Goal: Task Accomplishment & Management: Manage account settings

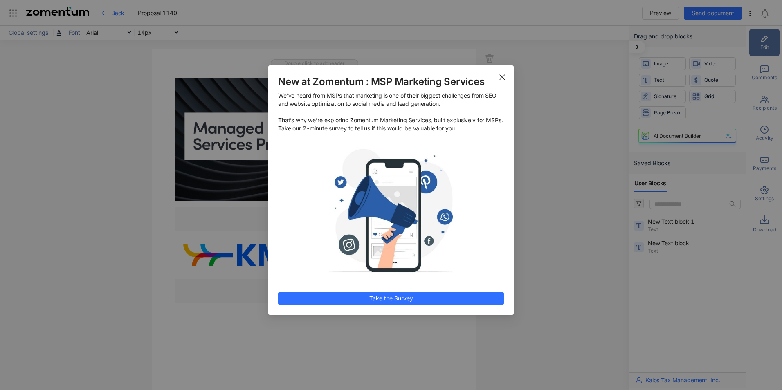
click at [501, 77] on icon "Close" at bounding box center [502, 77] width 7 height 7
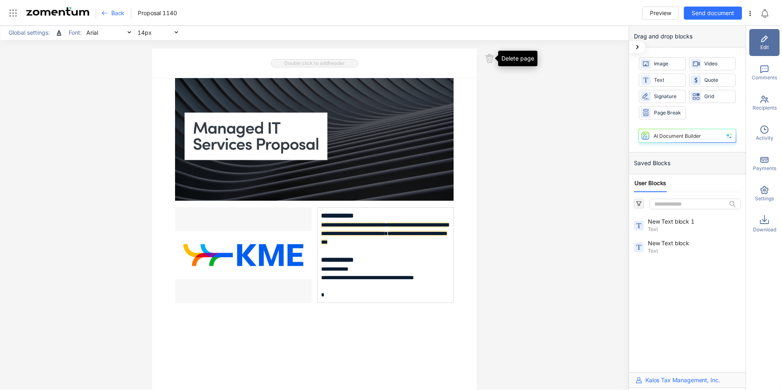
click at [486, 58] on use at bounding box center [489, 58] width 7 height 8
click at [580, 94] on div "**********" at bounding box center [314, 208] width 628 height 364
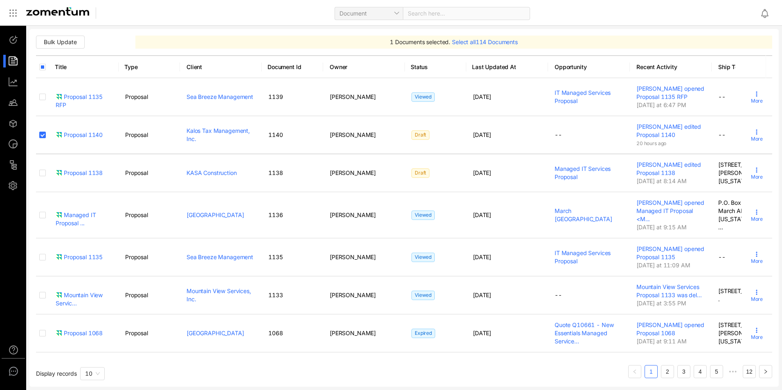
click at [756, 135] on use at bounding box center [756, 132] width 1 height 5
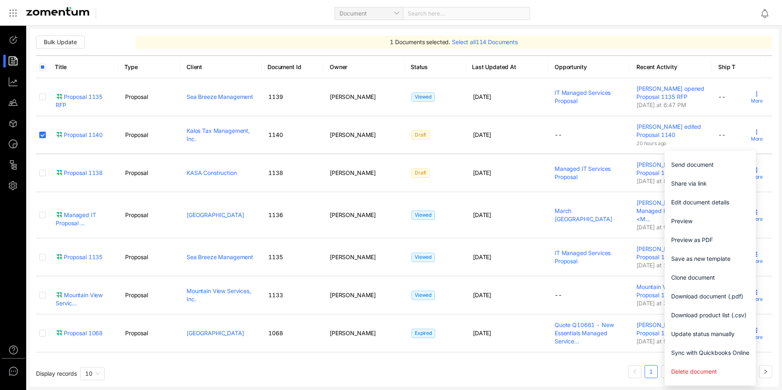
click at [701, 374] on span "Delete document" at bounding box center [710, 371] width 78 height 9
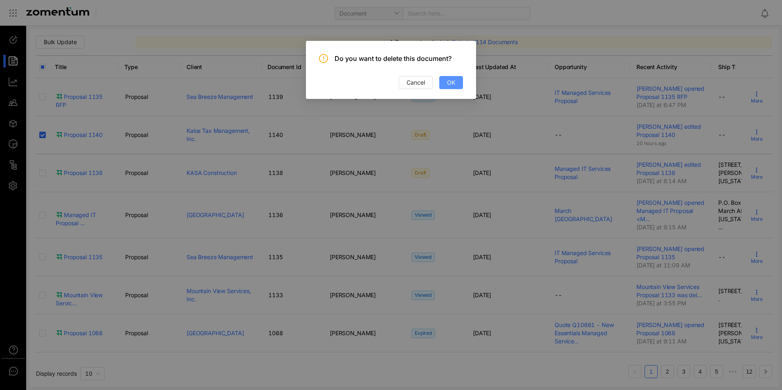
click at [447, 86] on span "OK" at bounding box center [451, 82] width 8 height 9
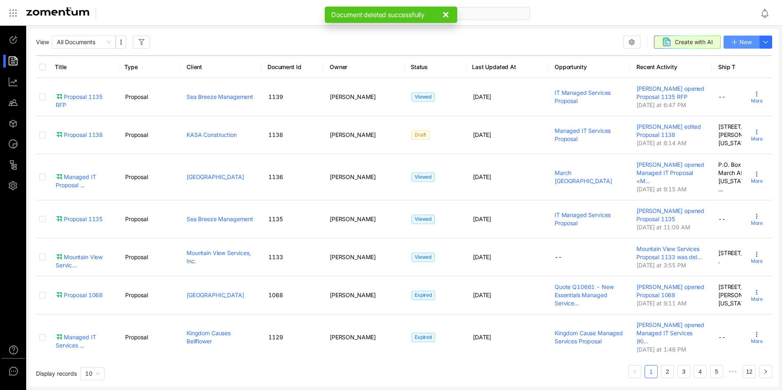
click at [740, 40] on span "New" at bounding box center [745, 42] width 12 height 9
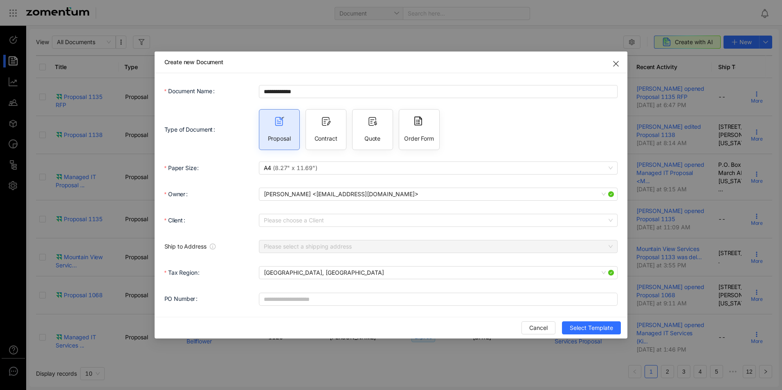
click at [307, 218] on input "Client" at bounding box center [435, 220] width 343 height 12
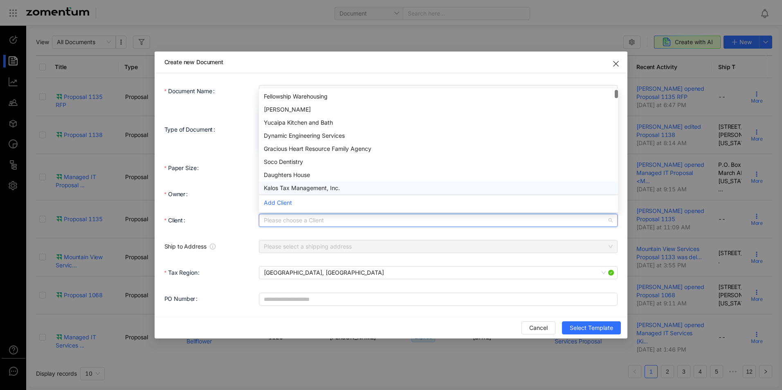
click at [341, 184] on div "Kalos Tax Management, Inc." at bounding box center [438, 188] width 349 height 9
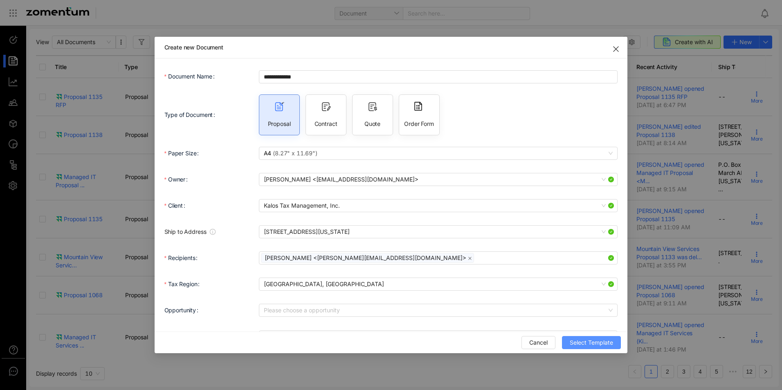
click at [588, 342] on span "Select Template" at bounding box center [591, 342] width 43 height 9
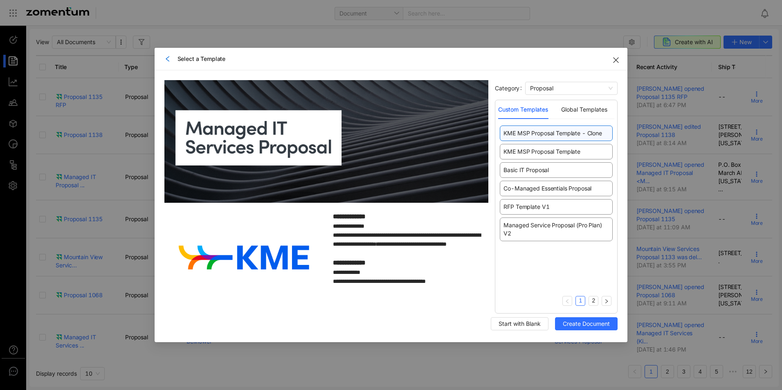
click at [521, 153] on span "KME MSP Proposal Template" at bounding box center [541, 152] width 77 height 8
click at [569, 326] on span "Create Document" at bounding box center [586, 323] width 47 height 9
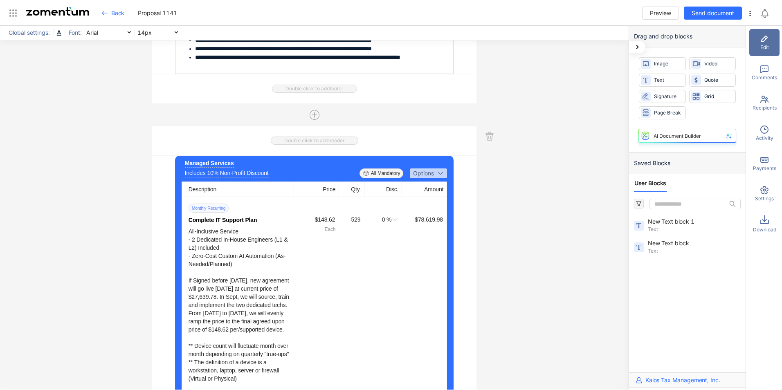
scroll to position [1175, 0]
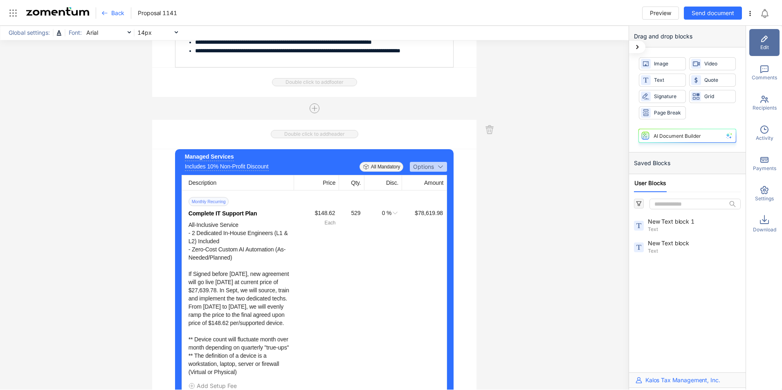
drag, startPoint x: 353, startPoint y: 216, endPoint x: 360, endPoint y: 220, distance: 7.7
click at [353, 216] on div "529" at bounding box center [350, 213] width 20 height 9
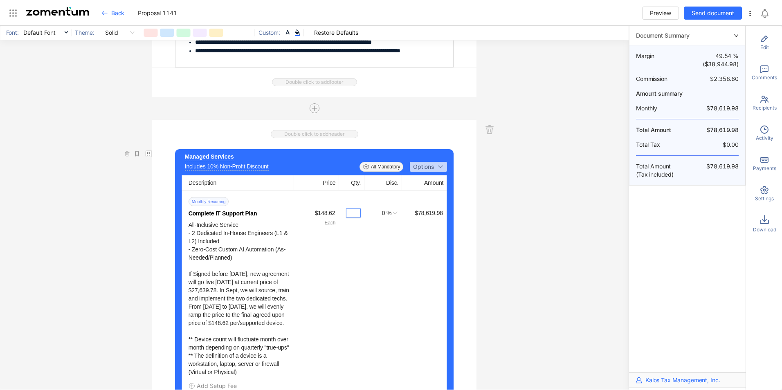
type input "*"
type input "**"
click at [244, 170] on div "Includes 10% Non-Profit Discount" at bounding box center [227, 166] width 84 height 9
drag, startPoint x: 278, startPoint y: 172, endPoint x: 202, endPoint y: 173, distance: 75.2
click at [202, 171] on input "**********" at bounding box center [267, 166] width 164 height 9
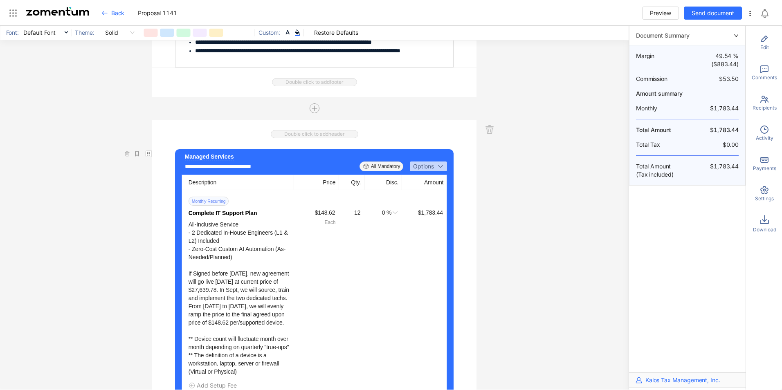
click at [202, 171] on input "**********" at bounding box center [267, 166] width 164 height 9
click at [203, 171] on input "**********" at bounding box center [267, 166] width 164 height 9
click at [269, 170] on input "**********" at bounding box center [267, 166] width 164 height 9
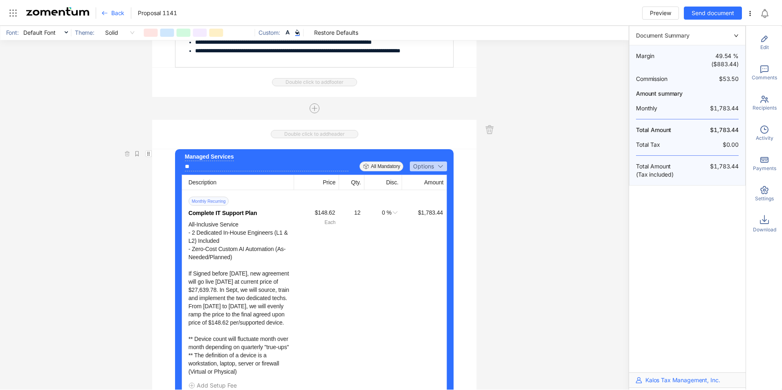
type input "*"
click at [220, 252] on div "All-Inclusive Service - 2 Dedicated In-House Engineers (L1 & L2) Included - Zer…" at bounding box center [239, 297] width 102 height 155
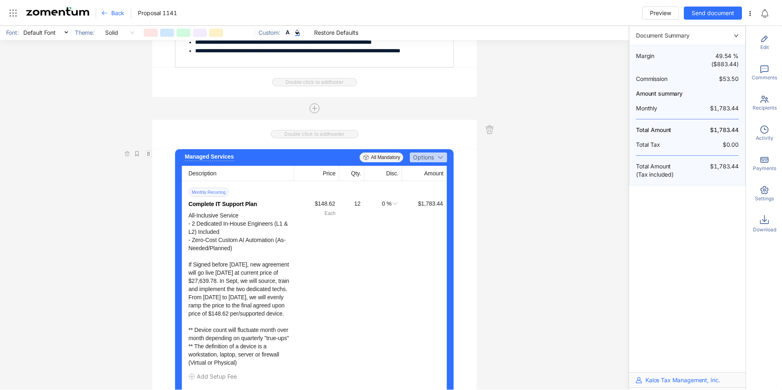
click at [221, 238] on div "All-Inclusive Service - 2 Dedicated In-House Engineers (L1 & L2) Included - Zer…" at bounding box center [239, 288] width 102 height 155
click at [214, 238] on div "All-Inclusive Service - 2 Dedicated In-House Engineers (L1 & L2) Included - Zer…" at bounding box center [239, 288] width 102 height 155
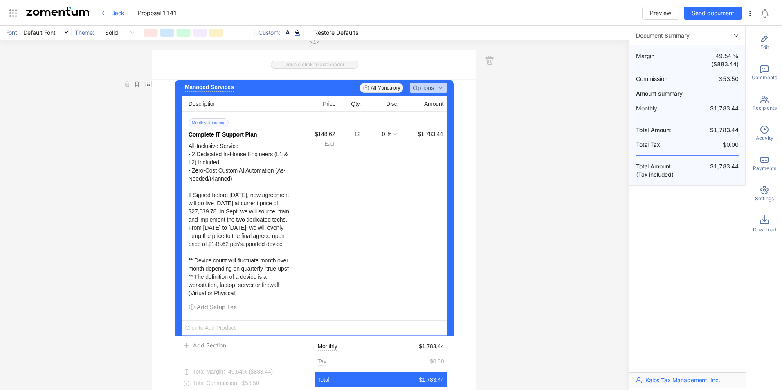
scroll to position [1257, 0]
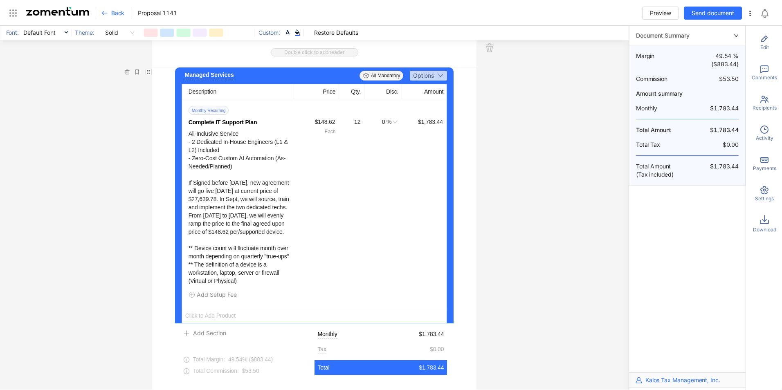
click at [262, 198] on div "All-Inclusive Service - 2 Dedicated In-House Engineers (L1 & L2) Included - Zer…" at bounding box center [239, 207] width 102 height 155
click at [243, 219] on div "All-Inclusive Service - 2 Dedicated In-House Engineers (L1 & L2) Included - Zer…" at bounding box center [239, 207] width 102 height 155
click at [431, 81] on button "Options" at bounding box center [428, 76] width 37 height 10
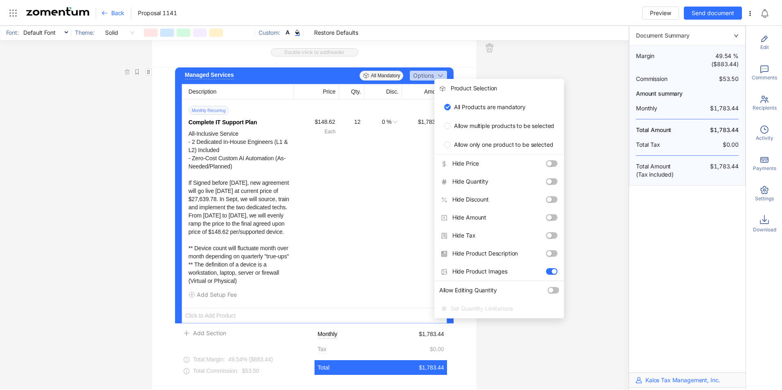
click at [213, 199] on div "All-Inclusive Service - 2 Dedicated In-House Engineers (L1 & L2) Included - Zer…" at bounding box center [239, 207] width 102 height 155
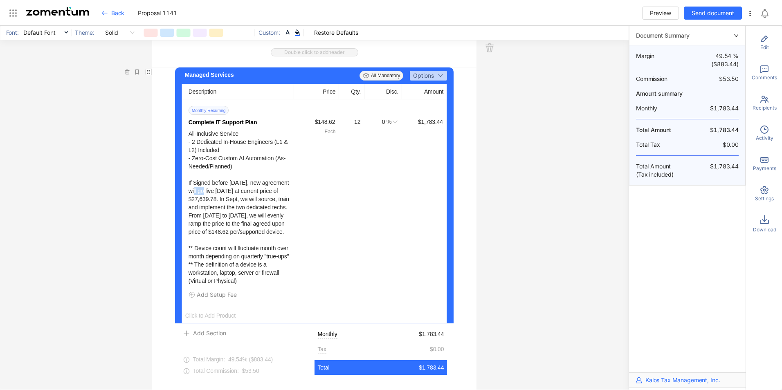
click at [213, 199] on div "All-Inclusive Service - 2 Dedicated In-House Engineers (L1 & L2) Included - Zer…" at bounding box center [239, 207] width 102 height 155
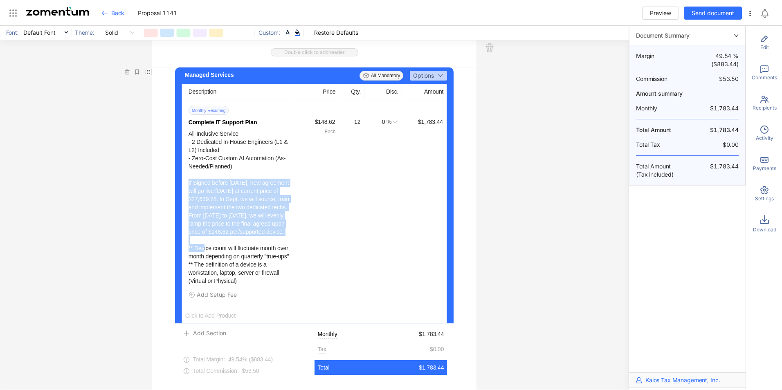
click at [213, 199] on div "All-Inclusive Service - 2 Dedicated In-House Engineers (L1 & L2) Included - Zer…" at bounding box center [239, 207] width 102 height 155
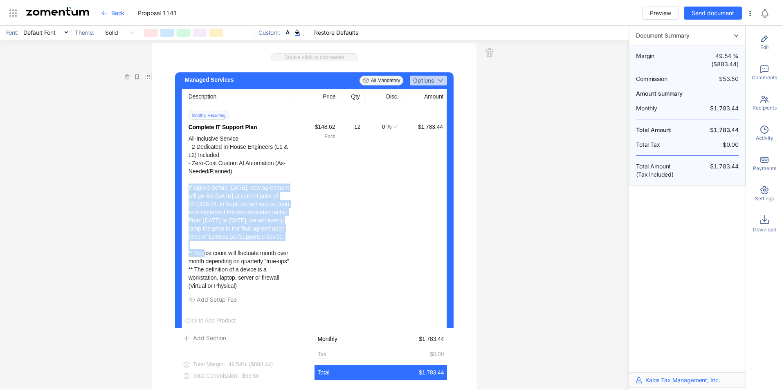
scroll to position [1247, 0]
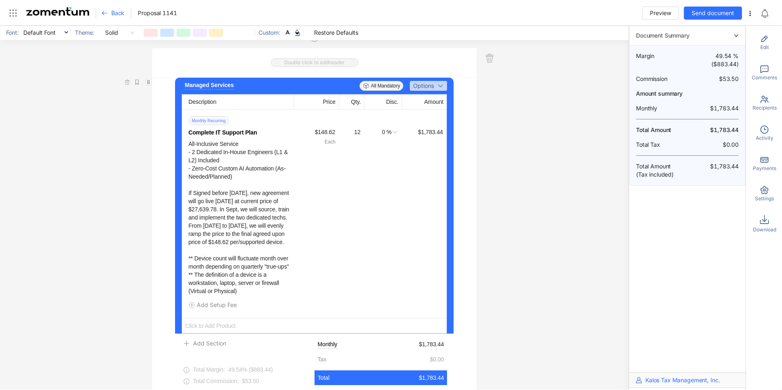
click at [218, 181] on div "All-Inclusive Service - 2 Dedicated In-House Engineers (L1 & L2) Included - Zer…" at bounding box center [239, 217] width 102 height 155
drag, startPoint x: 218, startPoint y: 181, endPoint x: 233, endPoint y: 184, distance: 15.0
click at [234, 184] on div "All-Inclusive Service - 2 Dedicated In-House Engineers (L1 & L2) Included - Zer…" at bounding box center [239, 217] width 102 height 155
click at [225, 183] on div "All-Inclusive Service - 2 Dedicated In-House Engineers (L1 & L2) Included - Zer…" at bounding box center [239, 217] width 102 height 155
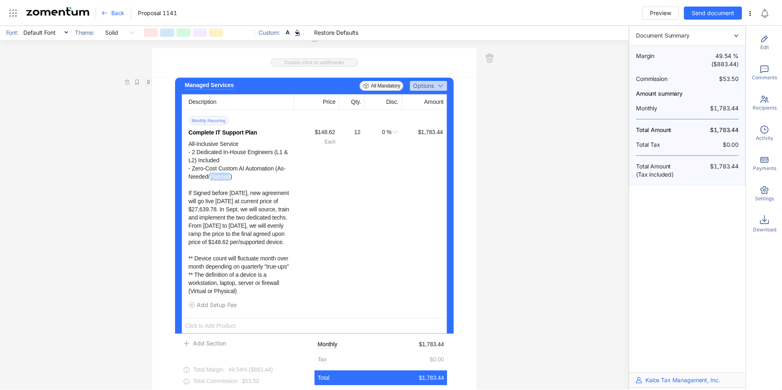
click at [225, 183] on div "All-Inclusive Service - 2 Dedicated In-House Engineers (L1 & L2) Included - Zer…" at bounding box center [239, 217] width 102 height 155
drag, startPoint x: 225, startPoint y: 183, endPoint x: 209, endPoint y: 161, distance: 27.5
click at [209, 161] on div "All-Inclusive Service - 2 Dedicated In-House Engineers (L1 & L2) Included - Zer…" at bounding box center [239, 217] width 102 height 155
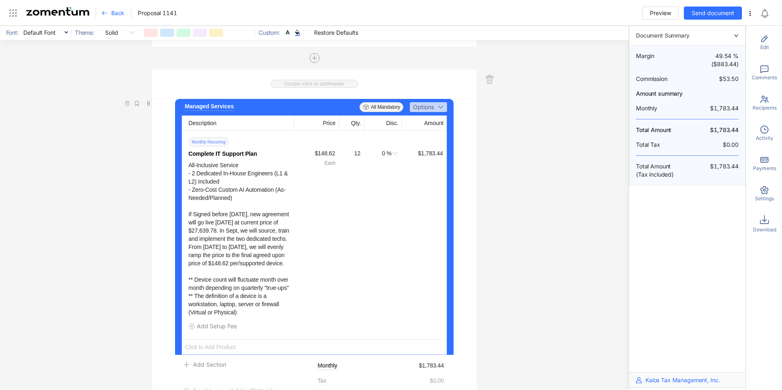
scroll to position [1282, 0]
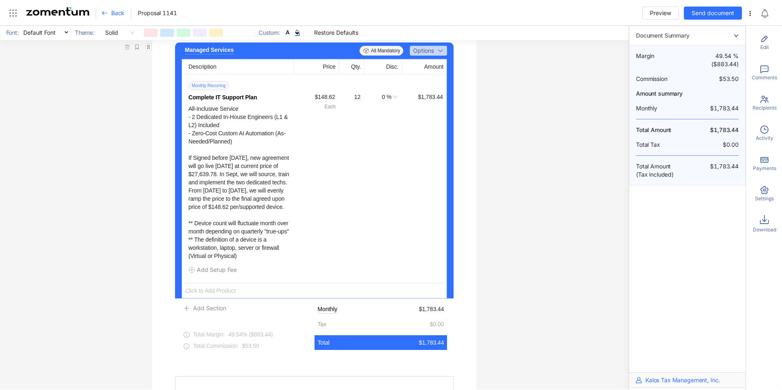
click at [768, 41] on icon at bounding box center [764, 39] width 10 height 10
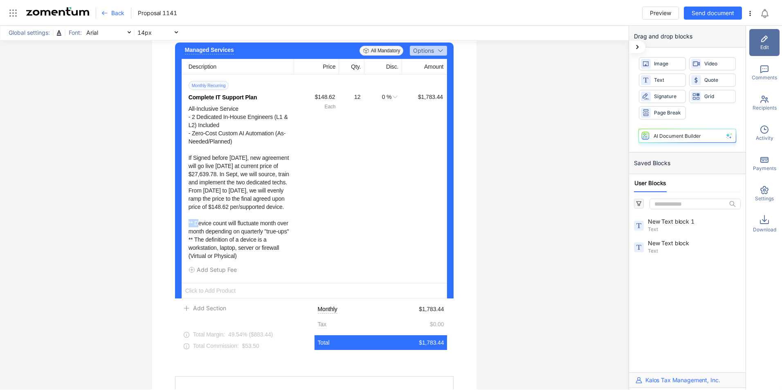
drag, startPoint x: 249, startPoint y: 222, endPoint x: 231, endPoint y: 221, distance: 17.7
click at [231, 221] on div "All-Inclusive Service - 2 Dedicated In-House Engineers (L1 & L2) Included - Zer…" at bounding box center [239, 182] width 102 height 155
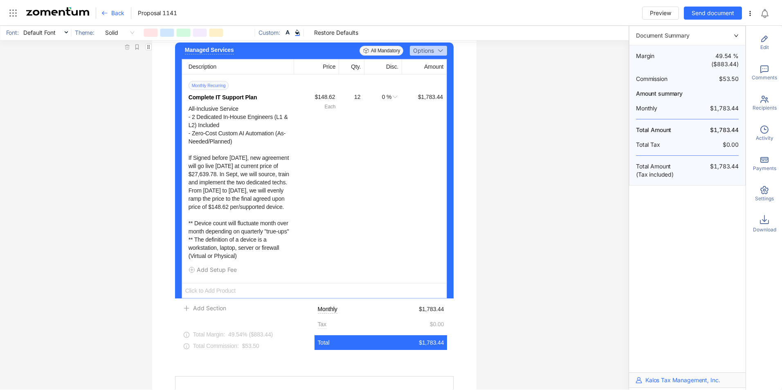
drag, startPoint x: 231, startPoint y: 221, endPoint x: 216, endPoint y: 247, distance: 29.7
click at [216, 247] on div "All-Inclusive Service - 2 Dedicated In-House Engineers (L1 & L2) Included - Zer…" at bounding box center [239, 182] width 102 height 155
drag, startPoint x: 240, startPoint y: 269, endPoint x: 194, endPoint y: 236, distance: 57.2
click at [194, 236] on div "All-Inclusive Service - 2 Dedicated In-House Engineers (L1 & L2) Included - Zer…" at bounding box center [239, 182] width 102 height 155
drag, startPoint x: 194, startPoint y: 236, endPoint x: 254, endPoint y: 240, distance: 60.7
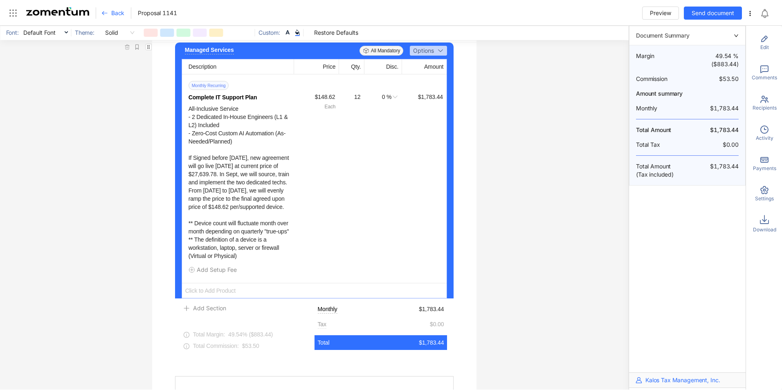
click at [254, 240] on div "All-Inclusive Service - 2 Dedicated In-House Engineers (L1 & L2) Included - Zer…" at bounding box center [239, 182] width 102 height 155
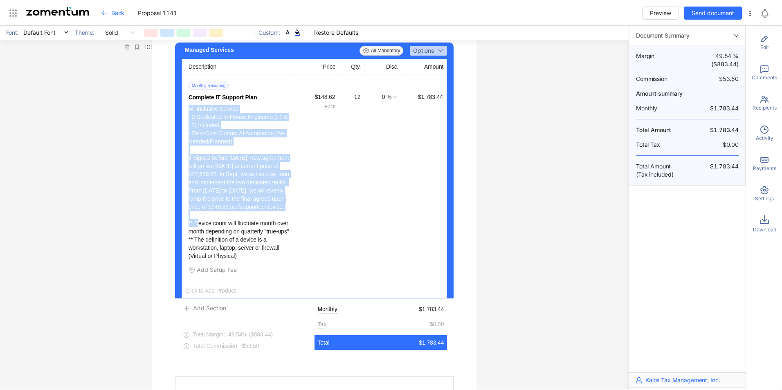
drag, startPoint x: 245, startPoint y: 222, endPoint x: 181, endPoint y: 116, distance: 123.7
click at [182, 116] on div "Monthly Recurring Complete IT Support Plan All-Inclusive Service - 2 Dedicated …" at bounding box center [314, 178] width 265 height 209
click at [267, 185] on div "All-Inclusive Service - 2 Dedicated In-House Engineers (L1 & L2) Included - Zer…" at bounding box center [239, 182] width 102 height 155
click at [253, 222] on div "All-Inclusive Service - 2 Dedicated In-House Engineers (L1 & L2) Included - Zer…" at bounding box center [239, 182] width 102 height 155
drag, startPoint x: 242, startPoint y: 224, endPoint x: 183, endPoint y: 163, distance: 85.0
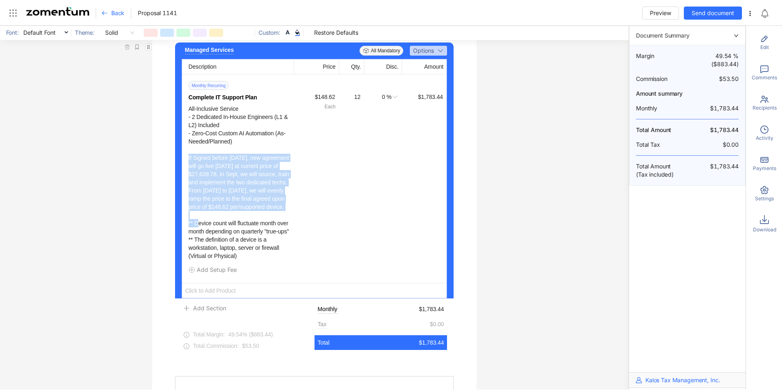
click at [183, 163] on div "Monthly Recurring Complete IT Support Plan All-Inclusive Service - 2 Dedicated …" at bounding box center [314, 178] width 265 height 209
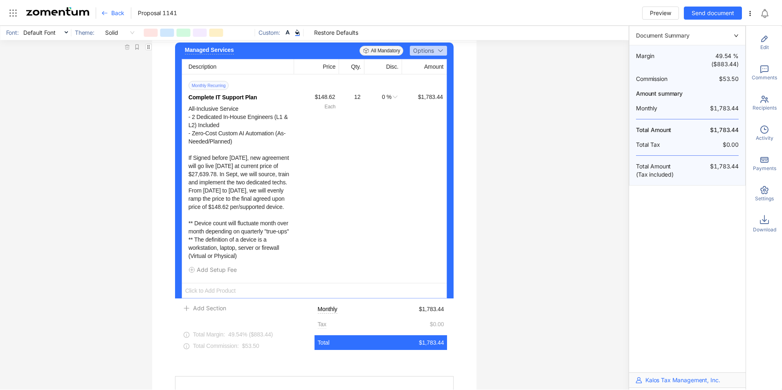
drag, startPoint x: 183, startPoint y: 163, endPoint x: 253, endPoint y: 150, distance: 71.5
click at [253, 150] on div "All-Inclusive Service - 2 Dedicated In-House Engineers (L1 & L2) Included - Zer…" at bounding box center [239, 182] width 102 height 155
click at [460, 107] on span "Edit Product" at bounding box center [476, 100] width 61 height 18
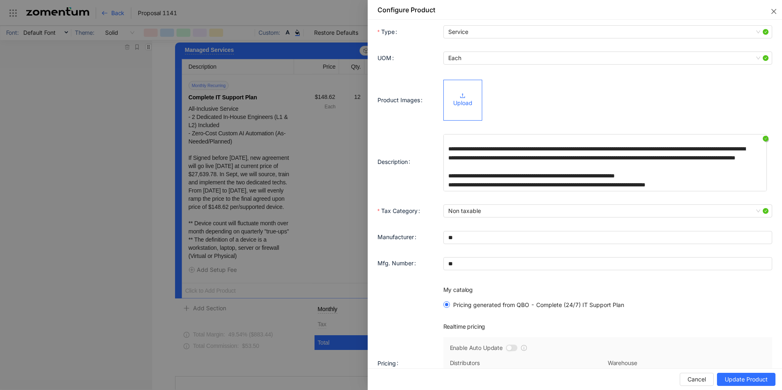
scroll to position [31, 0]
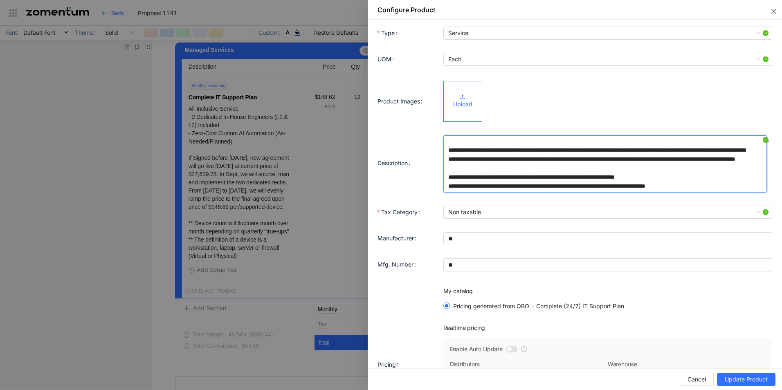
drag, startPoint x: 640, startPoint y: 191, endPoint x: 524, endPoint y: 184, distance: 116.3
click at [524, 184] on textarea "**********" at bounding box center [605, 163] width 324 height 57
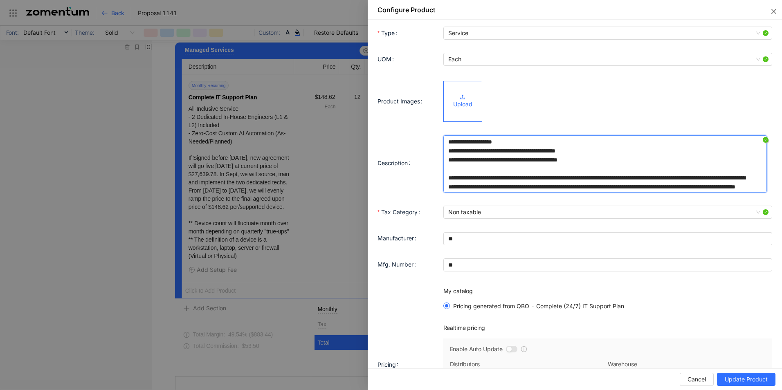
drag, startPoint x: 639, startPoint y: 161, endPoint x: 442, endPoint y: 150, distance: 197.0
click at [443, 150] on textarea "**********" at bounding box center [605, 163] width 324 height 57
paste textarea "**********"
type textarea "**********"
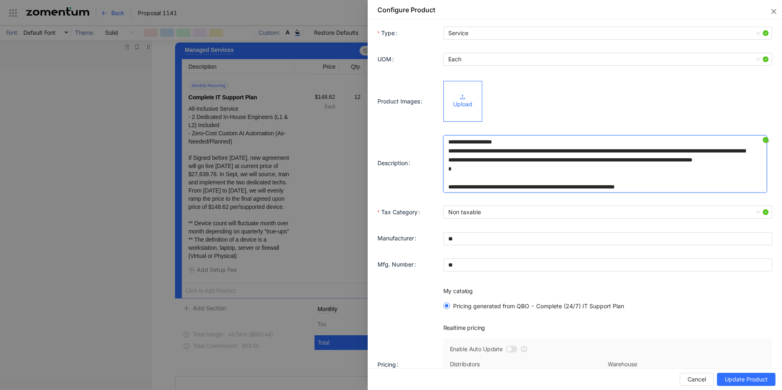
type textarea "**********"
click at [740, 377] on span "Update Product" at bounding box center [746, 379] width 43 height 9
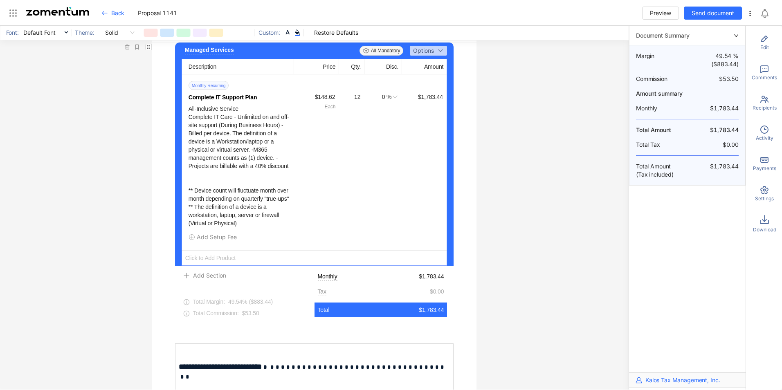
click at [218, 101] on span "Complete IT Support Plan" at bounding box center [222, 97] width 69 height 8
click at [232, 116] on div "All-Inclusive Service Complete IT Care - Unlimited on and off-site support (Dur…" at bounding box center [239, 166] width 102 height 123
drag, startPoint x: 232, startPoint y: 116, endPoint x: 217, endPoint y: 102, distance: 20.2
click at [217, 101] on span "Complete IT Support Plan" at bounding box center [222, 97] width 69 height 8
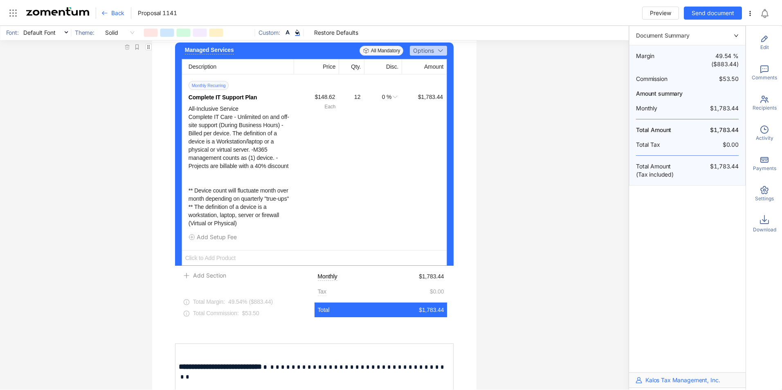
click at [394, 100] on icon at bounding box center [395, 97] width 7 height 7
click at [402, 150] on div "$1,783.44" at bounding box center [424, 159] width 45 height 135
click at [450, 85] on button "button" at bounding box center [450, 85] width 1 height 1
click at [451, 85] on icon "button" at bounding box center [451, 85] width 1 height 1
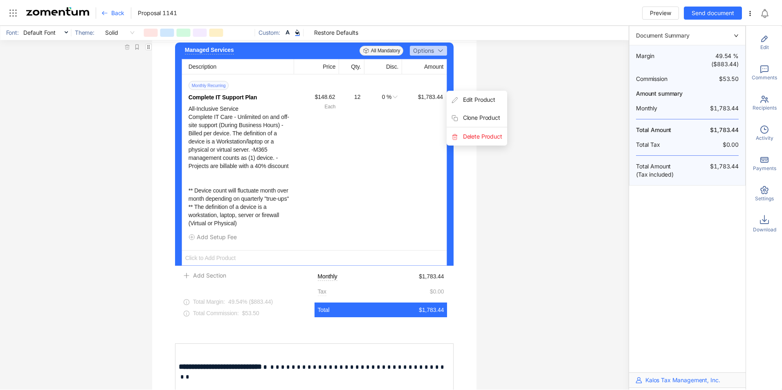
click at [451, 85] on use "button" at bounding box center [451, 85] width 0 height 0
click at [453, 90] on div "Managed Services Add Description All Mandatory Options Description Price Qty. D…" at bounding box center [314, 300] width 325 height 514
click at [473, 109] on span "Edit Product" at bounding box center [476, 100] width 61 height 18
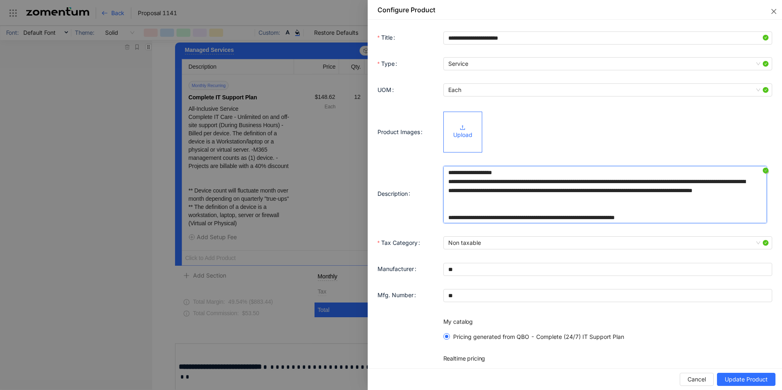
drag, startPoint x: 500, startPoint y: 182, endPoint x: 446, endPoint y: 178, distance: 54.5
click at [446, 178] on textarea "**********" at bounding box center [605, 194] width 324 height 57
click at [547, 190] on textarea "**********" at bounding box center [605, 194] width 324 height 57
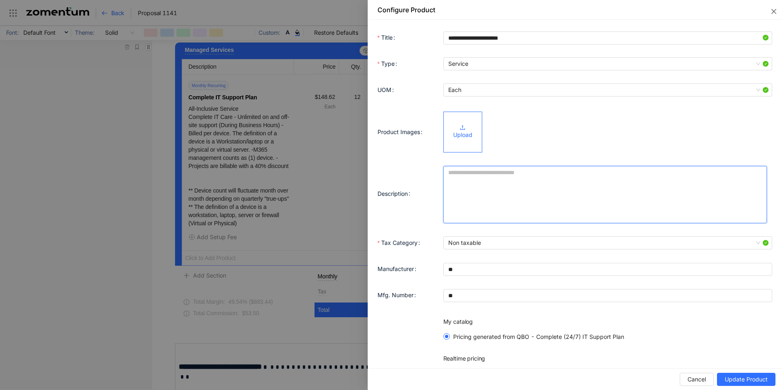
paste textarea "**********"
type textarea "**********"
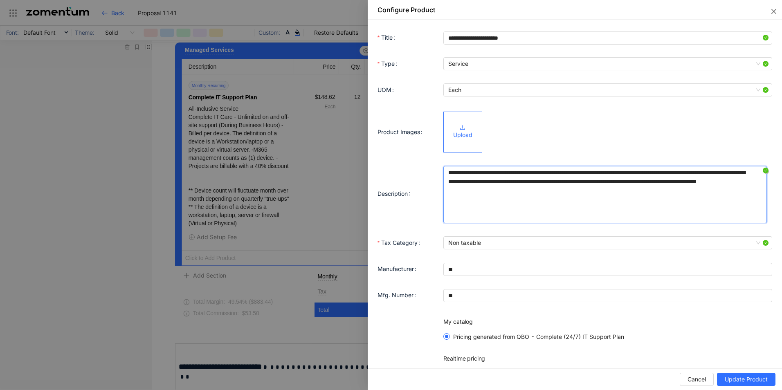
type textarea "**********"
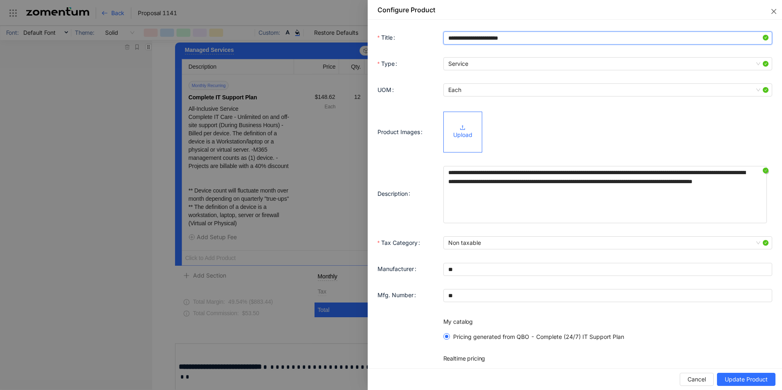
drag, startPoint x: 477, startPoint y: 38, endPoint x: 508, endPoint y: 38, distance: 31.1
click at [508, 38] on input "**********" at bounding box center [607, 37] width 329 height 13
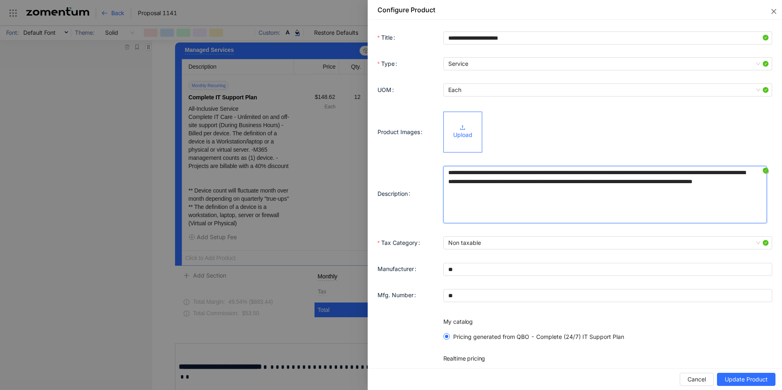
drag, startPoint x: 500, startPoint y: 173, endPoint x: 534, endPoint y: 171, distance: 34.0
click at [500, 173] on textarea "**********" at bounding box center [605, 194] width 324 height 57
click at [495, 175] on textarea "**********" at bounding box center [605, 194] width 324 height 57
type textarea "**********"
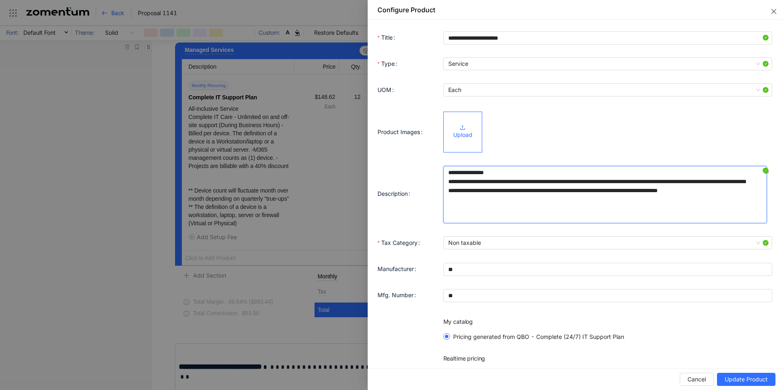
click at [613, 182] on textarea "**********" at bounding box center [605, 194] width 324 height 57
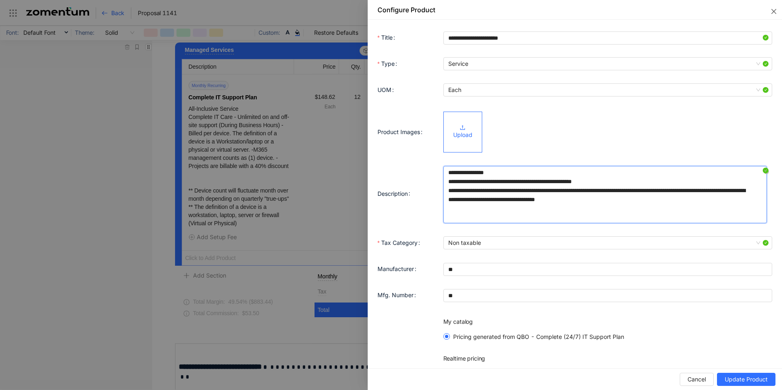
click at [501, 191] on textarea "**********" at bounding box center [605, 194] width 324 height 57
type textarea "**********"
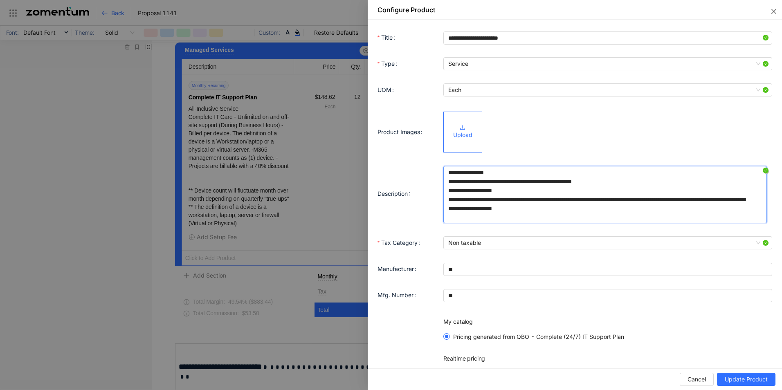
type textarea "**********"
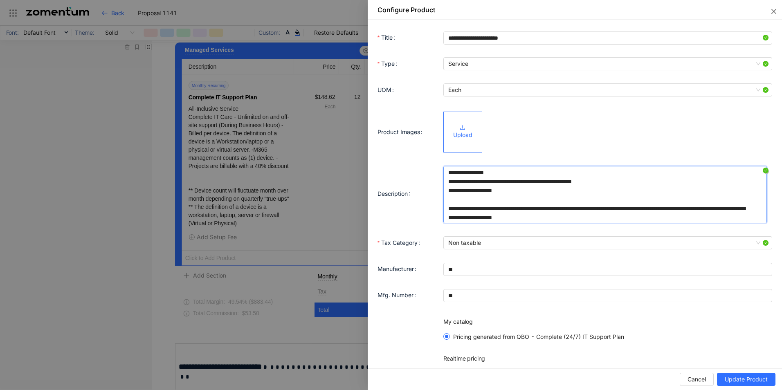
scroll to position [1, 0]
click at [662, 207] on textarea "**********" at bounding box center [605, 194] width 324 height 57
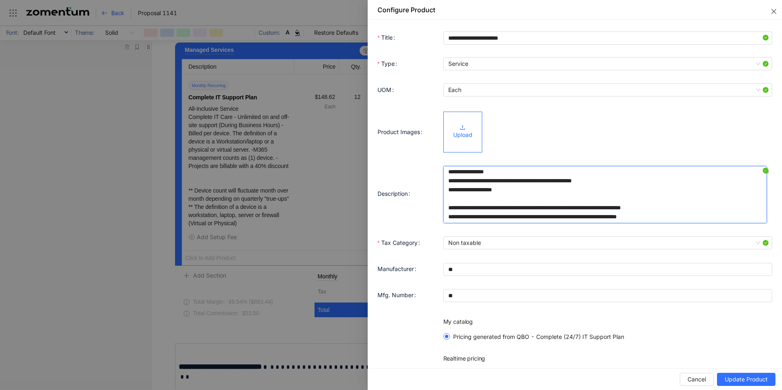
click at [564, 218] on textarea "**********" at bounding box center [605, 194] width 324 height 57
type textarea "**********"
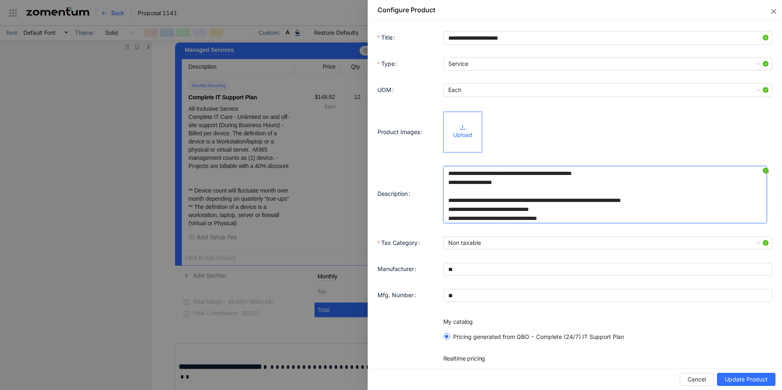
scroll to position [10, 0]
type textarea "**********"
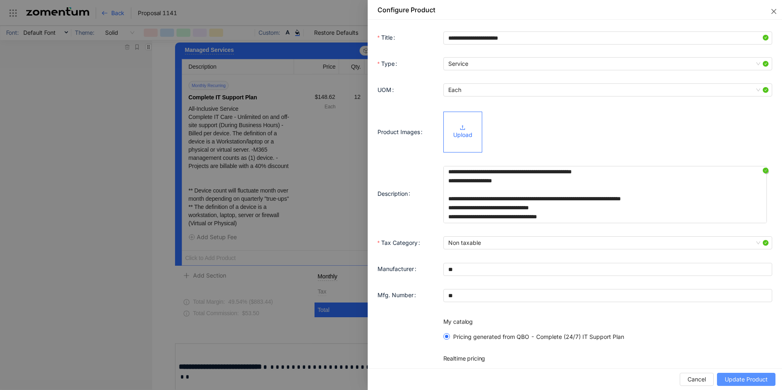
click at [760, 377] on span "Update Product" at bounding box center [746, 379] width 43 height 9
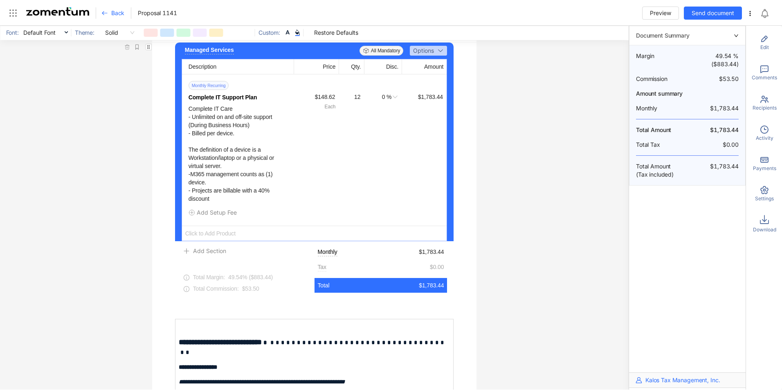
click at [355, 101] on div "12" at bounding box center [350, 96] width 20 height 9
type input "**"
click at [232, 164] on div "Complete IT Care - Unlimited on and off-site support (During Business Hours) - …" at bounding box center [239, 154] width 102 height 98
click at [245, 158] on div "Complete IT Care - Unlimited on and off-site support (During Business Hours) - …" at bounding box center [239, 154] width 102 height 98
click at [228, 156] on div "Complete IT Care - Unlimited on and off-site support (During Business Hours) - …" at bounding box center [239, 154] width 102 height 98
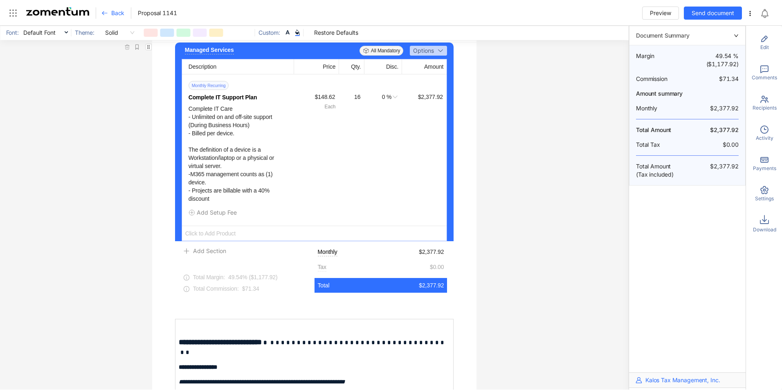
click at [451, 85] on icon "button" at bounding box center [451, 85] width 1 height 1
click at [449, 72] on div "Managed Services Add Description All Mandatory Options Description Price Qty. D…" at bounding box center [314, 142] width 279 height 199
click at [207, 256] on span "Add Section" at bounding box center [209, 251] width 33 height 9
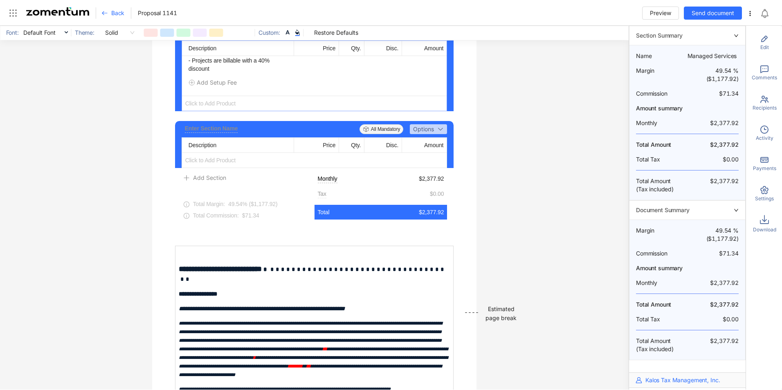
scroll to position [1415, 0]
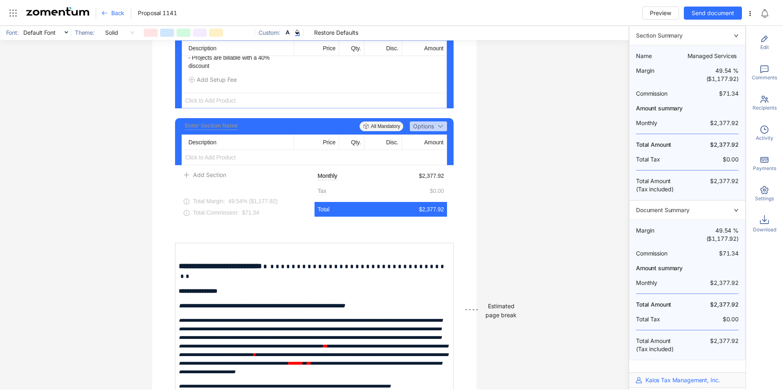
click at [220, 108] on span "Click to Add Product" at bounding box center [314, 100] width 265 height 15
click at [220, 125] on span "Add Product" at bounding box center [214, 124] width 34 height 7
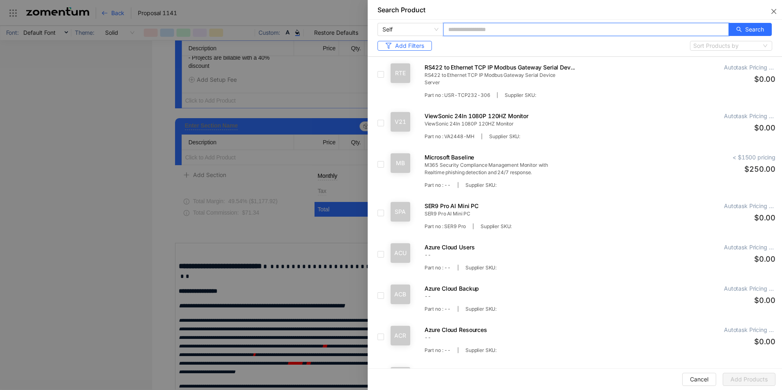
click at [480, 32] on input "text" at bounding box center [585, 29] width 285 height 13
click at [736, 27] on button "Search" at bounding box center [749, 29] width 43 height 13
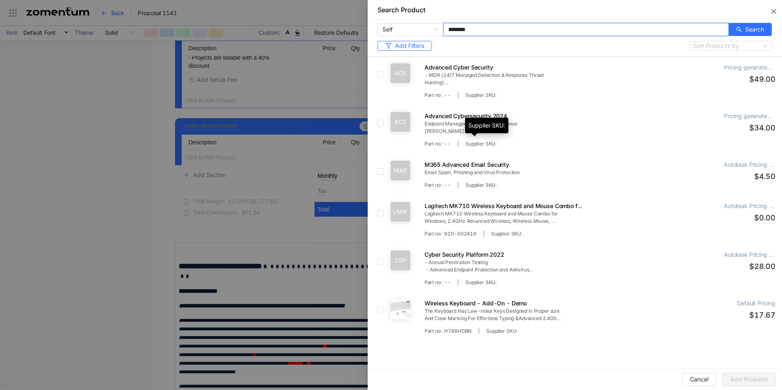
type input "********"
click at [478, 126] on div "Supplier SKU:" at bounding box center [486, 126] width 43 height 16
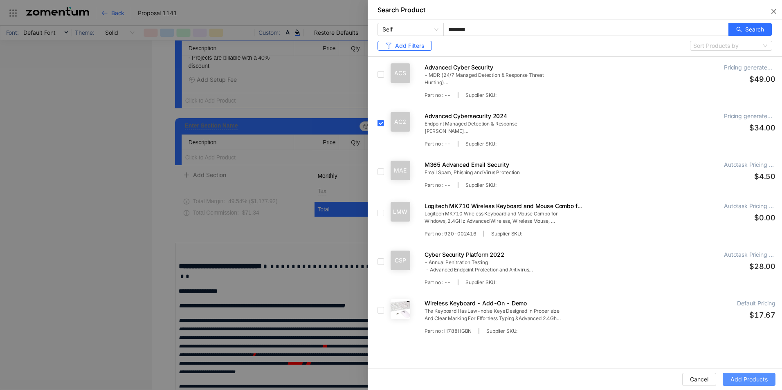
click at [745, 379] on span "Add Products" at bounding box center [748, 379] width 37 height 9
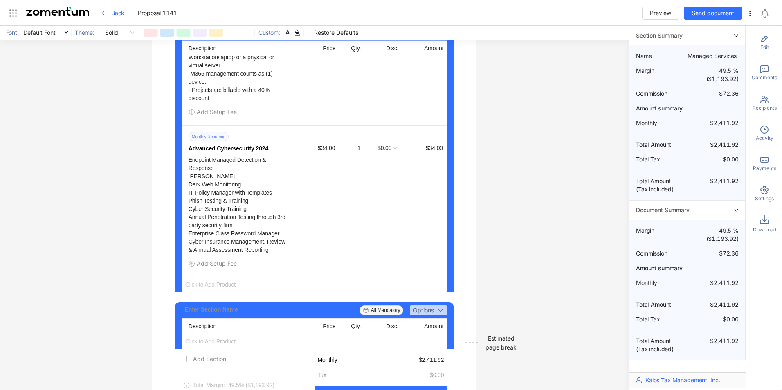
scroll to position [1373, 0]
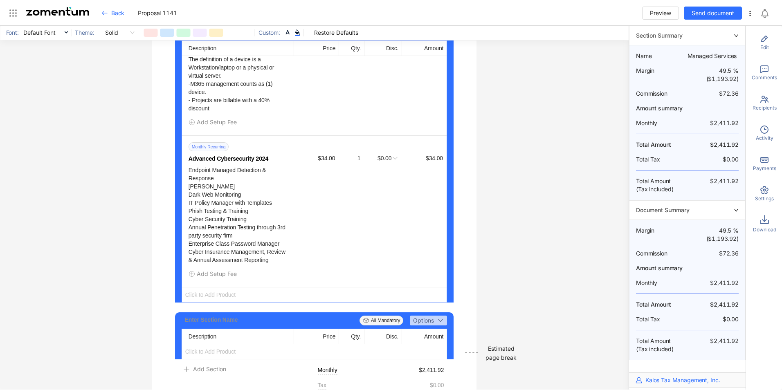
click at [356, 163] on div "1" at bounding box center [350, 158] width 20 height 9
type input "**"
click at [221, 302] on span "Click to Add Product" at bounding box center [314, 294] width 265 height 15
click at [227, 315] on span "Add Product" at bounding box center [211, 319] width 52 height 9
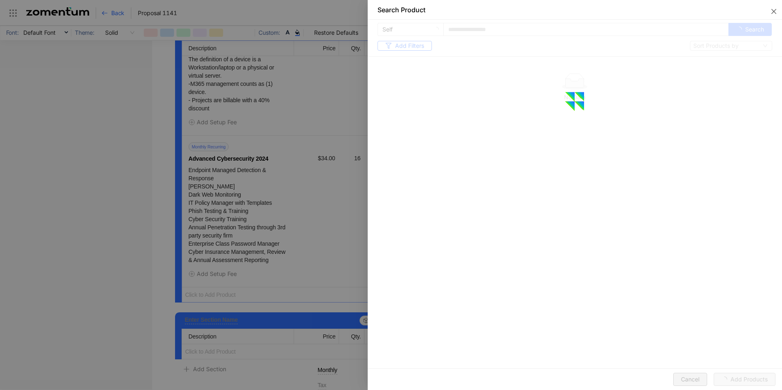
drag, startPoint x: 227, startPoint y: 315, endPoint x: 221, endPoint y: 317, distance: 6.5
click at [221, 317] on div at bounding box center [391, 195] width 782 height 390
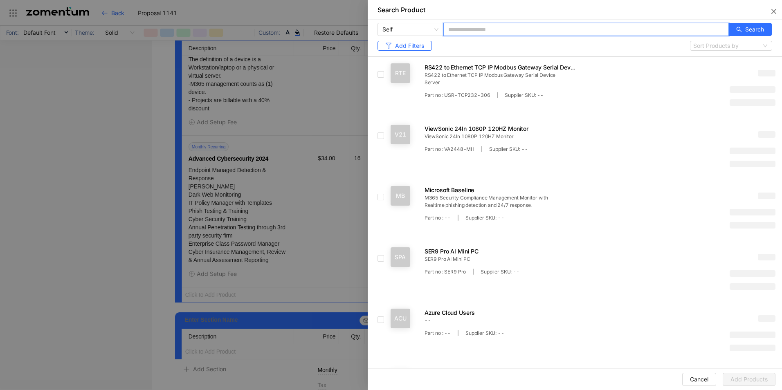
click at [469, 32] on input "text" at bounding box center [585, 29] width 285 height 13
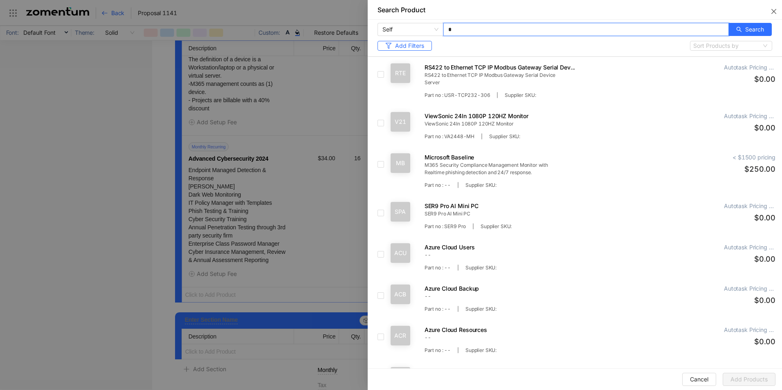
type input "*"
click at [455, 31] on input "*" at bounding box center [585, 29] width 285 height 13
type input "*"
click at [736, 31] on icon "search" at bounding box center [739, 30] width 6 height 6
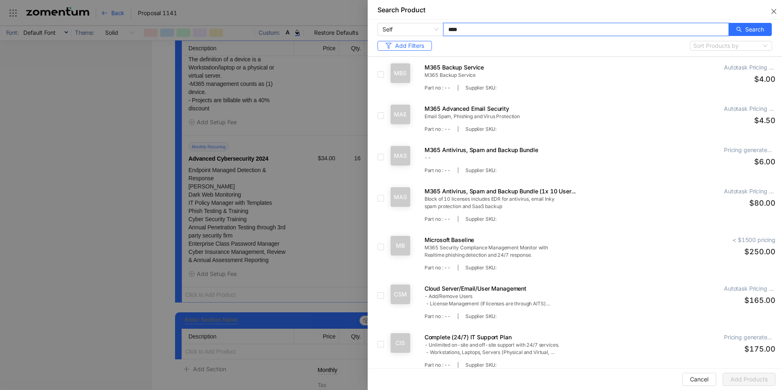
type input "****"
click at [743, 378] on span "Add Products" at bounding box center [748, 379] width 37 height 9
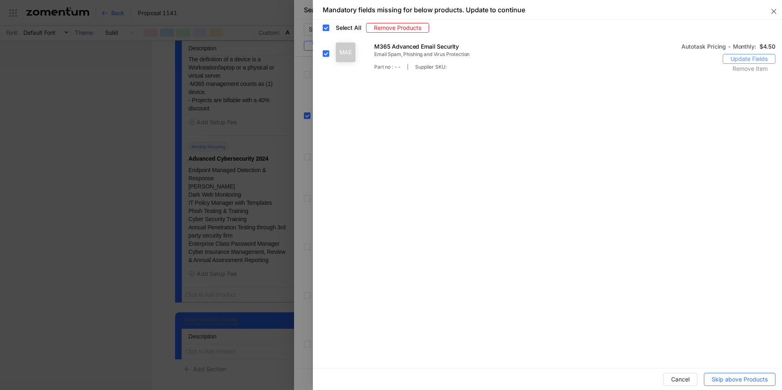
click at [738, 57] on span "Update Fields" at bounding box center [748, 58] width 37 height 9
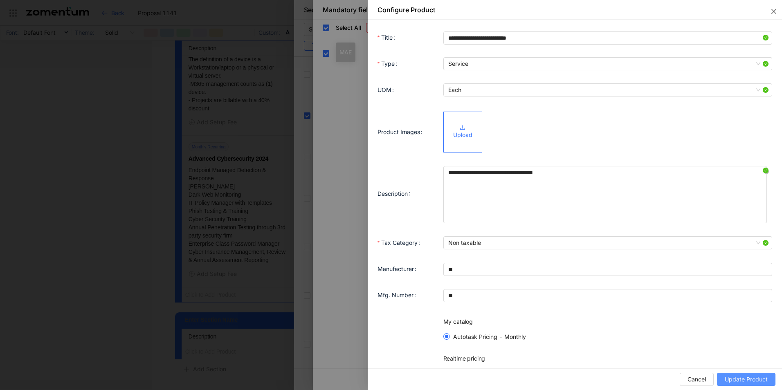
click at [749, 379] on span "Update Product" at bounding box center [746, 379] width 43 height 9
click at [740, 380] on span "Update Product" at bounding box center [746, 379] width 43 height 9
click at [697, 379] on span "Cancel" at bounding box center [696, 379] width 18 height 9
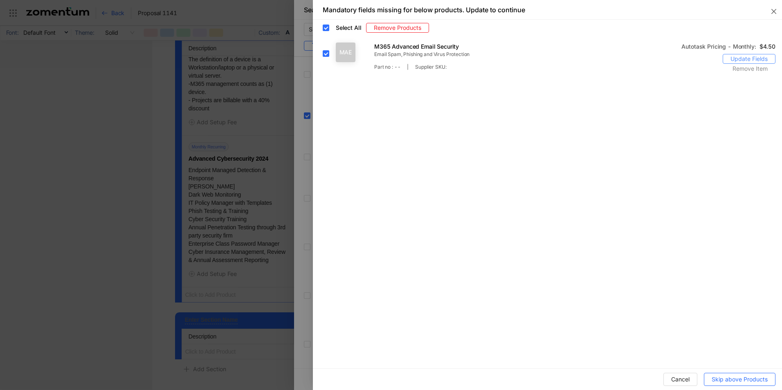
click at [731, 60] on span "Update Fields" at bounding box center [748, 58] width 37 height 9
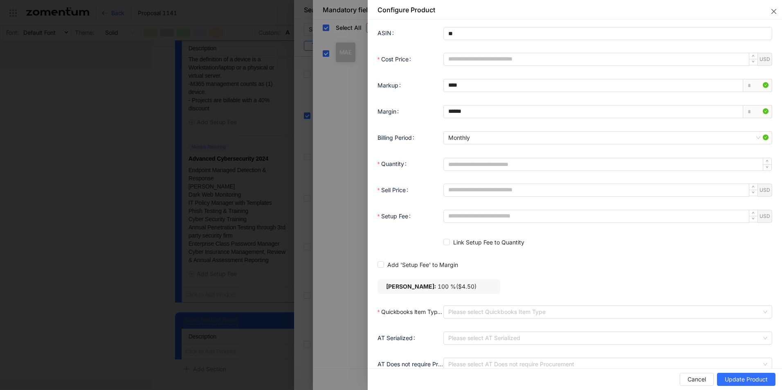
scroll to position [529, 0]
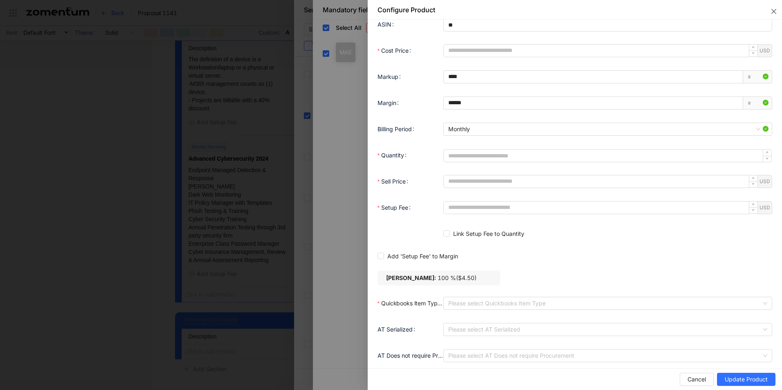
click at [467, 297] on input "Quickbooks Item Type" at bounding box center [604, 303] width 313 height 12
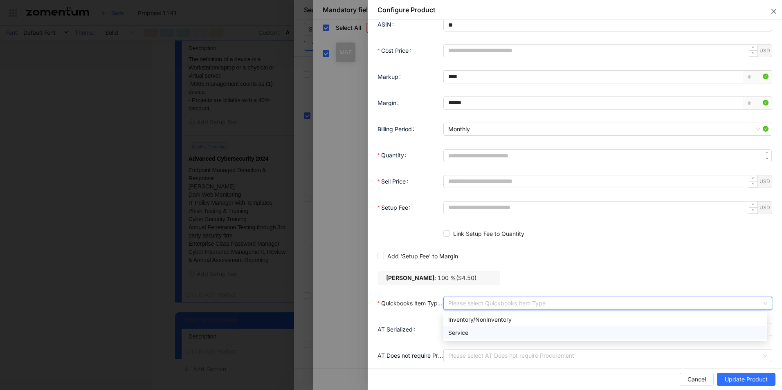
click at [478, 330] on div "Service" at bounding box center [605, 332] width 314 height 9
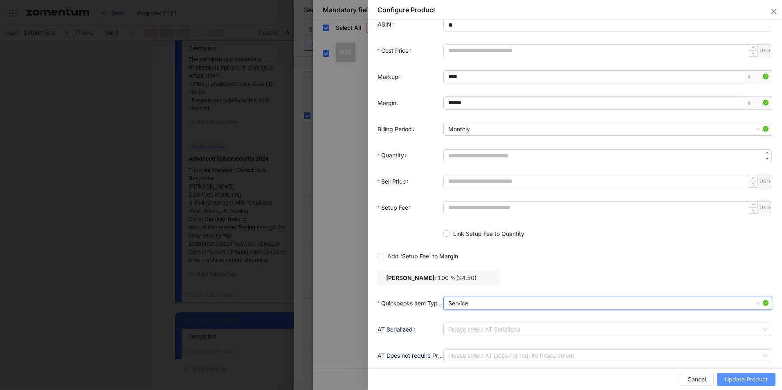
click at [741, 379] on span "Update Product" at bounding box center [746, 379] width 43 height 9
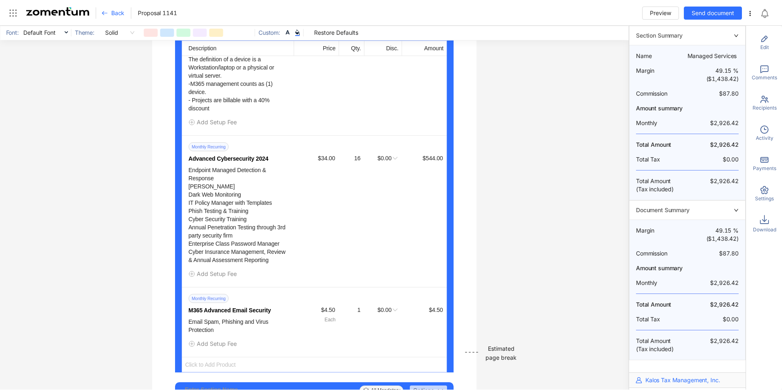
scroll to position [1442, 0]
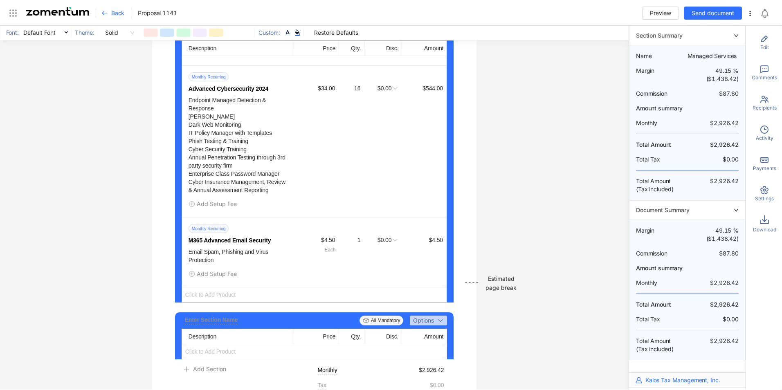
click at [358, 244] on div "1" at bounding box center [351, 240] width 25 height 9
click at [353, 244] on div "1" at bounding box center [350, 240] width 20 height 9
type input "**"
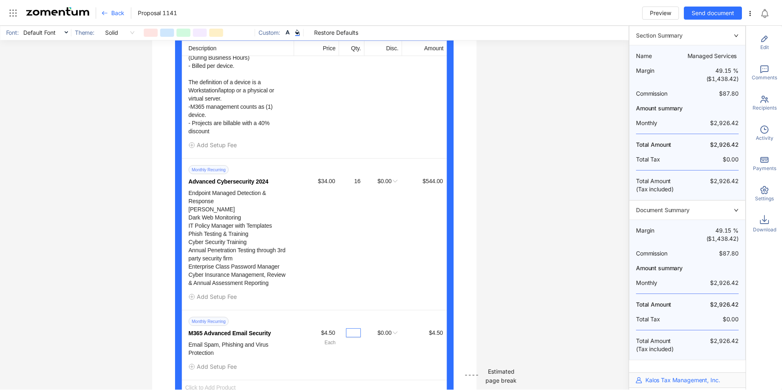
scroll to position [1361, 0]
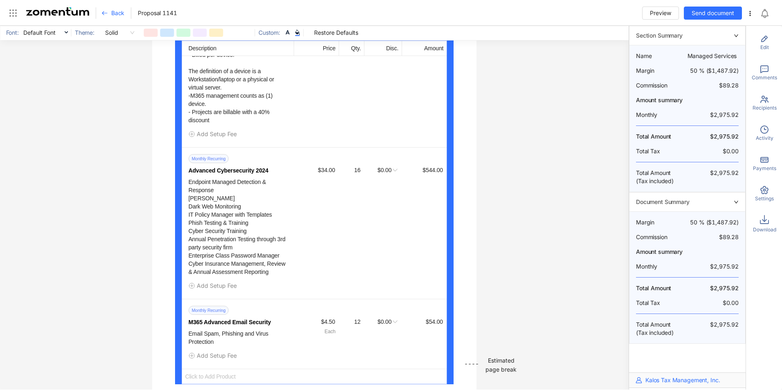
click at [361, 199] on div "Monthly Recurring Advanced Cybersecurity 2024 Endpoint Managed Detection & Resp…" at bounding box center [317, 215] width 258 height 122
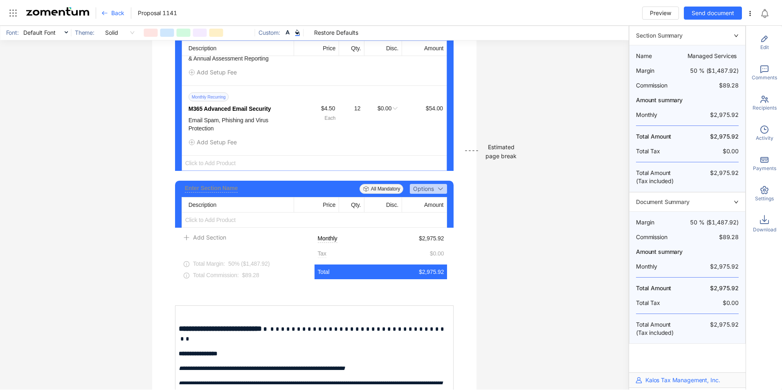
scroll to position [1575, 0]
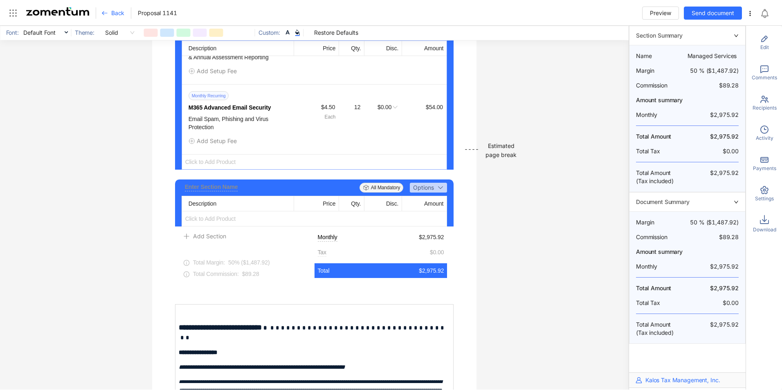
click at [205, 164] on span "Click to Add Product" at bounding box center [314, 161] width 265 height 15
click at [219, 186] on span "Add Product" at bounding box center [214, 186] width 34 height 7
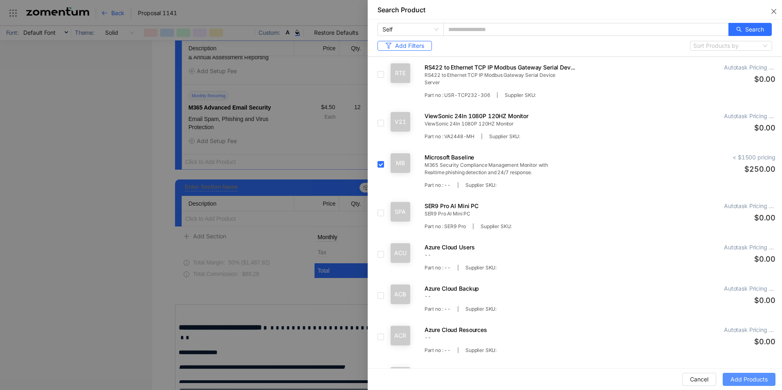
click at [737, 379] on span "Add Products" at bounding box center [748, 379] width 37 height 9
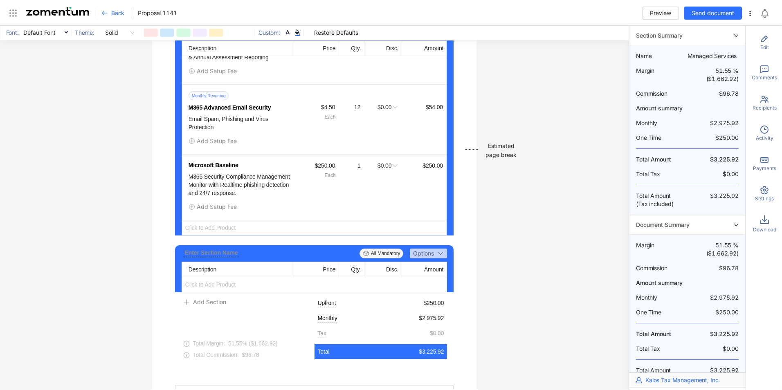
scroll to position [1641, 0]
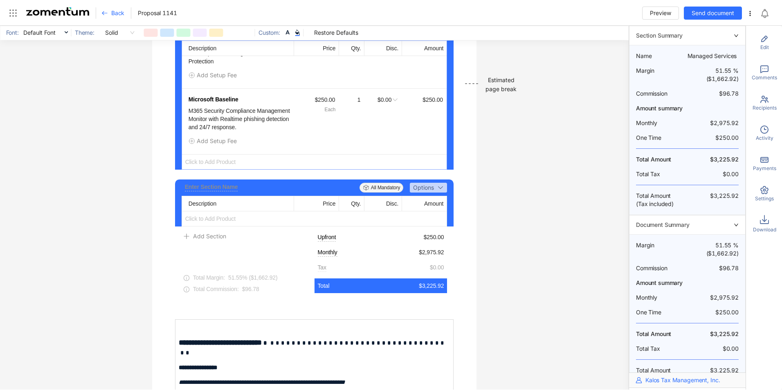
click at [211, 191] on div "Enter Section Name" at bounding box center [211, 187] width 53 height 9
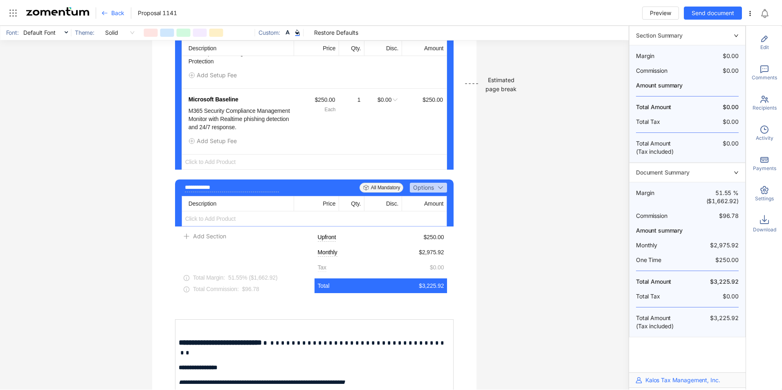
type input "**********"
click at [204, 224] on span "Click to Add Product" at bounding box center [314, 218] width 265 height 15
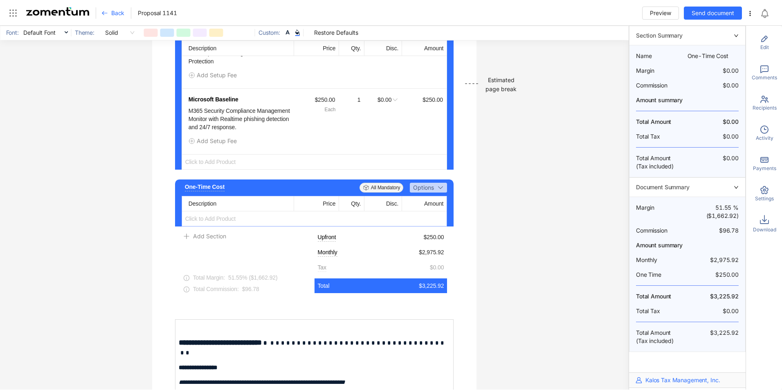
click at [211, 241] on span "Add Section" at bounding box center [209, 236] width 33 height 9
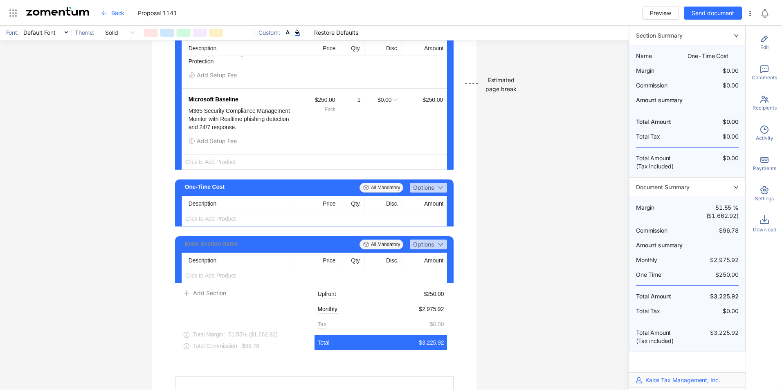
scroll to position [1698, 0]
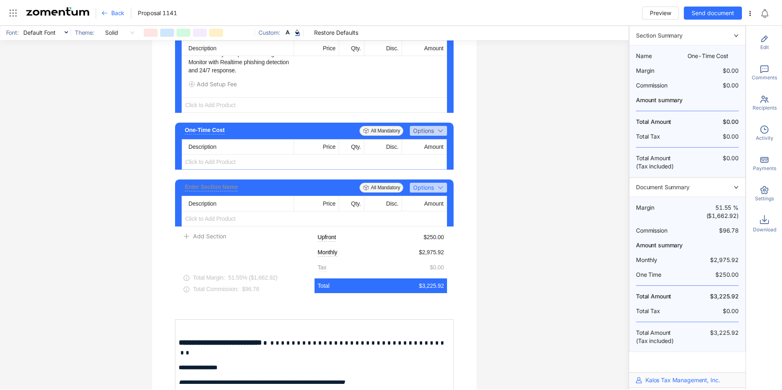
click at [439, 191] on icon "button" at bounding box center [440, 187] width 7 height 7
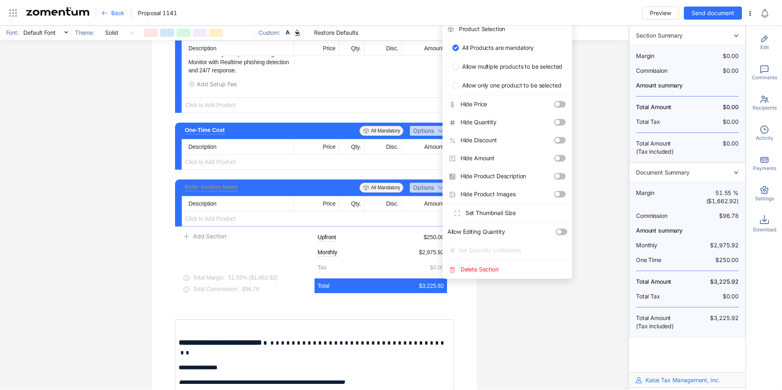
click at [462, 273] on span "Delete Section" at bounding box center [473, 269] width 49 height 7
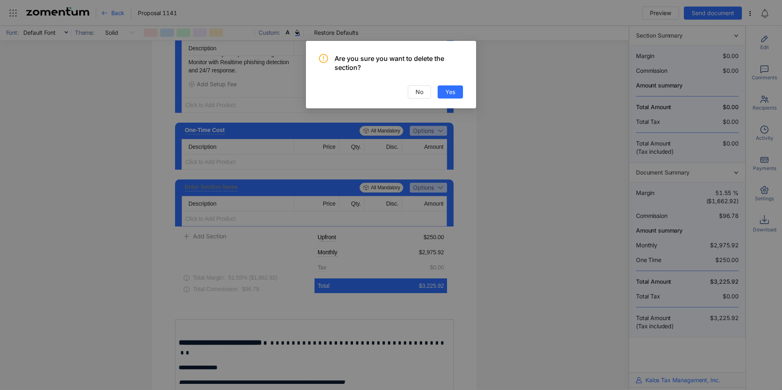
click at [446, 94] on span "Yes" at bounding box center [450, 91] width 10 height 9
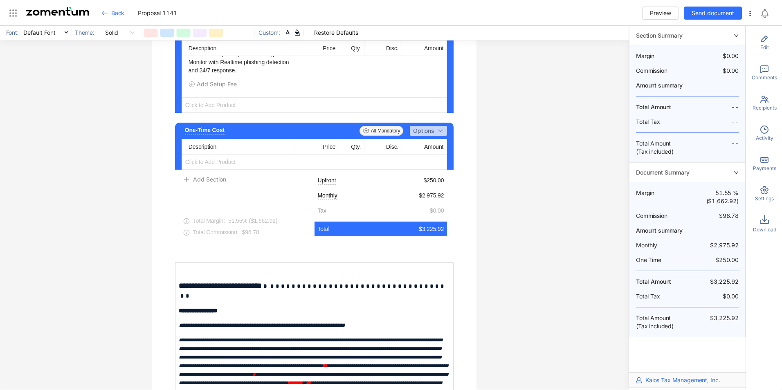
scroll to position [1641, 0]
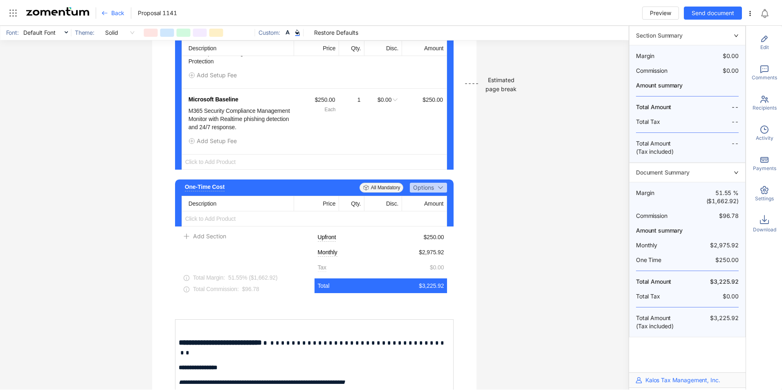
click at [446, 213] on div "One-Time Cost Add Description All Mandatory Options Description Price Qty. Disc…" at bounding box center [314, 202] width 279 height 47
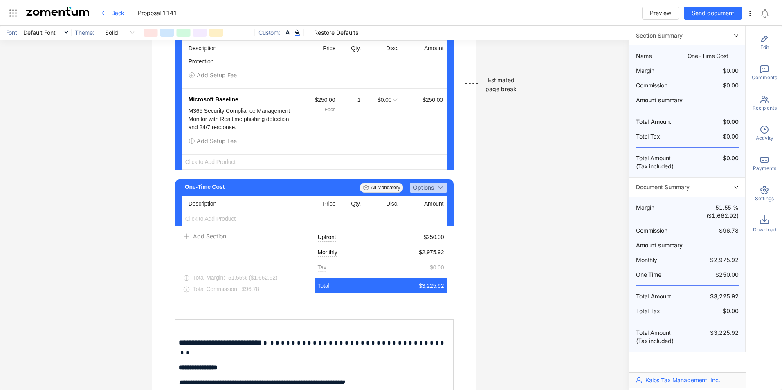
click at [446, 203] on div "One-Time Cost Add Description All Mandatory Options Description Price Qty. Disc…" at bounding box center [314, 202] width 279 height 47
click at [207, 224] on span "Click to Add Product" at bounding box center [314, 218] width 265 height 15
click at [210, 244] on span "Add Product" at bounding box center [214, 243] width 34 height 7
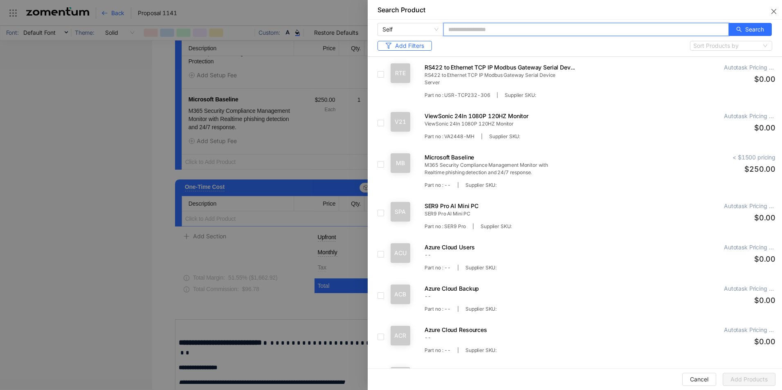
click at [483, 29] on input "text" at bounding box center [585, 29] width 285 height 13
click at [736, 29] on icon "search" at bounding box center [739, 30] width 6 height 6
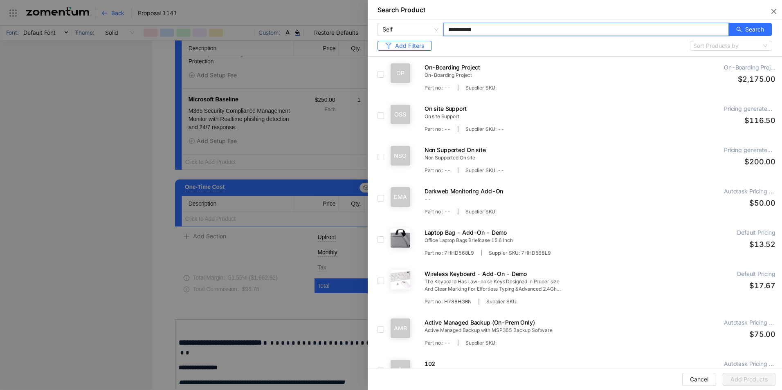
type input "**********"
click at [745, 376] on span "Add Products" at bounding box center [748, 379] width 37 height 9
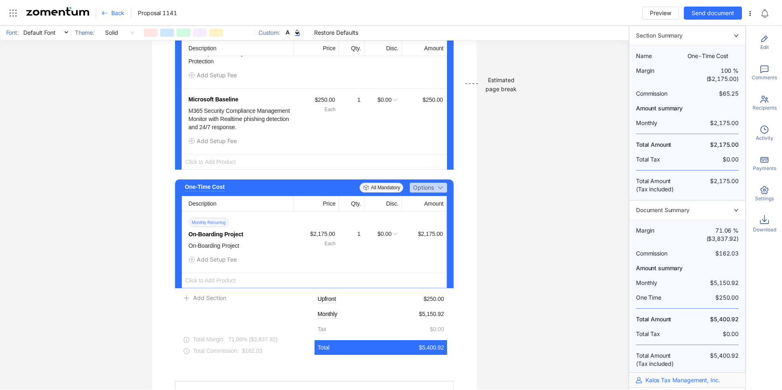
scroll to position [1703, 0]
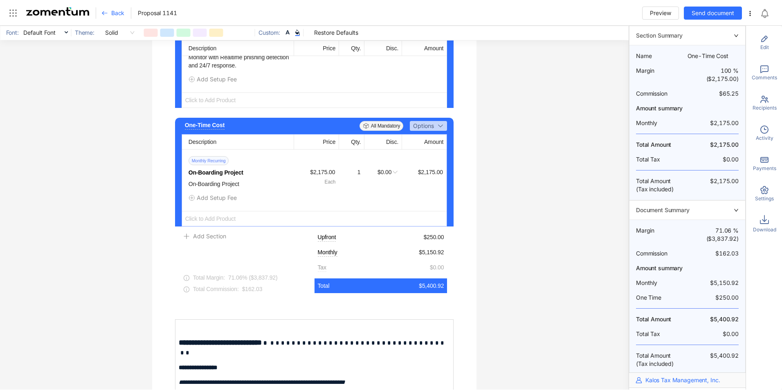
click at [428, 177] on div "$2,175.00" at bounding box center [423, 172] width 40 height 9
click at [451, 161] on icon "button" at bounding box center [451, 160] width 1 height 1
click at [468, 179] on span "Edit Product" at bounding box center [476, 175] width 61 height 18
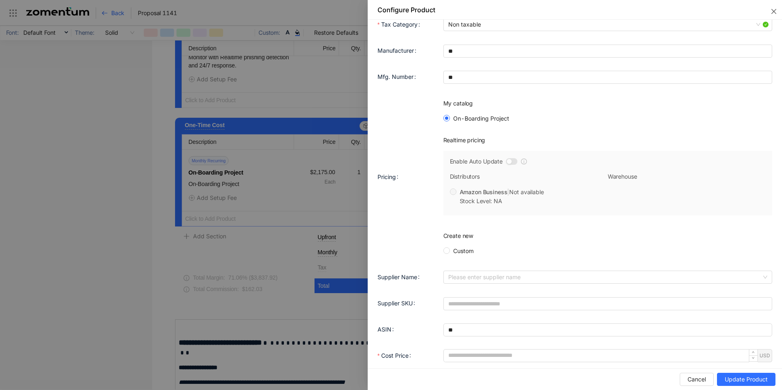
scroll to position [225, 0]
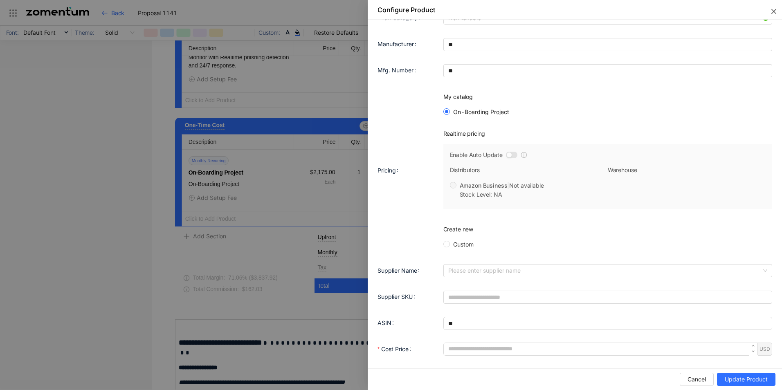
click at [771, 13] on icon "close" at bounding box center [773, 11] width 7 height 7
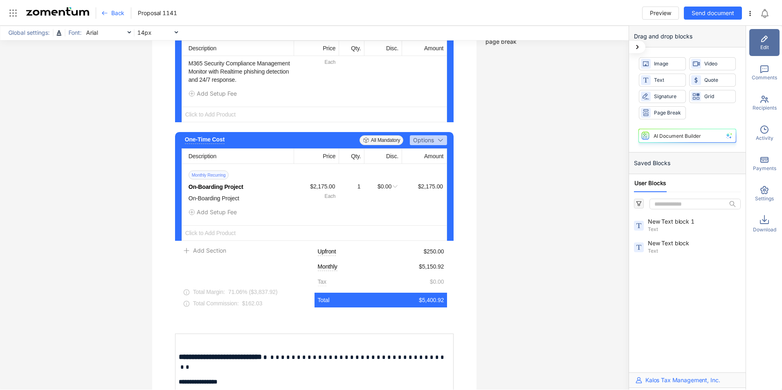
scroll to position [1744, 0]
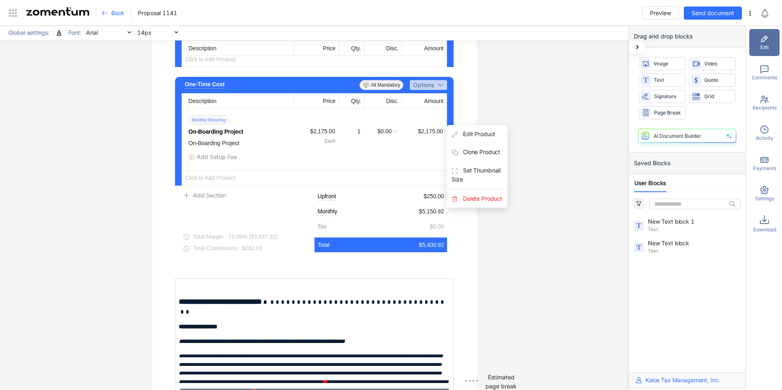
click at [451, 120] on icon "button" at bounding box center [451, 119] width 1 height 1
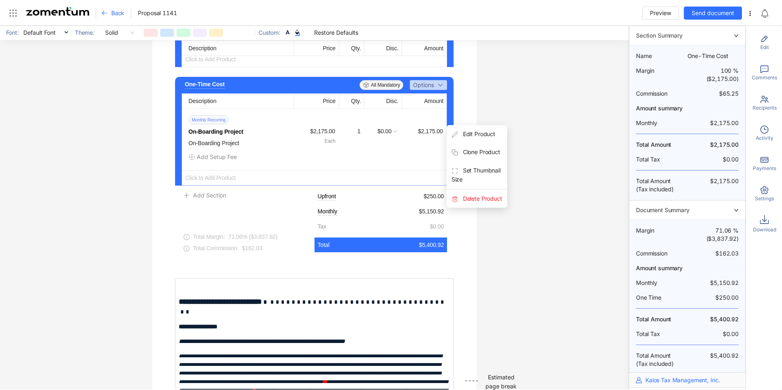
click at [465, 141] on span "Edit Product" at bounding box center [476, 134] width 61 height 18
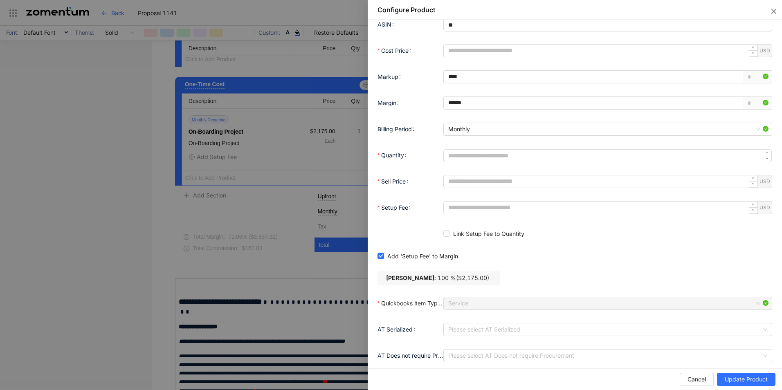
scroll to position [529, 0]
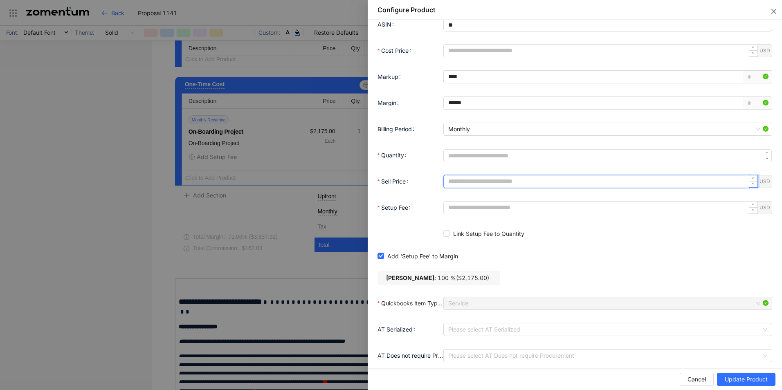
drag, startPoint x: 477, startPoint y: 176, endPoint x: 434, endPoint y: 175, distance: 42.9
click at [434, 175] on div "Sell Price ******* USD" at bounding box center [574, 181] width 395 height 16
type input "*******"
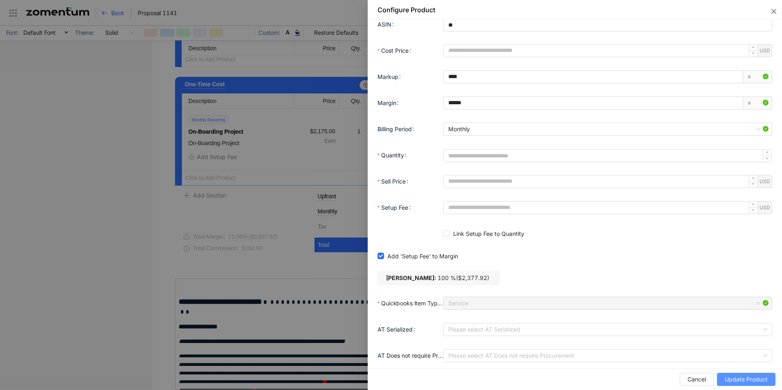
click at [738, 378] on span "Update Product" at bounding box center [746, 379] width 43 height 9
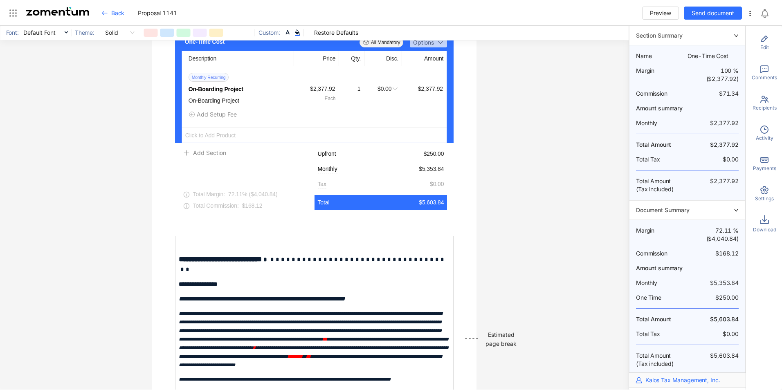
scroll to position [1785, 0]
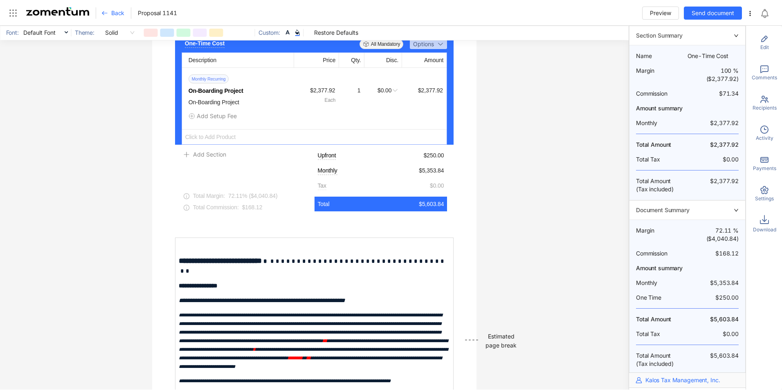
click at [433, 175] on span "$5,353.84" at bounding box center [431, 170] width 25 height 8
click at [424, 175] on span "$5,353.84" at bounding box center [431, 170] width 25 height 8
drag, startPoint x: 424, startPoint y: 177, endPoint x: 459, endPoint y: 189, distance: 36.9
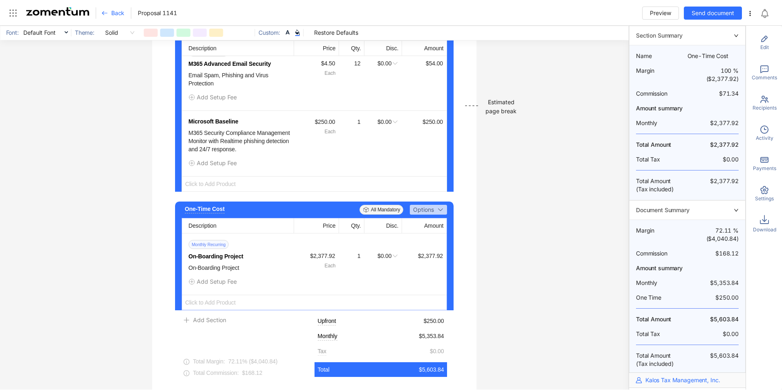
scroll to position [1631, 0]
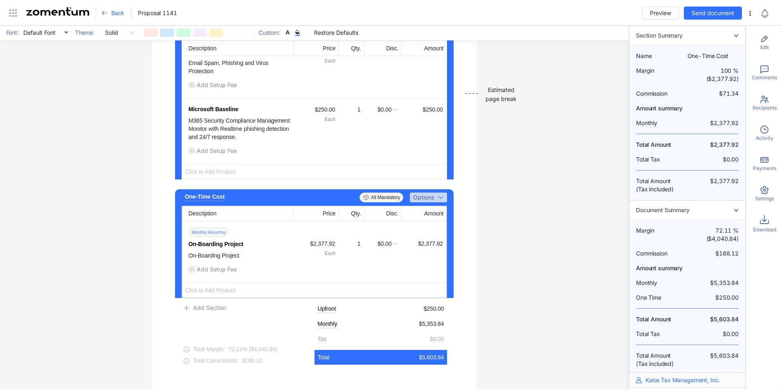
click at [446, 238] on div "One-Time Cost Add Description All Mandatory Options Description Price Qty. Disc…" at bounding box center [314, 243] width 279 height 109
click at [446, 232] on div "One-Time Cost Add Description All Mandatory Options Description Price Qty. Disc…" at bounding box center [314, 243] width 279 height 109
click at [467, 251] on span "Edit Product" at bounding box center [476, 247] width 61 height 18
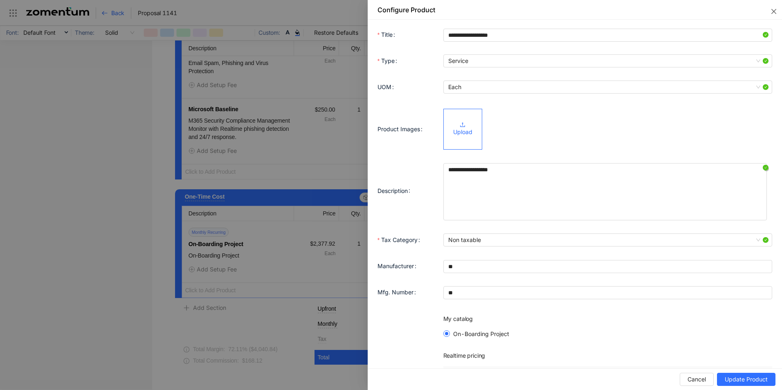
scroll to position [0, 0]
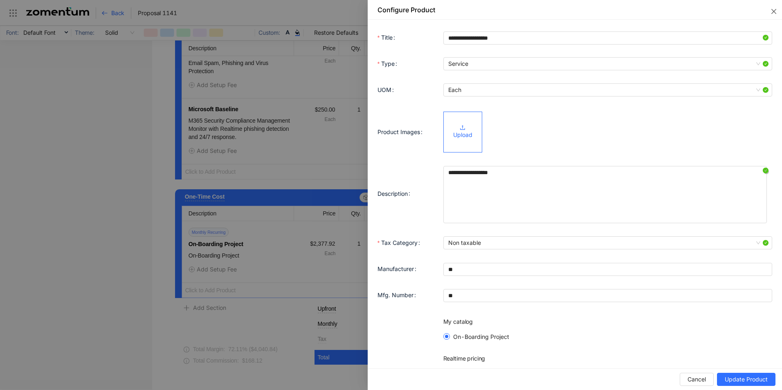
click at [467, 67] on span "Service" at bounding box center [607, 64] width 319 height 12
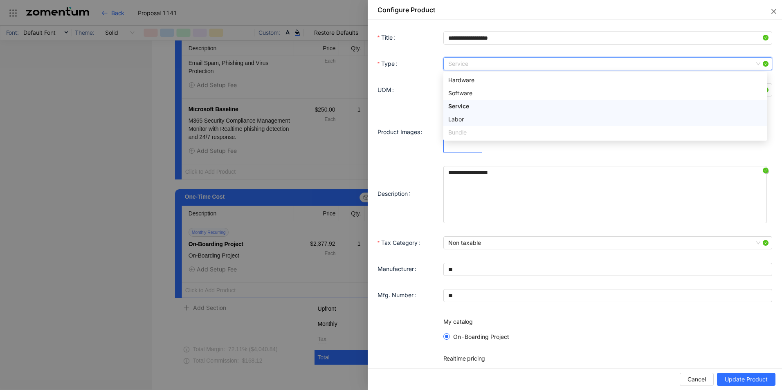
click at [471, 119] on div "Labor" at bounding box center [605, 119] width 314 height 9
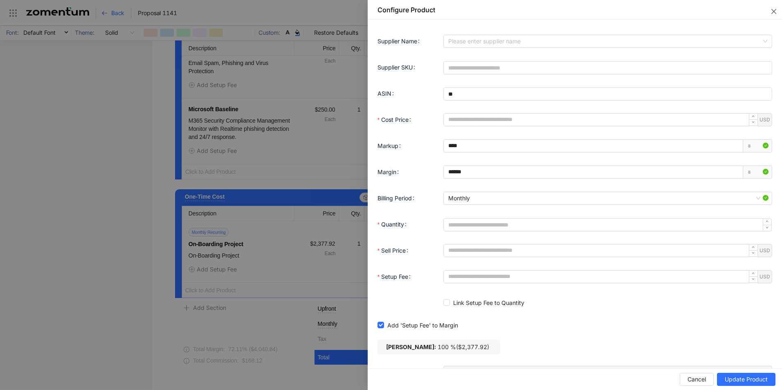
scroll to position [460, 0]
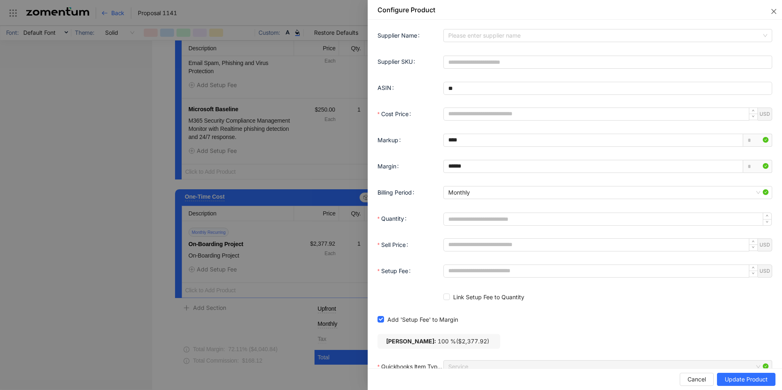
click at [461, 193] on span "Monthly" at bounding box center [607, 192] width 319 height 12
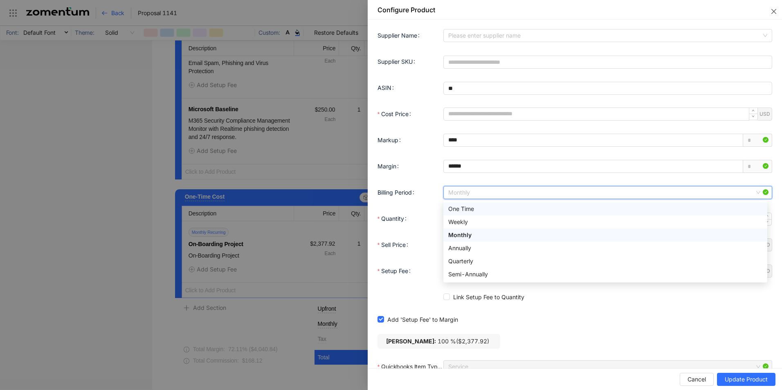
click at [467, 206] on div "One Time" at bounding box center [605, 208] width 314 height 9
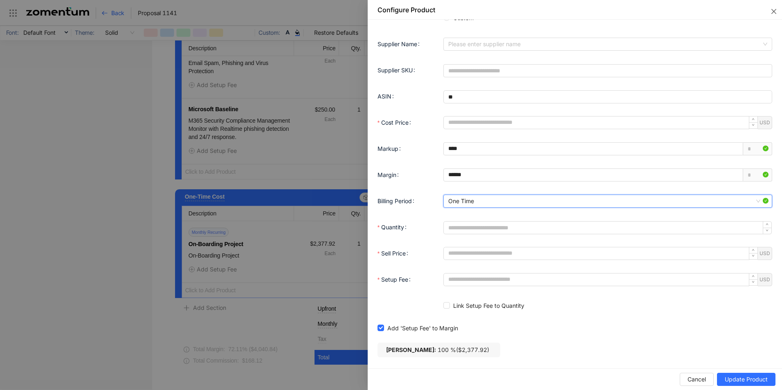
scroll to position [450, 0]
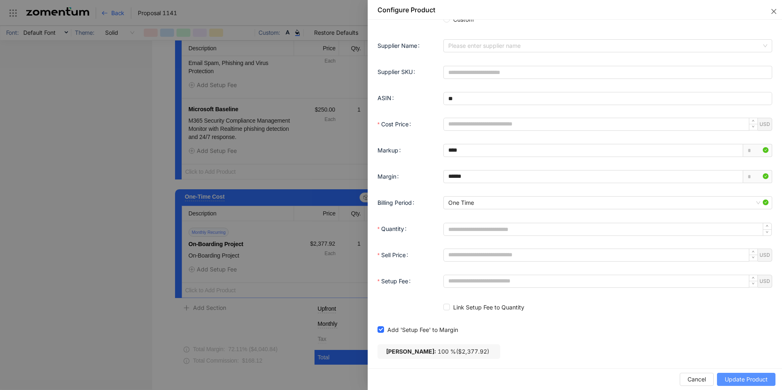
click at [742, 377] on span "Update Product" at bounding box center [746, 379] width 43 height 9
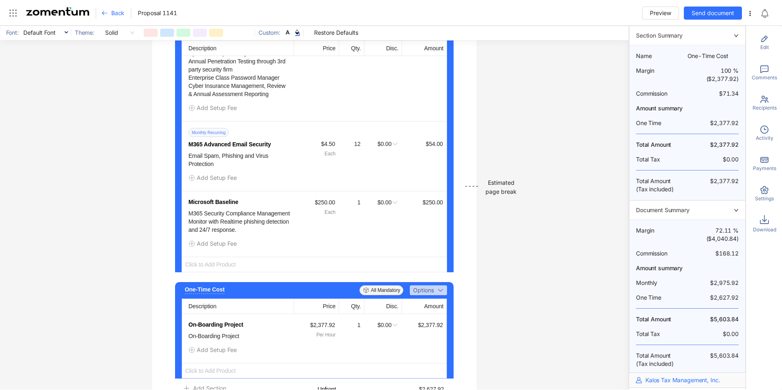
scroll to position [1527, 0]
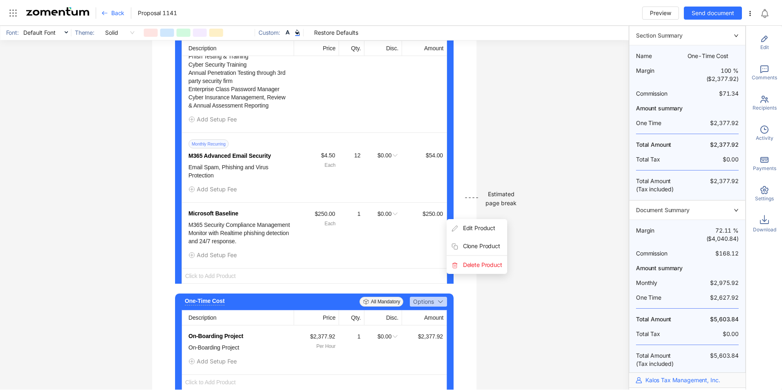
click at [465, 235] on span "Edit Product" at bounding box center [476, 228] width 61 height 18
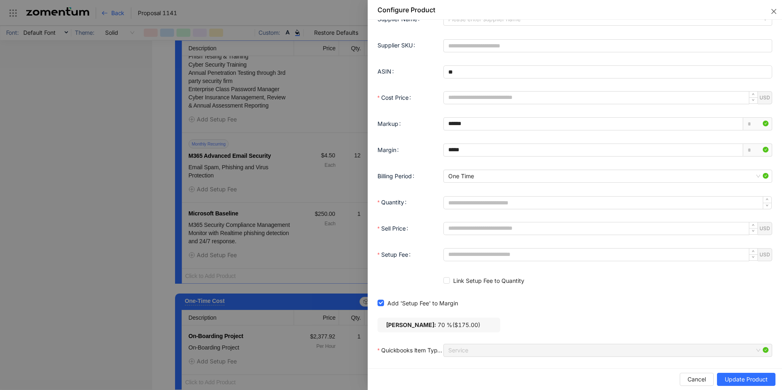
scroll to position [480, 0]
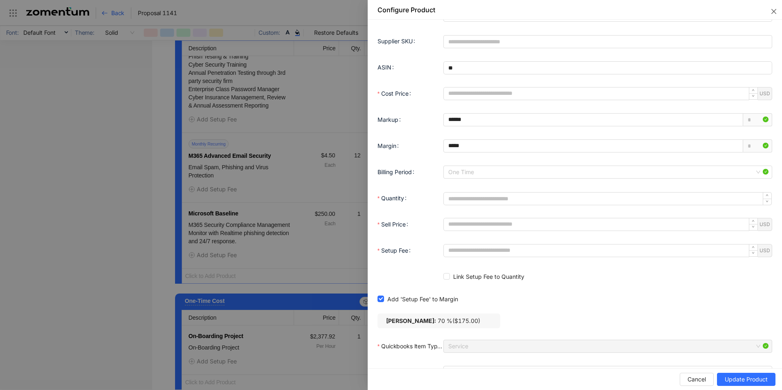
click at [472, 171] on span "One Time" at bounding box center [607, 172] width 319 height 12
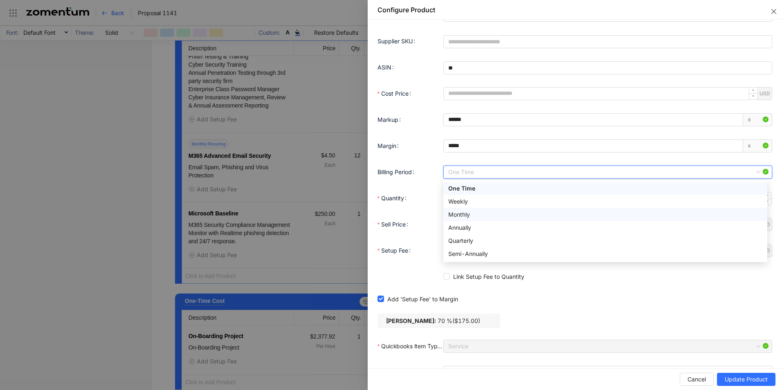
click at [471, 212] on div "Monthly" at bounding box center [605, 214] width 314 height 9
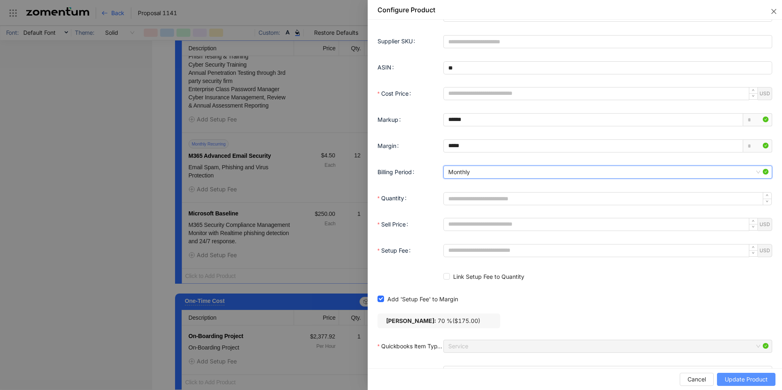
click at [739, 380] on span "Update Product" at bounding box center [746, 379] width 43 height 9
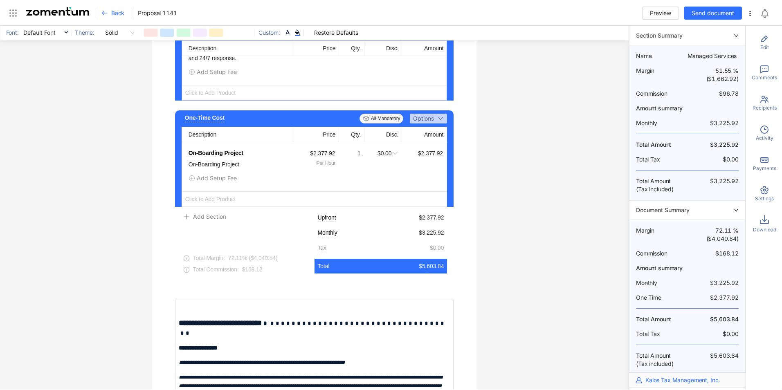
scroll to position [1732, 0]
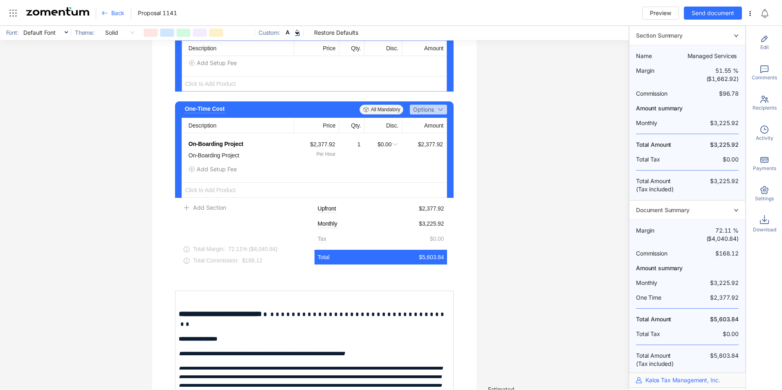
click at [435, 261] on span "$5,603.84" at bounding box center [431, 257] width 25 height 8
click at [436, 261] on span "$5,603.84" at bounding box center [431, 257] width 25 height 8
drag, startPoint x: 436, startPoint y: 265, endPoint x: 431, endPoint y: 264, distance: 5.0
click at [431, 261] on span "$5,603.84" at bounding box center [431, 257] width 25 height 8
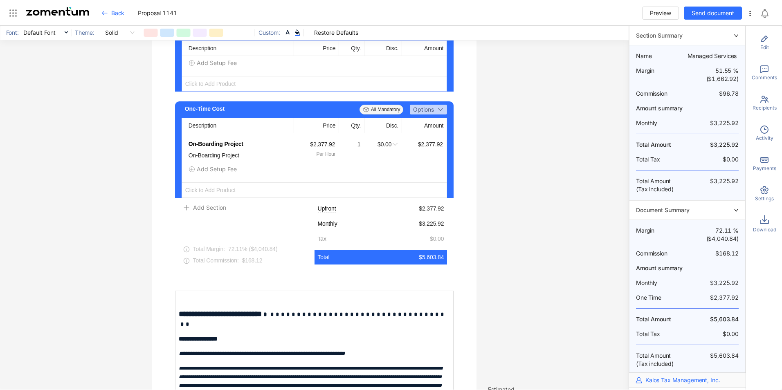
click at [425, 261] on span "$5,603.84" at bounding box center [431, 257] width 25 height 8
click at [423, 261] on span "$5,603.84" at bounding box center [431, 257] width 25 height 8
click at [424, 261] on span "$5,603.84" at bounding box center [431, 257] width 25 height 8
drag, startPoint x: 346, startPoint y: 264, endPoint x: 424, endPoint y: 267, distance: 77.7
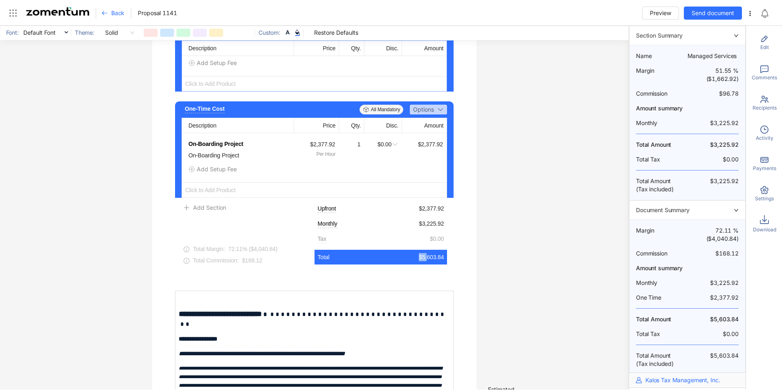
click at [423, 265] on div "Total $5,603.84" at bounding box center [380, 257] width 133 height 15
drag, startPoint x: 424, startPoint y: 267, endPoint x: 430, endPoint y: 262, distance: 7.7
click at [430, 261] on span "$5,603.84" at bounding box center [431, 257] width 25 height 8
click at [428, 261] on span "$5,603.84" at bounding box center [431, 257] width 25 height 8
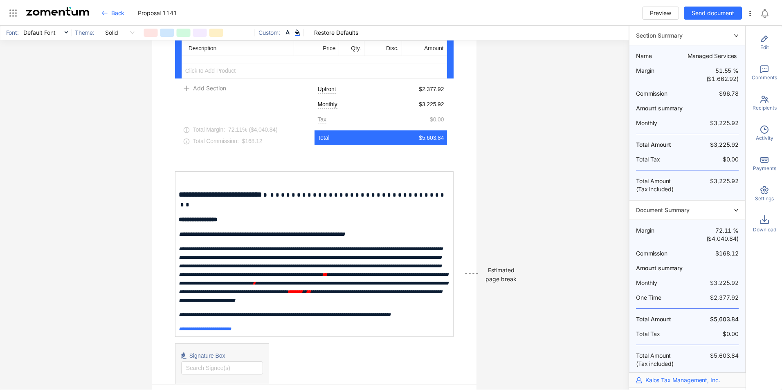
scroll to position [1854, 0]
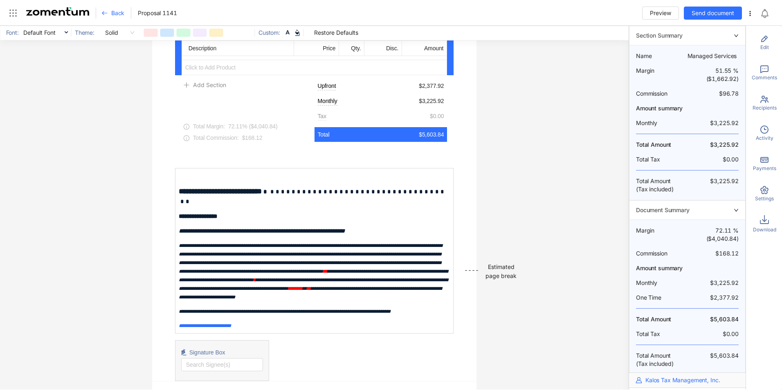
click at [262, 195] on span "**********" at bounding box center [220, 191] width 83 height 7
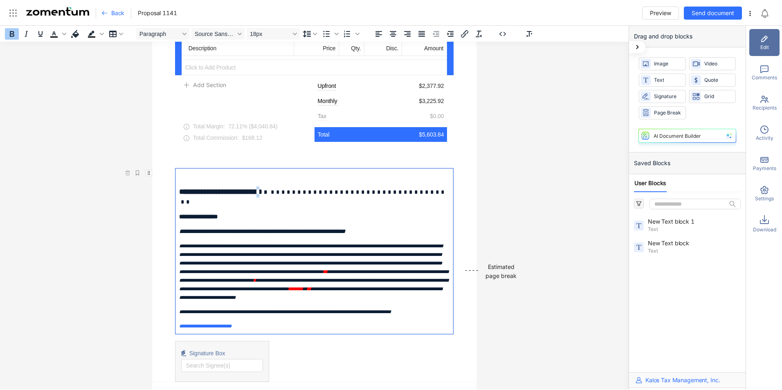
scroll to position [1855, 0]
click at [262, 195] on span "**********" at bounding box center [220, 191] width 83 height 7
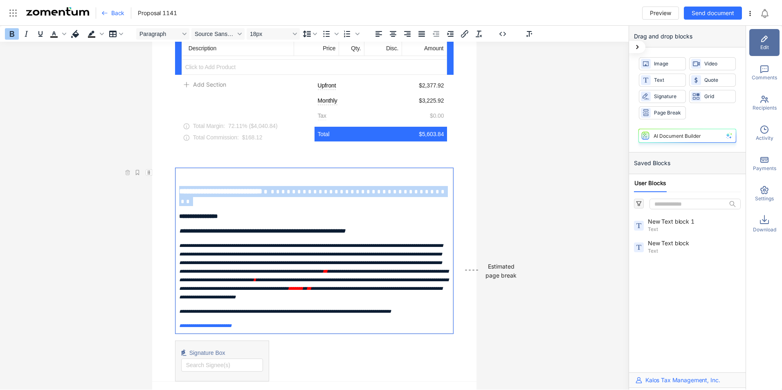
click at [262, 195] on span "**********" at bounding box center [220, 191] width 83 height 7
click at [269, 195] on strong at bounding box center [265, 192] width 7 height 6
click at [262, 195] on span "**********" at bounding box center [220, 191] width 83 height 7
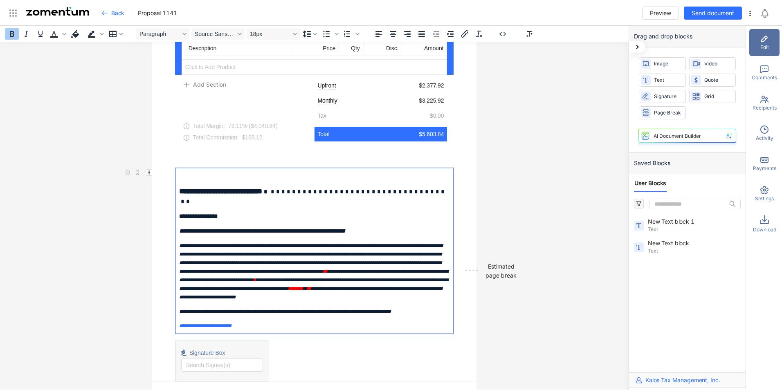
click at [262, 195] on span "**********" at bounding box center [220, 191] width 83 height 7
click at [250, 218] on p "**********" at bounding box center [314, 216] width 271 height 9
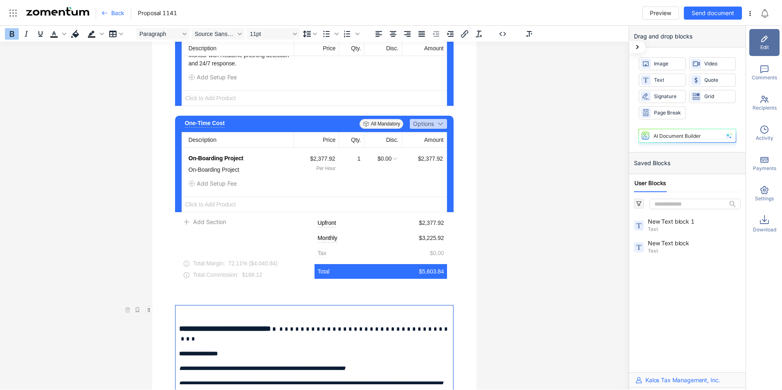
scroll to position [1711, 0]
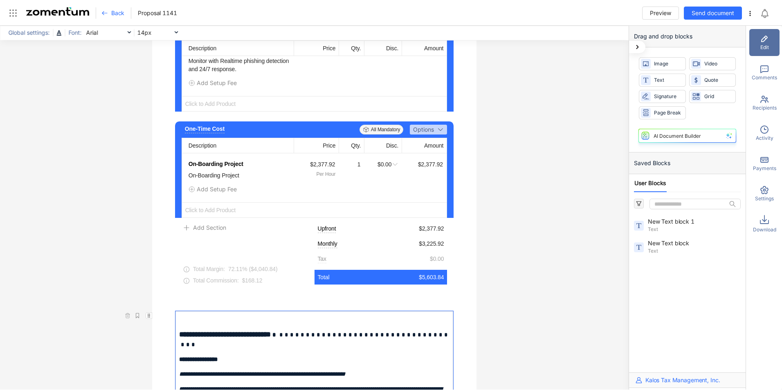
click at [750, 11] on use at bounding box center [749, 13] width 1 height 5
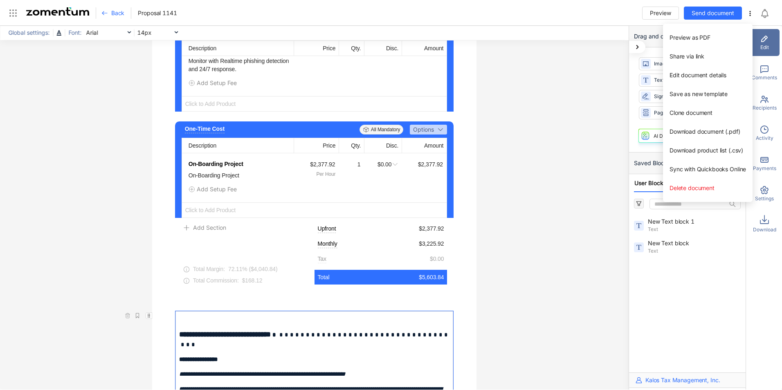
click at [700, 115] on span "Clone document" at bounding box center [690, 112] width 43 height 7
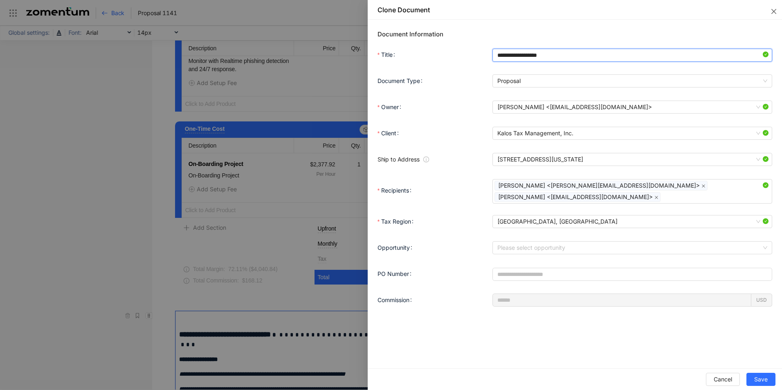
click at [559, 52] on input "**********" at bounding box center [632, 55] width 280 height 13
click at [545, 54] on input "**********" at bounding box center [632, 55] width 280 height 13
type input "**********"
click at [767, 379] on span "Save" at bounding box center [760, 379] width 13 height 9
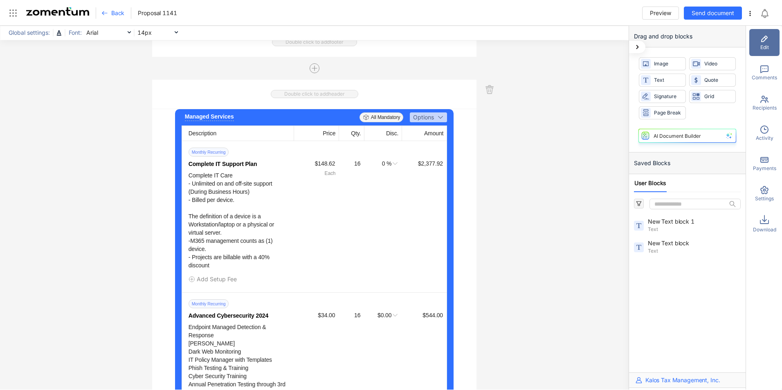
scroll to position [1207, 0]
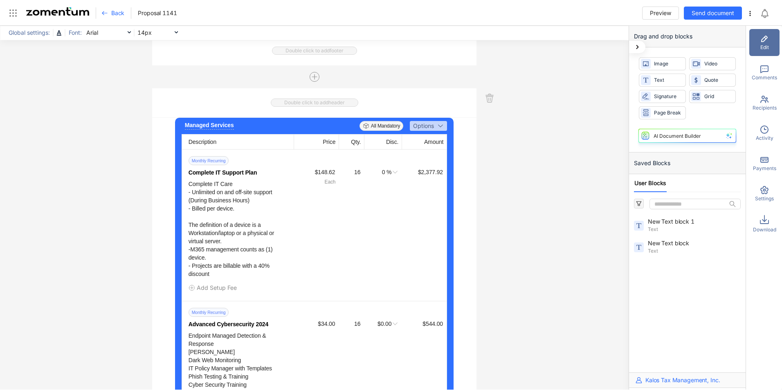
click at [451, 160] on use "button" at bounding box center [451, 160] width 0 height 0
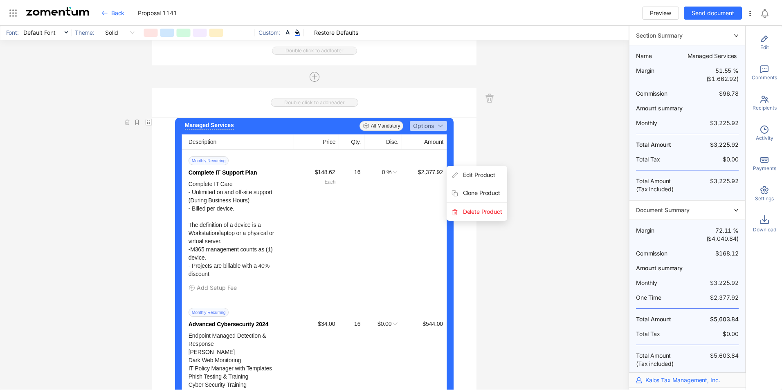
click at [470, 216] on span "Delete Product" at bounding box center [476, 212] width 61 height 18
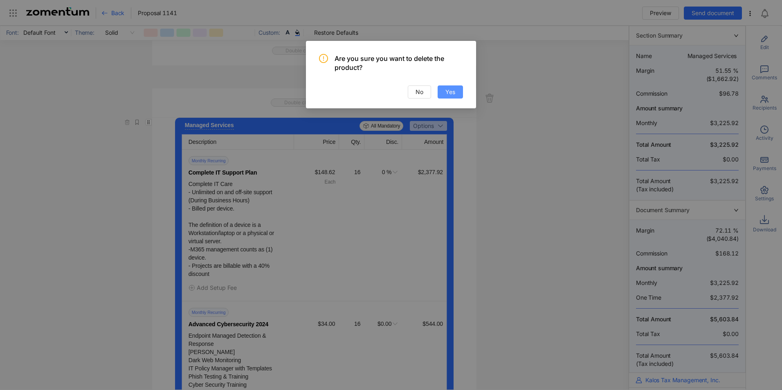
click at [446, 94] on span "Yes" at bounding box center [450, 91] width 10 height 9
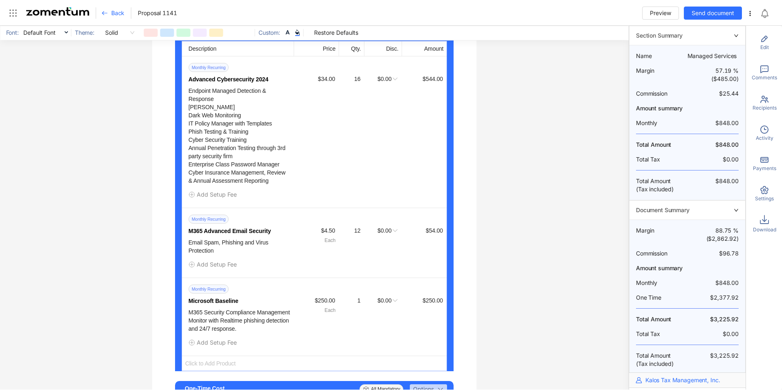
scroll to position [1350, 0]
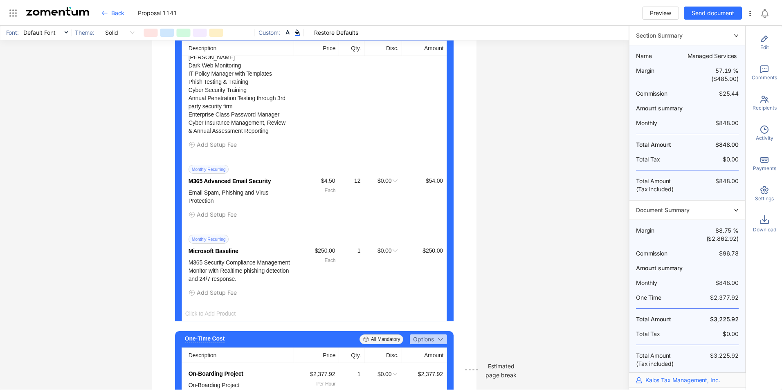
click at [221, 320] on span "Click to Add Product" at bounding box center [314, 313] width 265 height 15
click at [223, 339] on span "Add Product" at bounding box center [214, 337] width 34 height 7
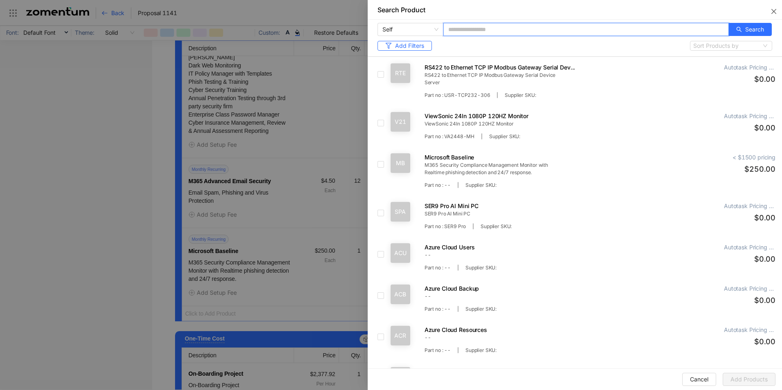
click at [502, 29] on input "text" at bounding box center [585, 29] width 285 height 13
click at [745, 31] on span "Search" at bounding box center [754, 29] width 19 height 9
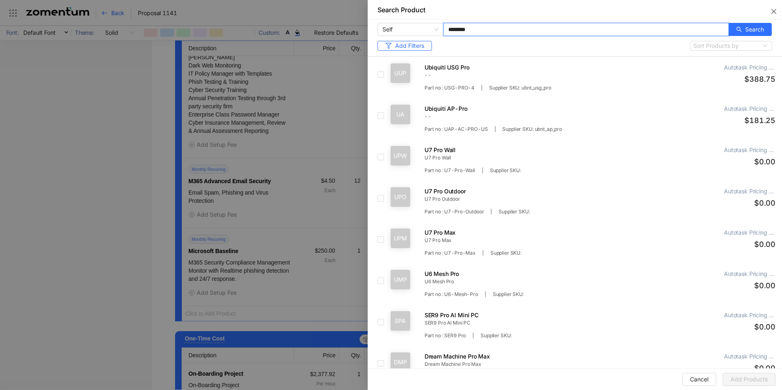
drag, startPoint x: 482, startPoint y: 31, endPoint x: 438, endPoint y: 28, distance: 43.8
click at [438, 28] on div "Self ******** Search Add Filters Sort Products by" at bounding box center [574, 37] width 395 height 29
click at [748, 26] on span "Search" at bounding box center [754, 29] width 19 height 9
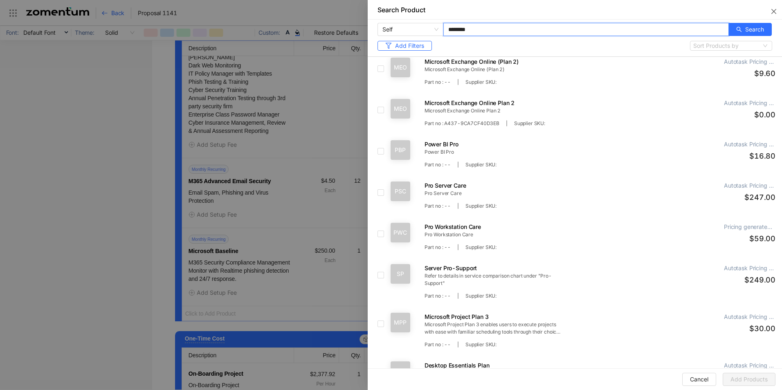
scroll to position [1127, 0]
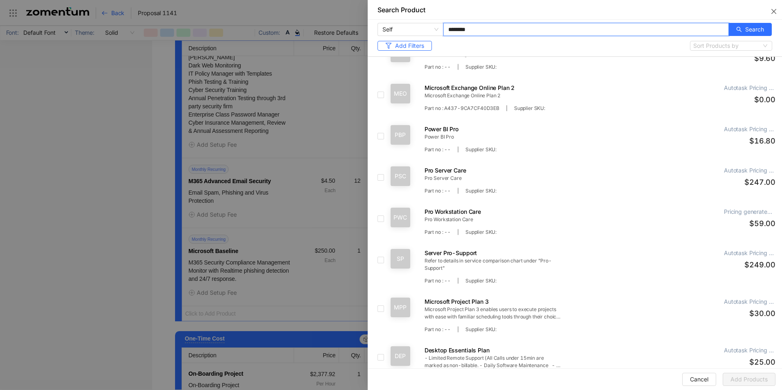
type input "********"
click at [738, 379] on span "Add Products" at bounding box center [748, 379] width 37 height 9
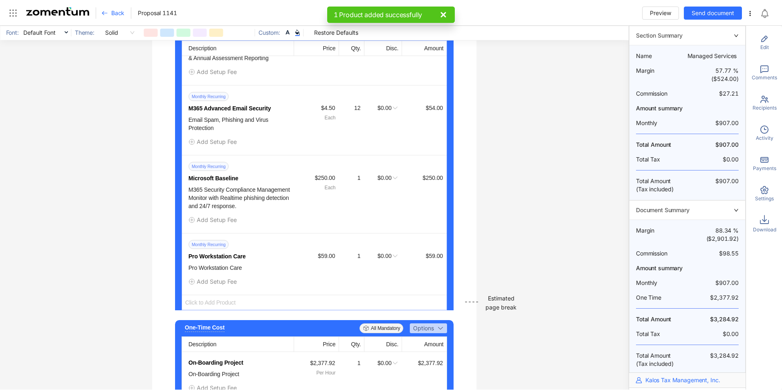
scroll to position [1432, 0]
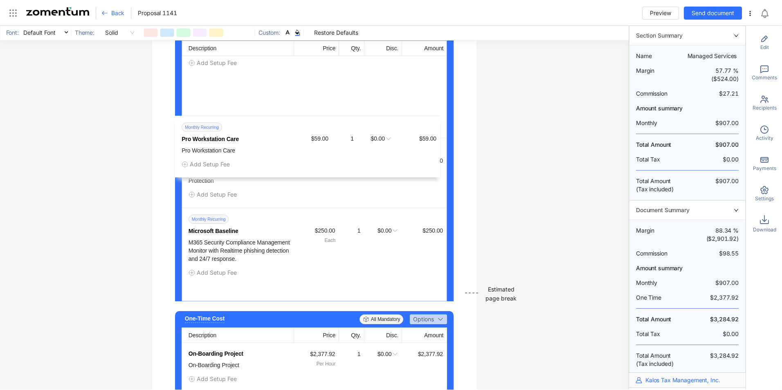
drag, startPoint x: 174, startPoint y: 243, endPoint x: 170, endPoint y: 123, distance: 120.3
click at [170, 123] on div "Managed Services Add Description All Mandatory Options Description Price Qty. D…" at bounding box center [314, 303] width 325 height 821
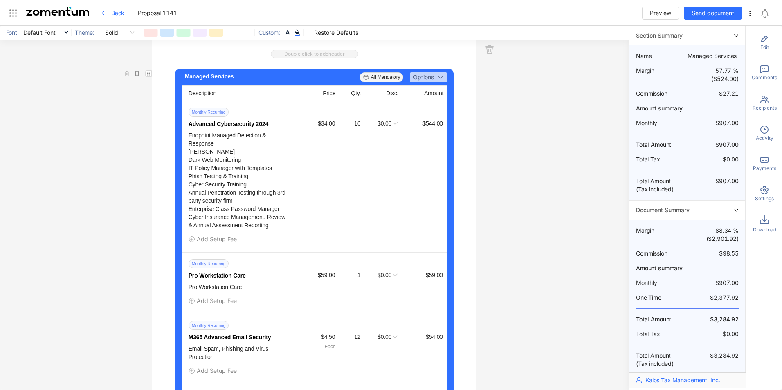
scroll to position [1258, 0]
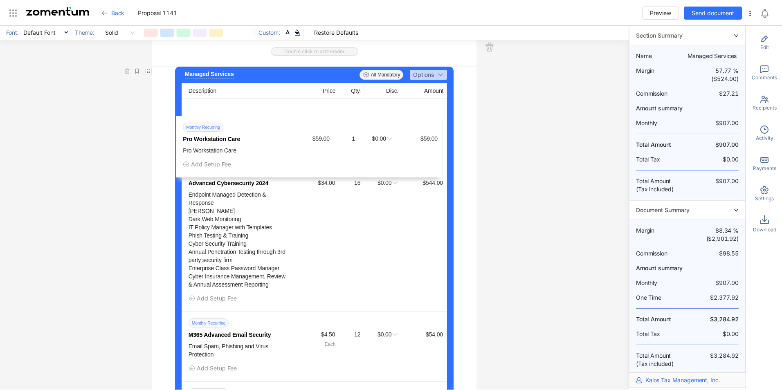
drag, startPoint x: 174, startPoint y: 269, endPoint x: 172, endPoint y: 126, distance: 142.7
click at [175, 126] on div "Managed Services Add Description All Mandatory Options Description Price Qty. D…" at bounding box center [314, 271] width 279 height 408
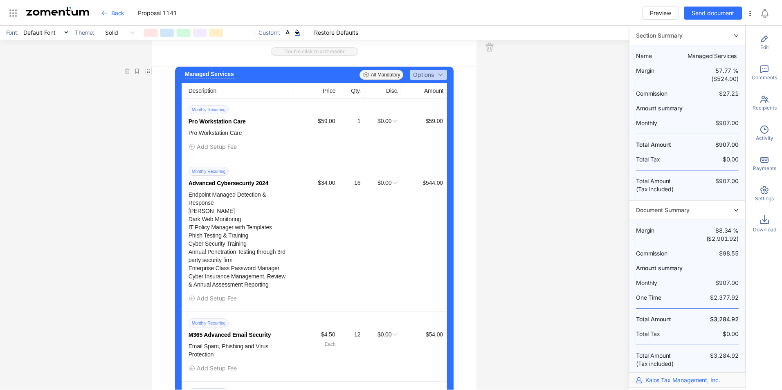
click at [357, 126] on div "1" at bounding box center [350, 121] width 20 height 9
type input "**"
click at [558, 126] on div "**********" at bounding box center [314, 208] width 628 height 364
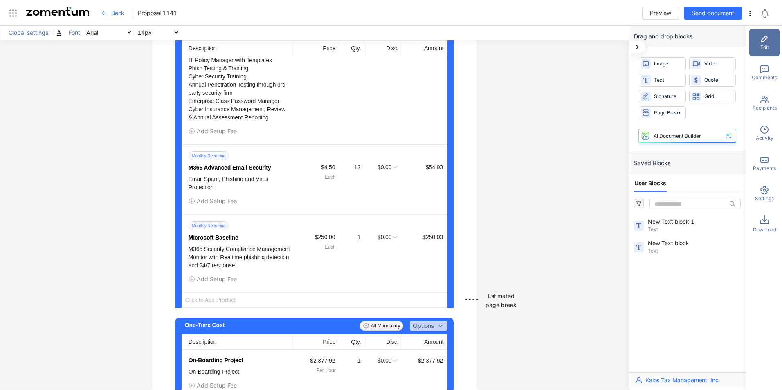
scroll to position [1483, 0]
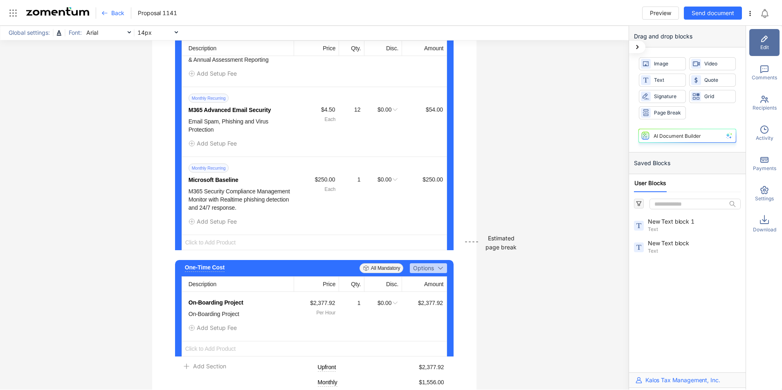
click at [222, 249] on span "Click to Add Product" at bounding box center [314, 242] width 265 height 15
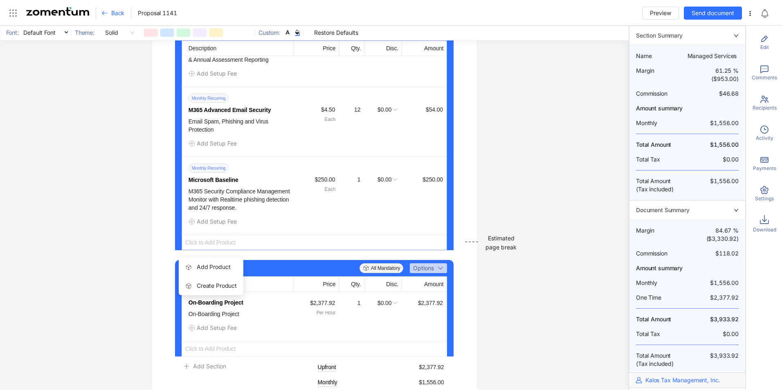
click at [222, 265] on span "Add Product" at bounding box center [214, 266] width 34 height 7
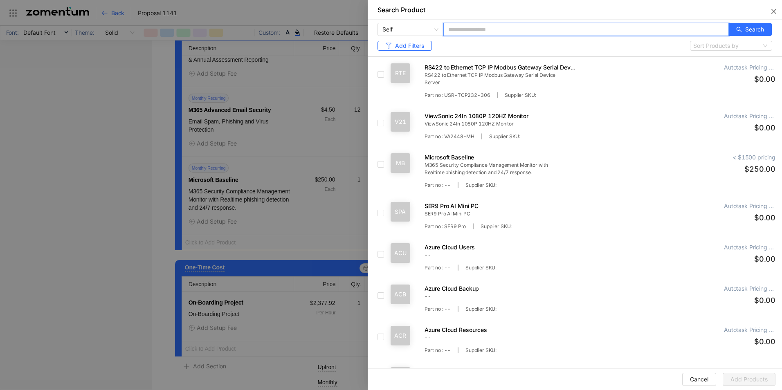
click at [520, 27] on input "text" at bounding box center [585, 29] width 285 height 13
click at [736, 29] on icon "search" at bounding box center [739, 30] width 6 height 6
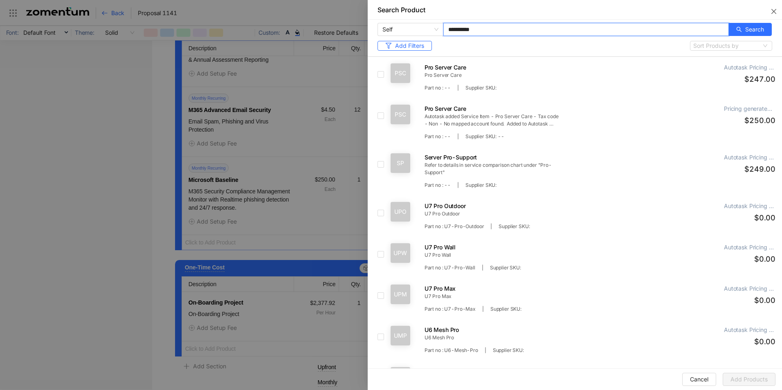
type input "**********"
click at [744, 376] on span "Add Products" at bounding box center [748, 379] width 37 height 9
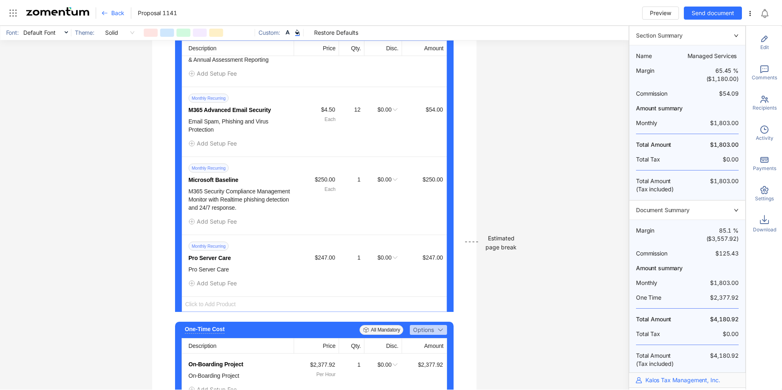
scroll to position [1545, 0]
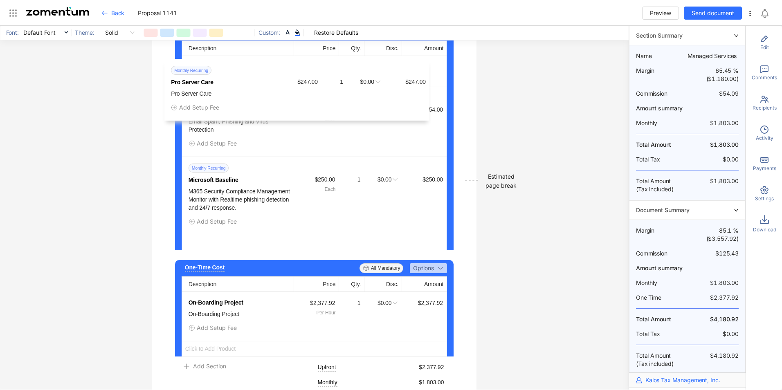
drag, startPoint x: 176, startPoint y: 188, endPoint x: 162, endPoint y: 66, distance: 123.4
click at [162, 66] on div "Managed Services Add Description All Mandatory Options Description Price Qty. D…" at bounding box center [314, 221] width 325 height 882
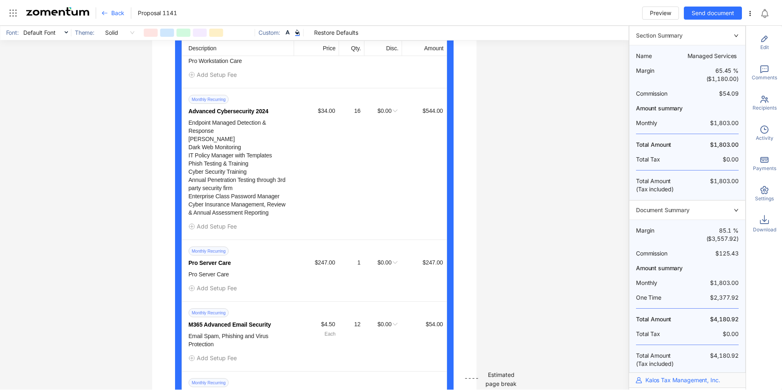
scroll to position [1320, 0]
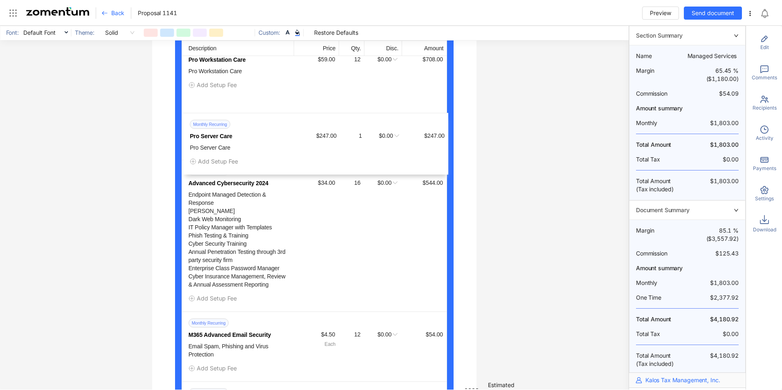
drag, startPoint x: 175, startPoint y: 267, endPoint x: 169, endPoint y: 121, distance: 146.1
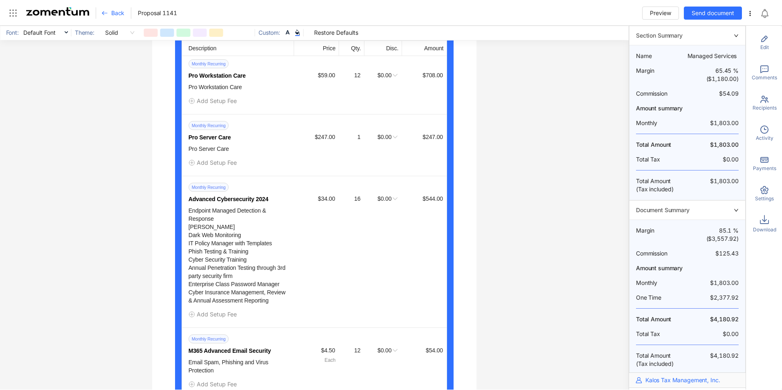
scroll to position [1258, 0]
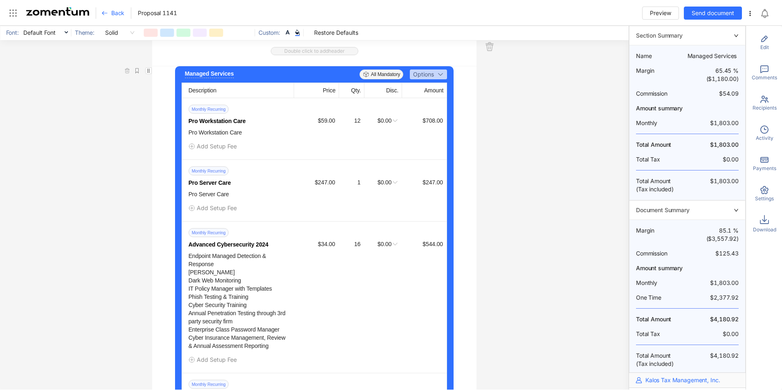
click at [451, 170] on use "button" at bounding box center [451, 170] width 0 height 0
click at [463, 229] on span "Delete Product" at bounding box center [476, 222] width 61 height 18
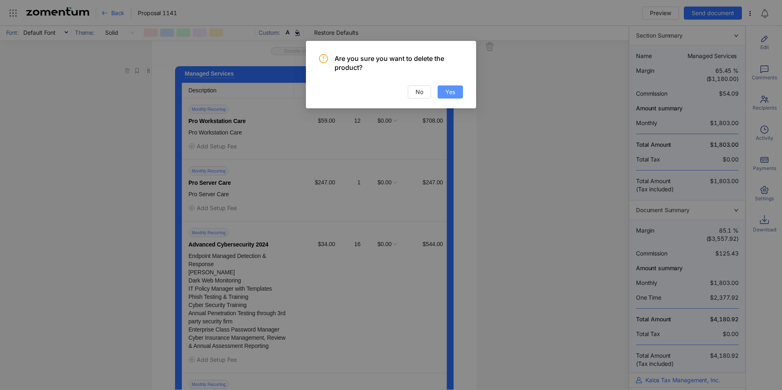
click at [454, 94] on span "Yes" at bounding box center [450, 91] width 10 height 9
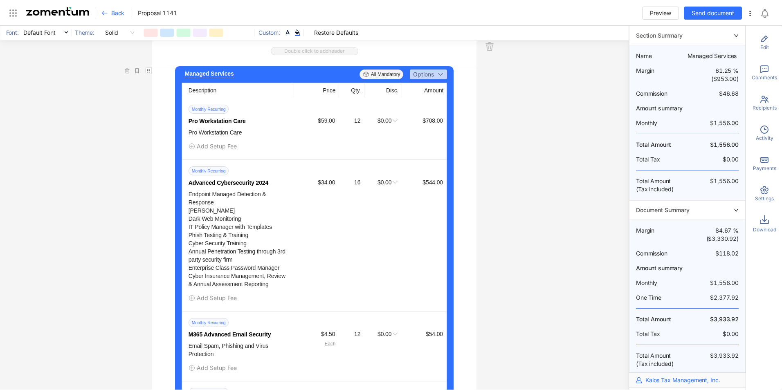
click at [353, 125] on div "12" at bounding box center [350, 120] width 20 height 9
type input "**"
click at [408, 155] on div "Monthly Recurring Pro Workstation Care Pro Workstation Care $59.00 ** 16 $0.00 …" at bounding box center [314, 128] width 265 height 61
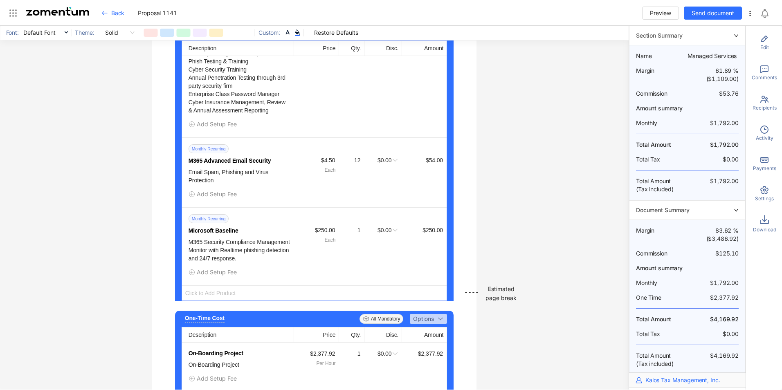
click at [213, 297] on span "Click to Add Product" at bounding box center [314, 292] width 265 height 15
click at [210, 321] on span "Add Product" at bounding box center [211, 317] width 52 height 9
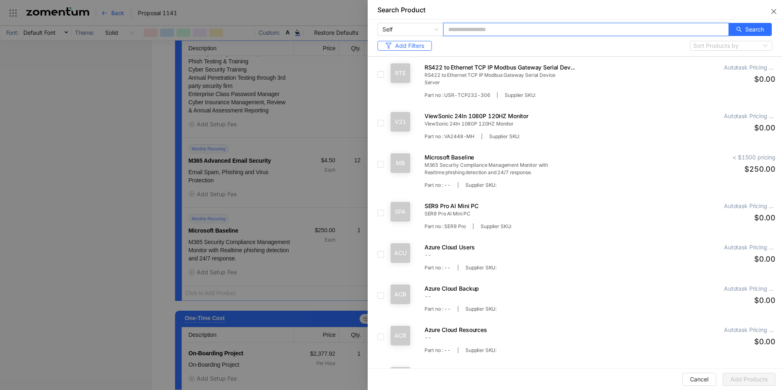
click at [565, 30] on input "text" at bounding box center [585, 29] width 285 height 13
type input "*"
click at [747, 28] on span "Search" at bounding box center [754, 29] width 19 height 9
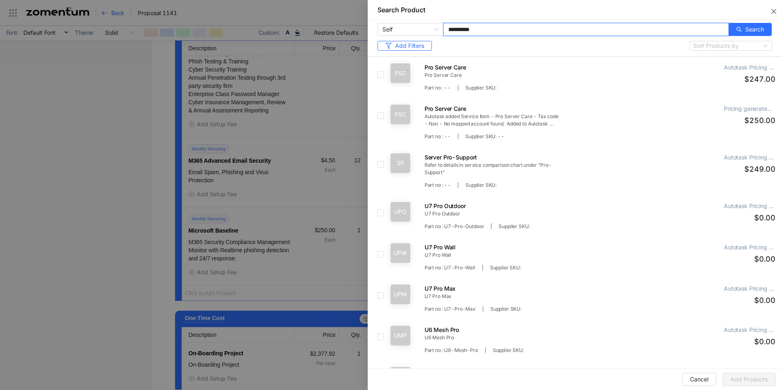
type input "**********"
click at [740, 381] on span "Add Products" at bounding box center [748, 379] width 37 height 9
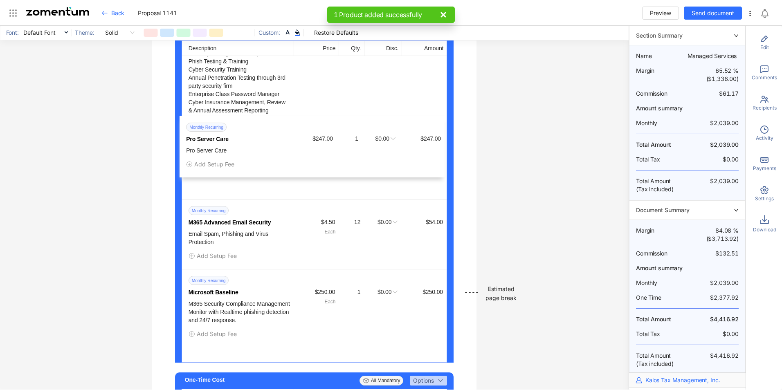
drag, startPoint x: 176, startPoint y: 301, endPoint x: 176, endPoint y: 123, distance: 178.3
click at [176, 123] on div "Managed Services Add Description All Mandatory Options Description Price Qty. D…" at bounding box center [314, 127] width 279 height 470
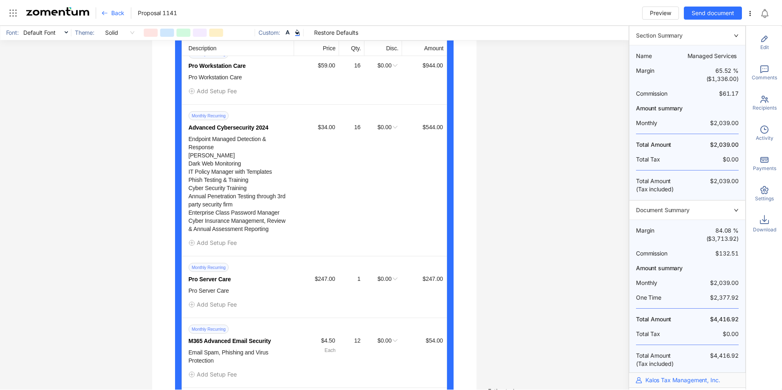
scroll to position [1289, 0]
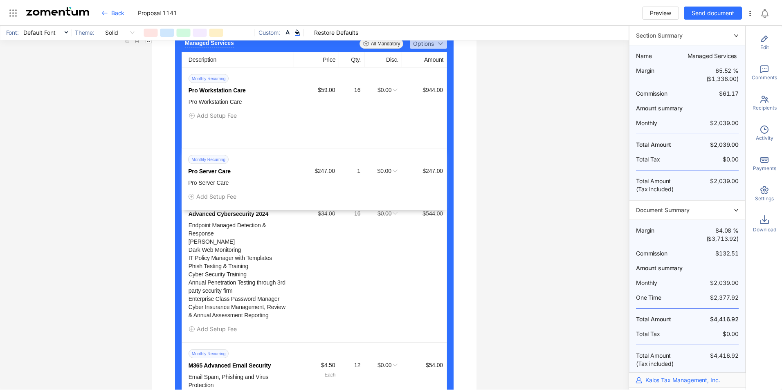
drag, startPoint x: 176, startPoint y: 299, endPoint x: 179, endPoint y: 158, distance: 141.1
click at [182, 158] on div "Monthly Recurring Pro Workstation Care Pro Workstation Care $59.00 16 $0.00 $94…" at bounding box center [314, 286] width 265 height 438
click at [429, 156] on div "$247.00" at bounding box center [423, 151] width 40 height 9
click at [431, 156] on div "$247.00" at bounding box center [423, 151] width 40 height 9
click at [451, 140] on icon "button" at bounding box center [451, 139] width 1 height 1
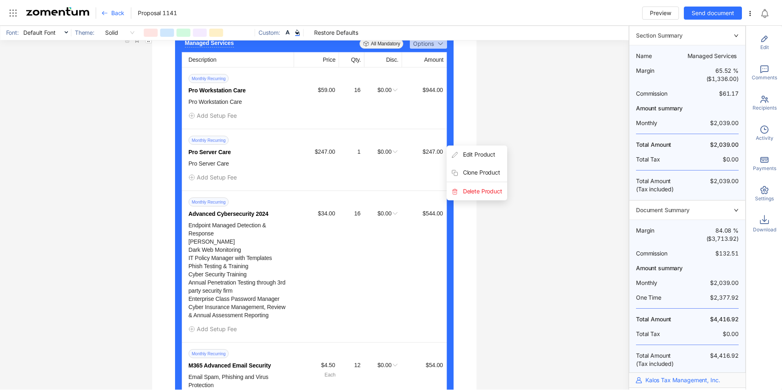
click at [451, 140] on icon "button" at bounding box center [451, 139] width 1 height 1
click at [469, 159] on span "Edit Product" at bounding box center [476, 155] width 61 height 18
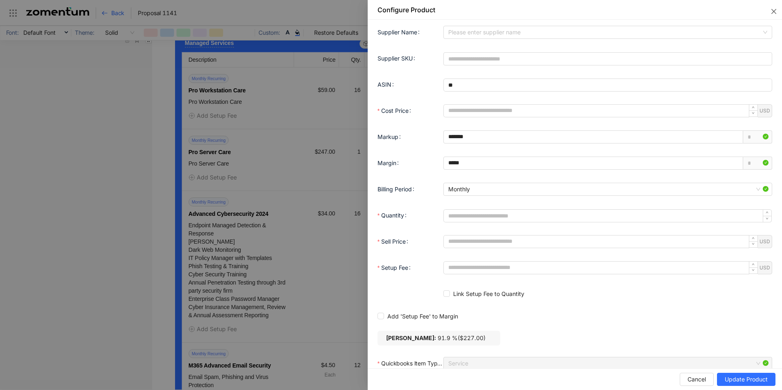
scroll to position [470, 0]
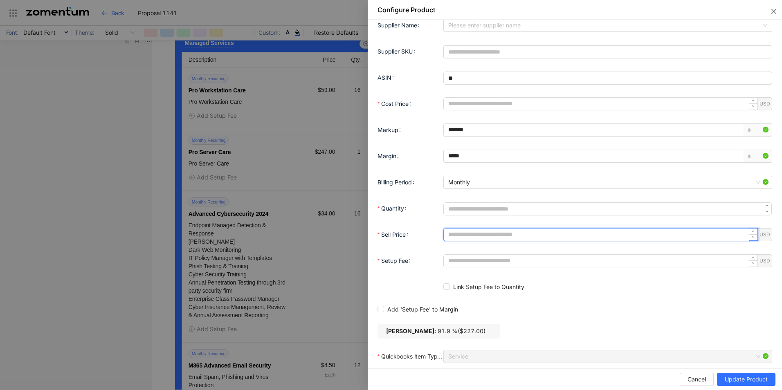
drag, startPoint x: 474, startPoint y: 236, endPoint x: 447, endPoint y: 229, distance: 28.3
click at [447, 229] on input "******" at bounding box center [596, 235] width 305 height 12
type input "******"
type input "*******"
type input "*"
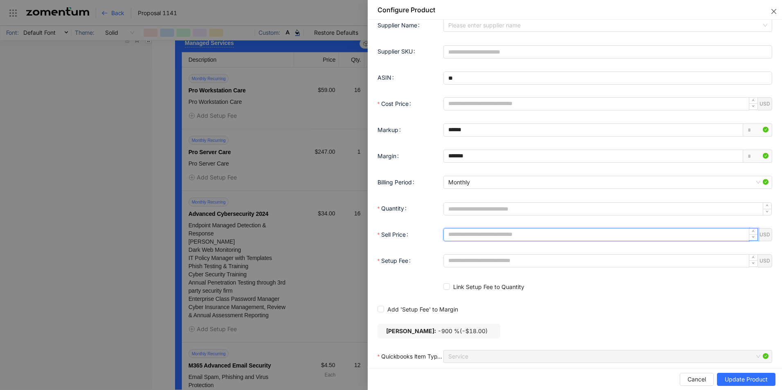
type input "*****"
type input "**"
type input "*******"
type input "*****"
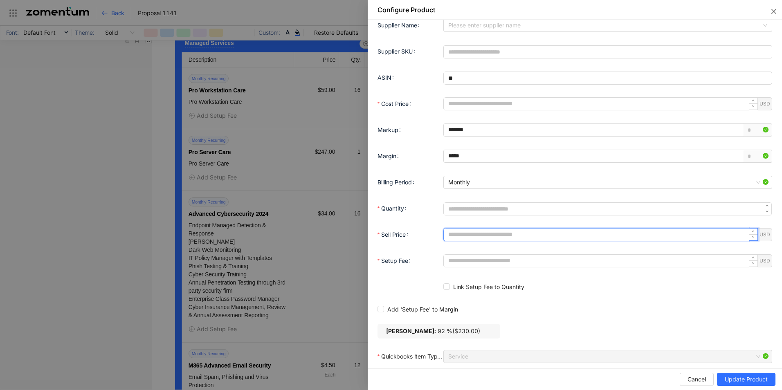
type input "******"
click at [740, 381] on span "Update Product" at bounding box center [746, 379] width 43 height 9
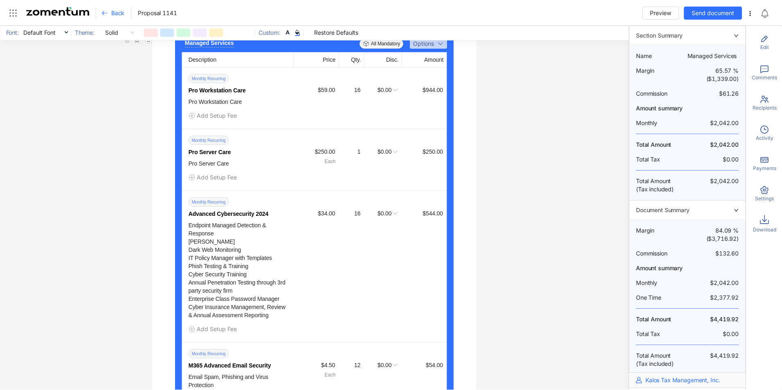
click at [357, 94] on div "16" at bounding box center [350, 89] width 20 height 9
type input "**"
click at [362, 120] on div "Monthly Recurring Pro Workstation Care Pro Workstation Care $59.00 ** 15 $0.00 …" at bounding box center [314, 97] width 265 height 61
click at [355, 94] on div "15" at bounding box center [350, 89] width 20 height 9
type input "**"
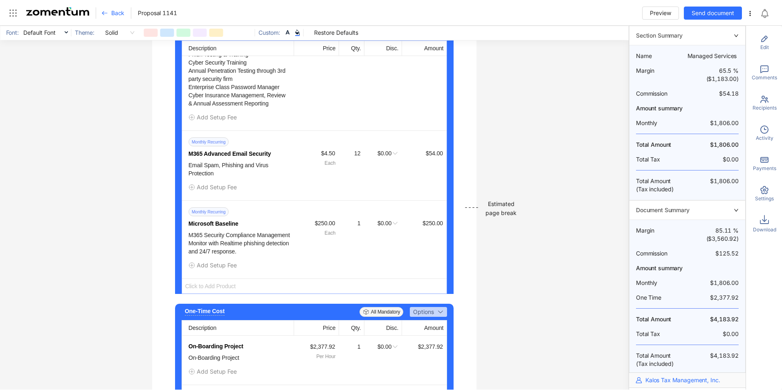
scroll to position [1504, 0]
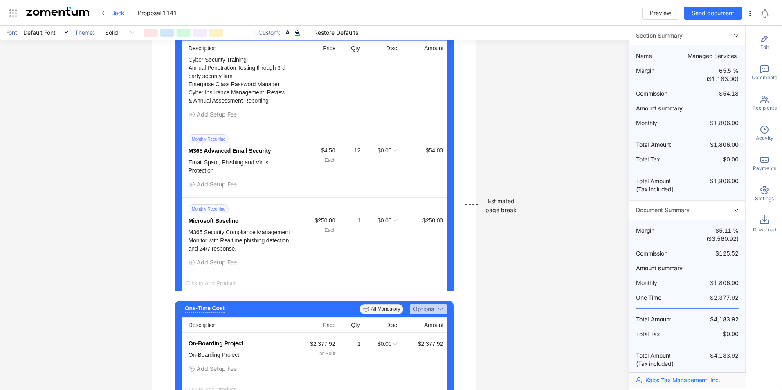
click at [215, 288] on span "Click to Add Product" at bounding box center [314, 283] width 265 height 15
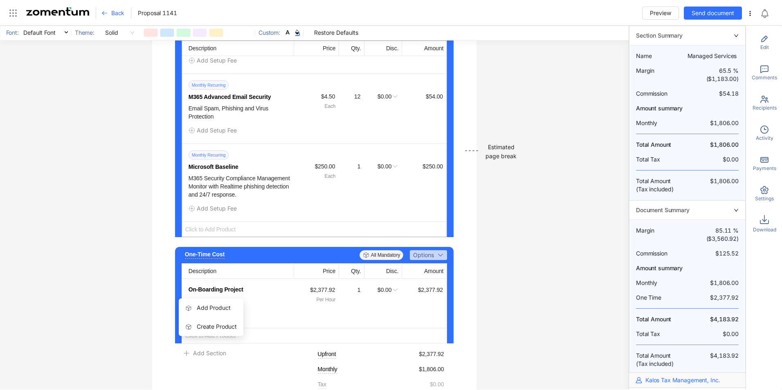
scroll to position [1565, 0]
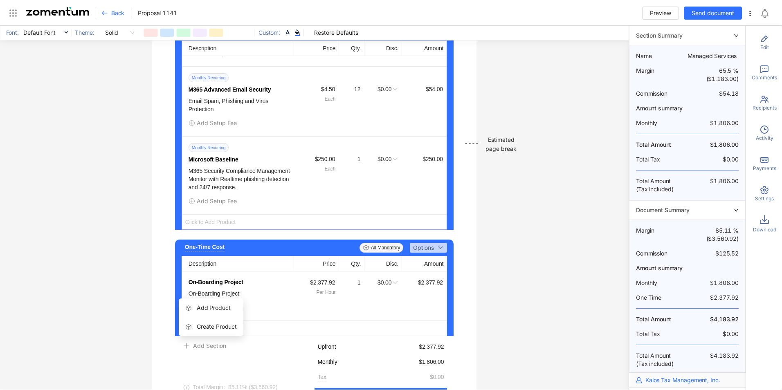
click at [138, 307] on div "**********" at bounding box center [314, 208] width 628 height 364
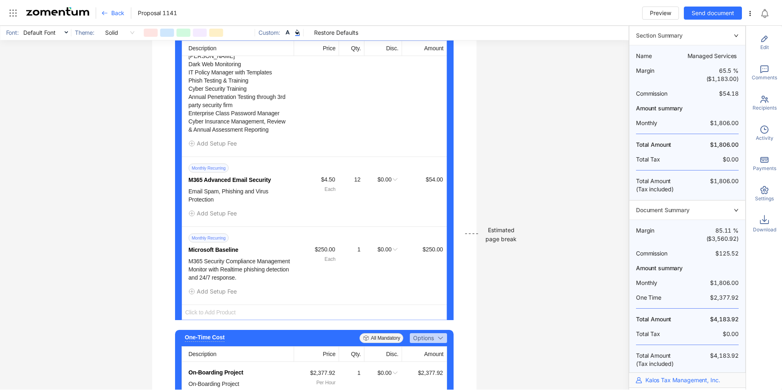
scroll to position [1483, 0]
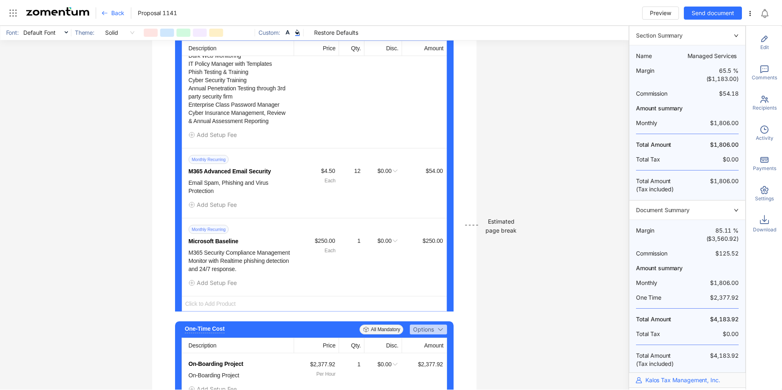
click at [210, 307] on span "Click to Add Product" at bounding box center [314, 303] width 265 height 15
drag, startPoint x: 210, startPoint y: 307, endPoint x: 211, endPoint y: 327, distance: 20.4
click at [211, 327] on span "Add Product" at bounding box center [214, 328] width 34 height 7
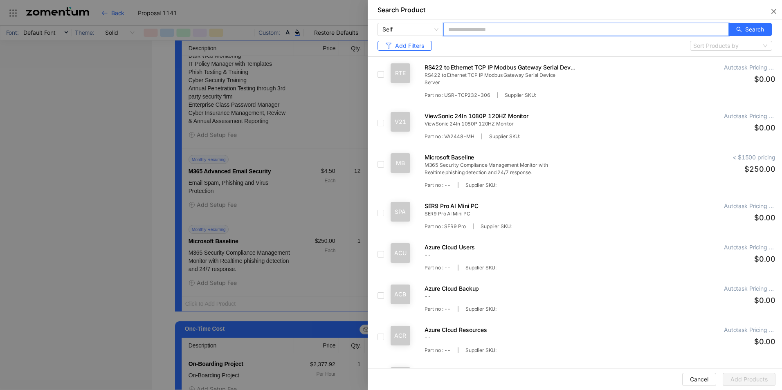
click at [521, 29] on input "text" at bounding box center [585, 29] width 285 height 13
click at [761, 25] on button "Search" at bounding box center [749, 29] width 43 height 13
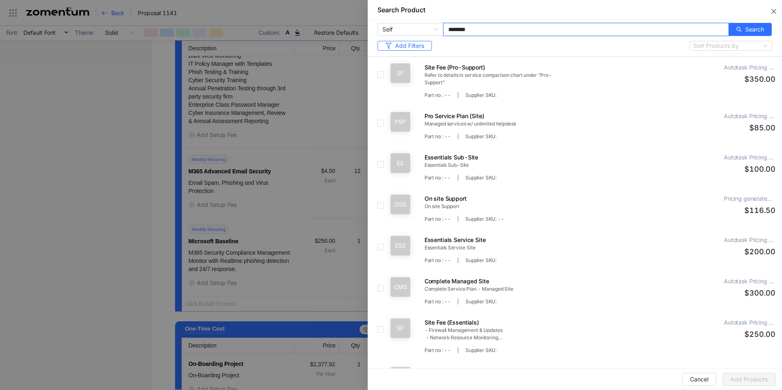
type input "********"
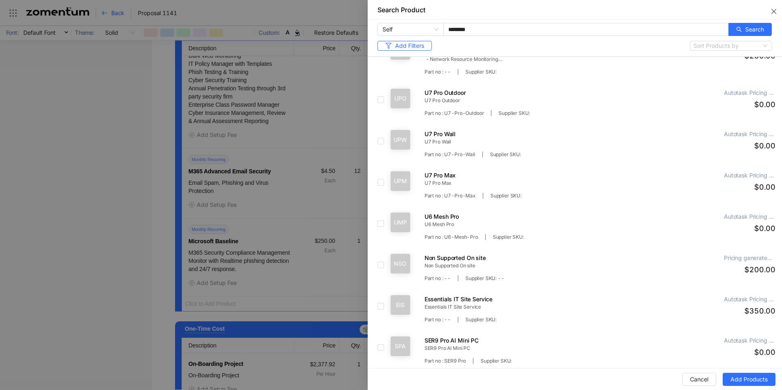
scroll to position [348, 0]
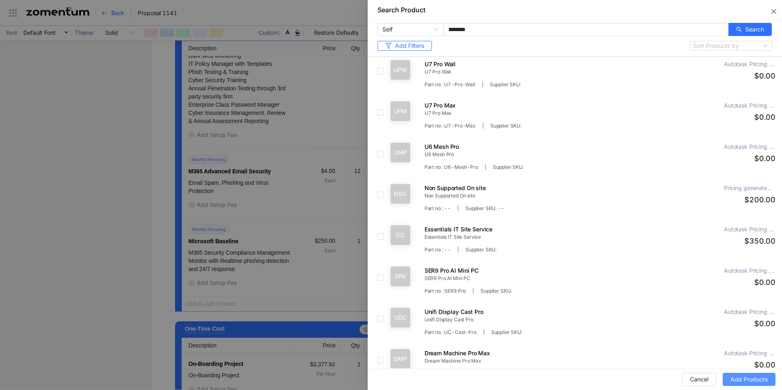
click at [759, 375] on span "Add Products" at bounding box center [748, 379] width 37 height 9
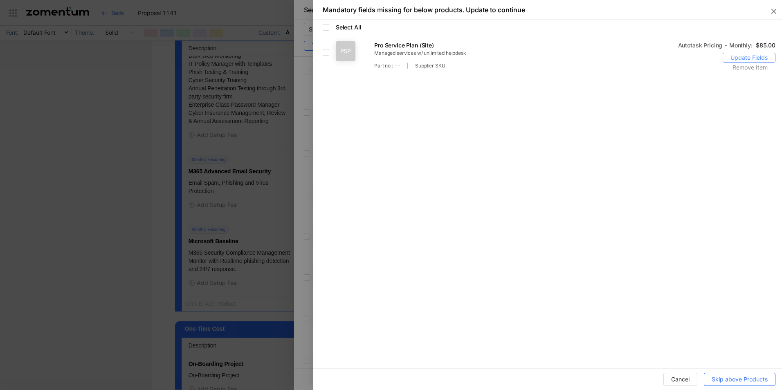
click at [747, 56] on span "Update Fields" at bounding box center [748, 57] width 37 height 9
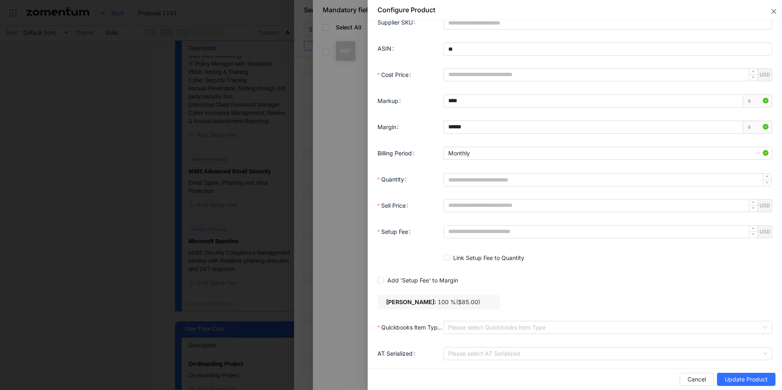
scroll to position [529, 0]
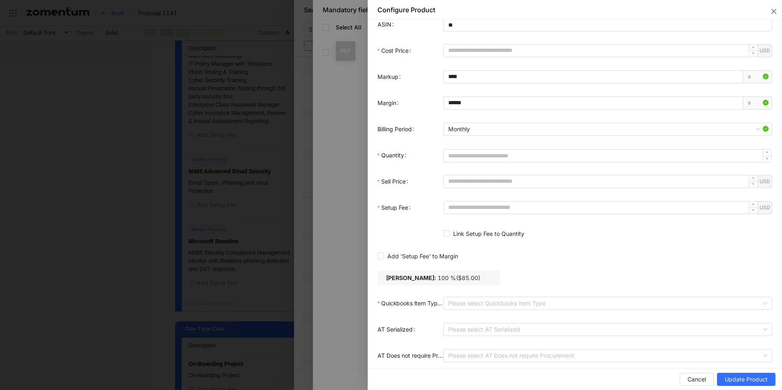
click at [462, 297] on input "Quickbooks Item Type" at bounding box center [604, 303] width 313 height 12
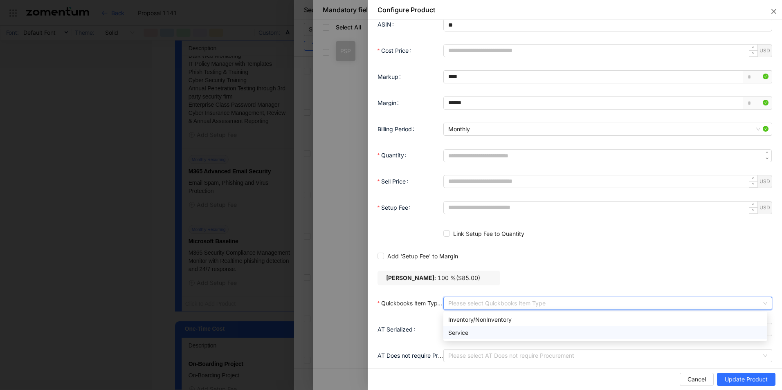
click at [480, 328] on div "Service" at bounding box center [605, 332] width 314 height 9
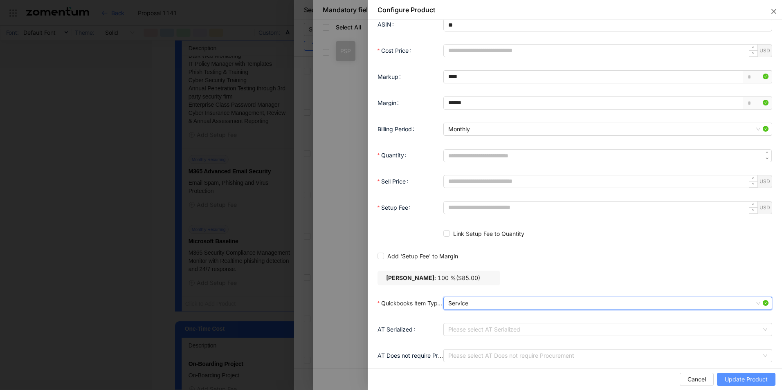
click at [750, 381] on span "Update Product" at bounding box center [746, 379] width 43 height 9
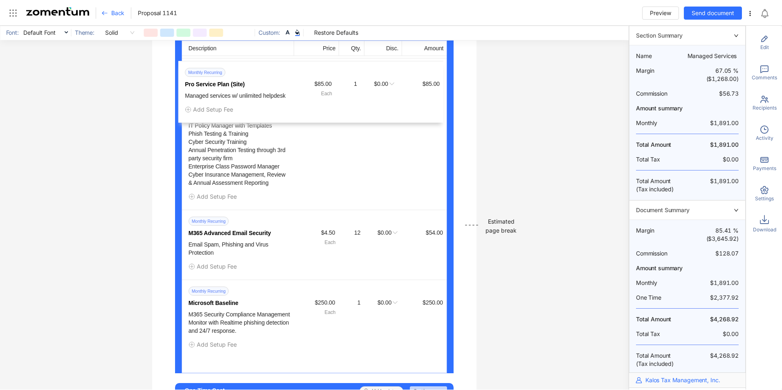
drag, startPoint x: 174, startPoint y: 314, endPoint x: 174, endPoint y: 69, distance: 244.9
click at [175, 69] on div "Managed Services Add Description All Mandatory Options Description Price Qty. D…" at bounding box center [314, 107] width 279 height 532
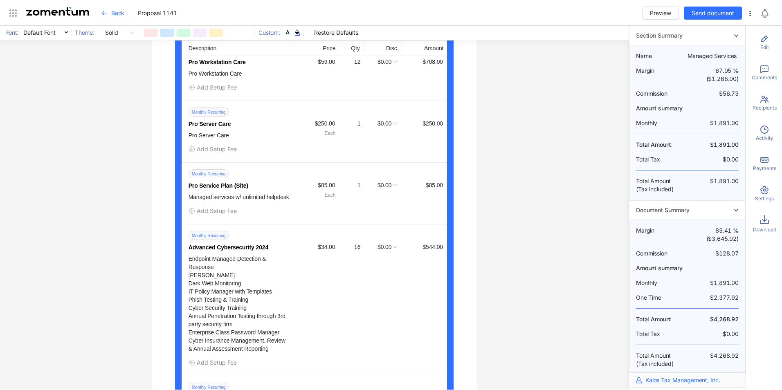
scroll to position [1279, 0]
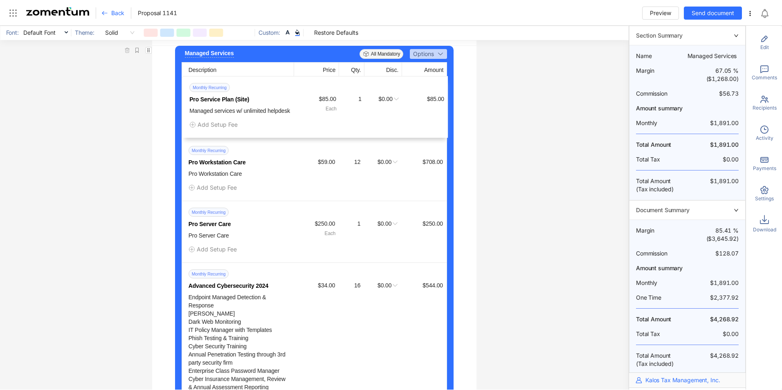
drag, startPoint x: 175, startPoint y: 217, endPoint x: 179, endPoint y: 83, distance: 134.6
click at [182, 83] on div "Description Price Qty. Disc. Amount Monthly Recurring Pro Workstation Care Pro …" at bounding box center [315, 320] width 266 height 516
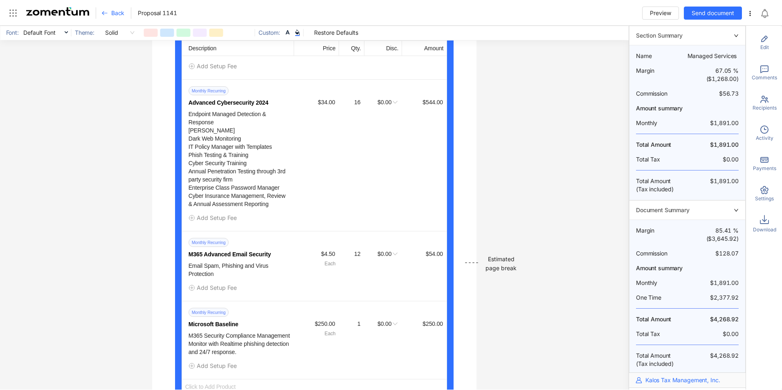
scroll to position [1453, 0]
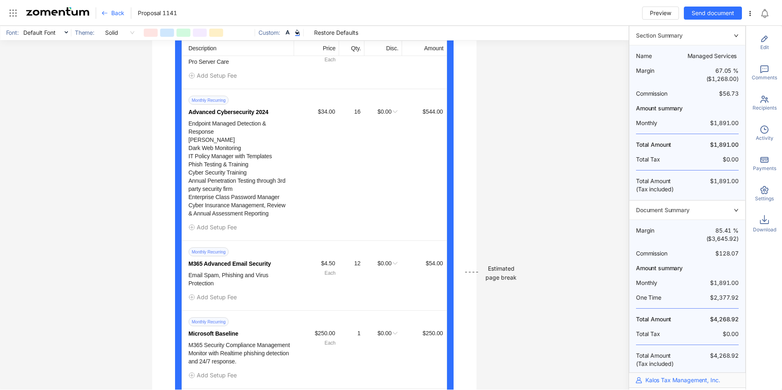
click at [350, 116] on div "16" at bounding box center [350, 111] width 20 height 9
type input "**"
click at [467, 150] on div "Managed Services Add Description All Mandatory Options Description Price Qty. D…" at bounding box center [314, 344] width 325 height 944
click at [350, 116] on div "12" at bounding box center [350, 111] width 20 height 9
type input "**"
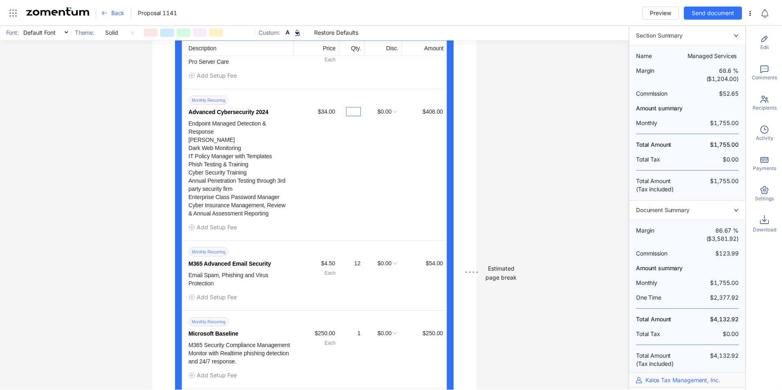
click at [466, 143] on div "Managed Services Add Description All Mandatory Options Description Price Qty. D…" at bounding box center [314, 344] width 325 height 944
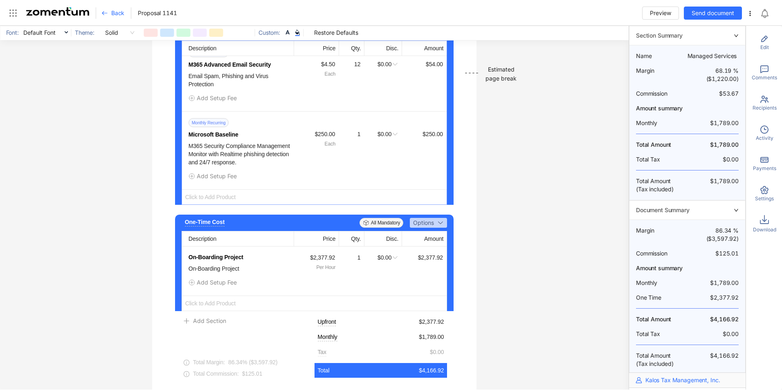
scroll to position [1628, 0]
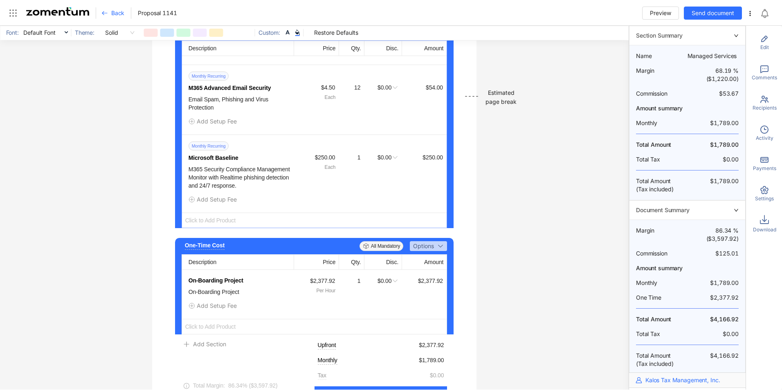
click at [218, 227] on span "Click to Add Product" at bounding box center [314, 220] width 265 height 15
click at [219, 245] on span "Add Product" at bounding box center [214, 244] width 34 height 7
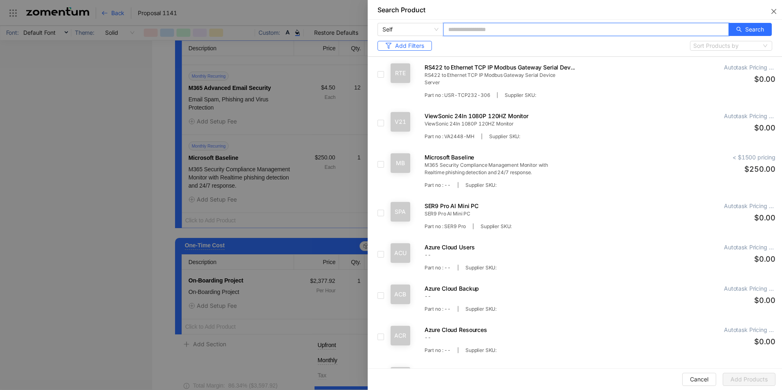
click at [491, 28] on input "text" at bounding box center [585, 29] width 285 height 13
click at [736, 32] on span "search" at bounding box center [739, 30] width 6 height 7
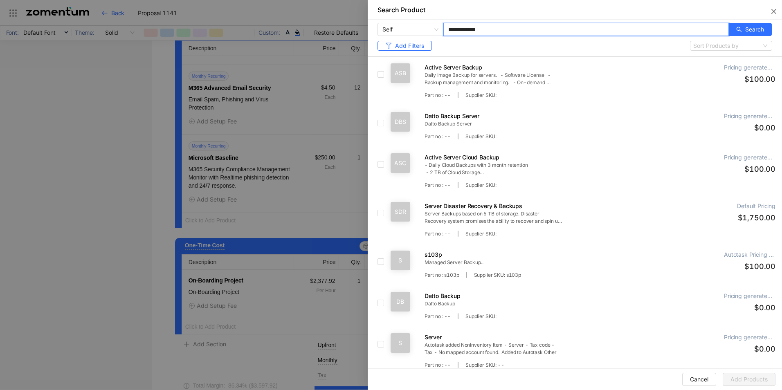
type input "**********"
click at [779, 15] on button "Close" at bounding box center [772, 10] width 20 height 20
click at [776, 12] on icon "close" at bounding box center [773, 11] width 7 height 7
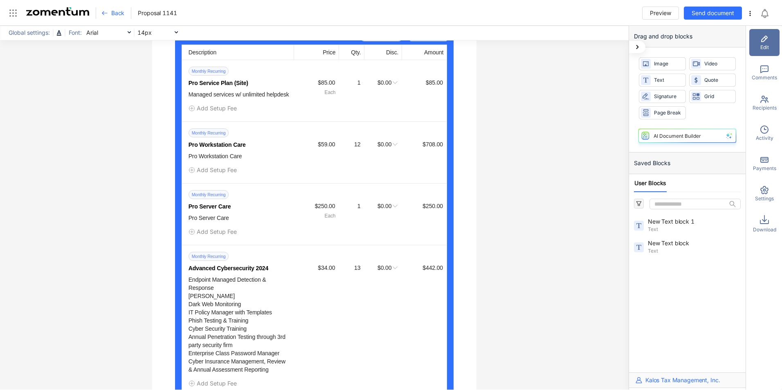
scroll to position [1281, 0]
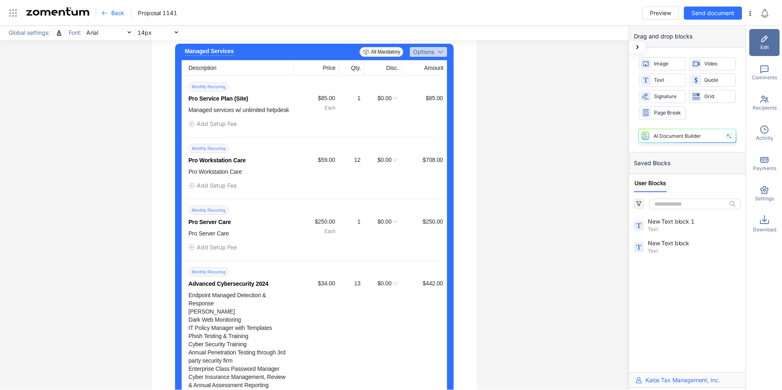
click at [322, 164] on div "$59.00" at bounding box center [326, 159] width 18 height 9
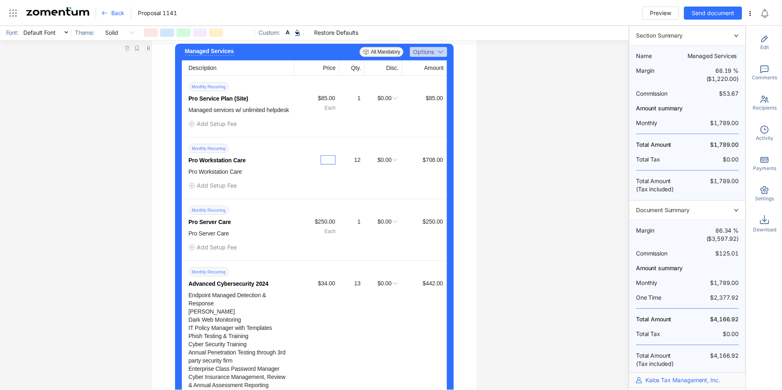
type input "*"
type input "**"
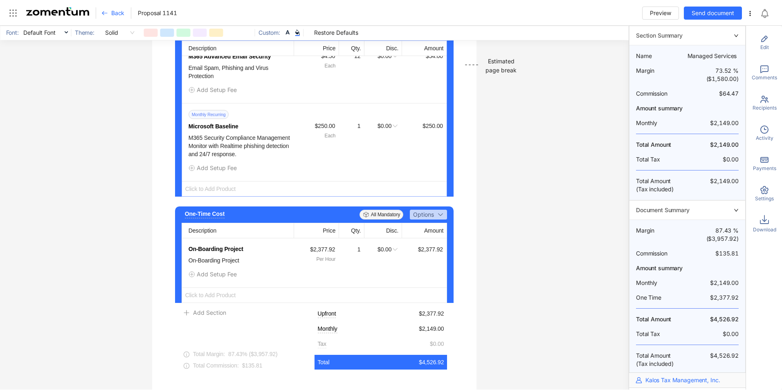
scroll to position [1669, 0]
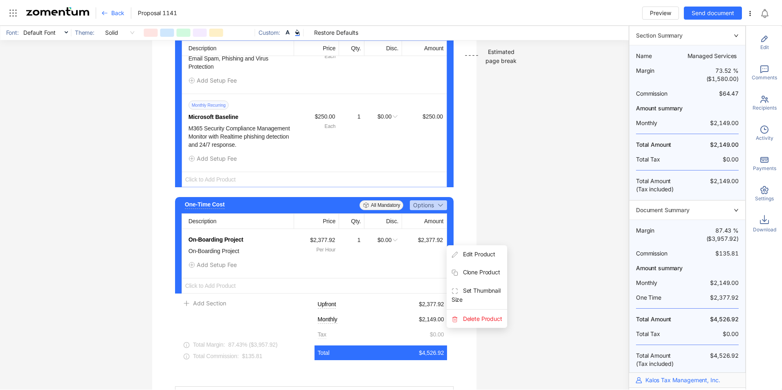
click at [451, 240] on use "button" at bounding box center [451, 239] width 0 height 0
click at [474, 262] on span "Edit Product" at bounding box center [476, 254] width 61 height 18
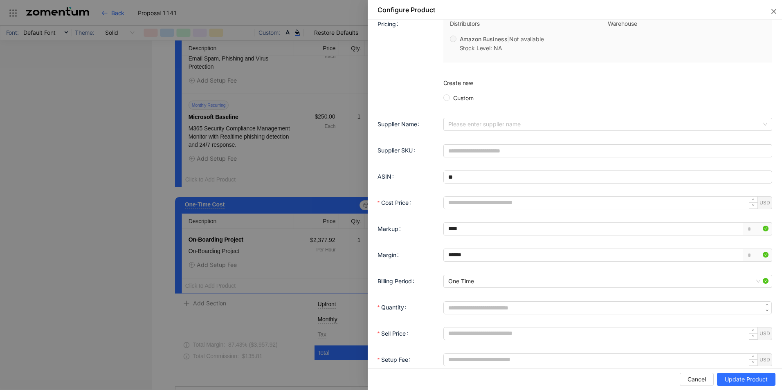
scroll to position [437, 0]
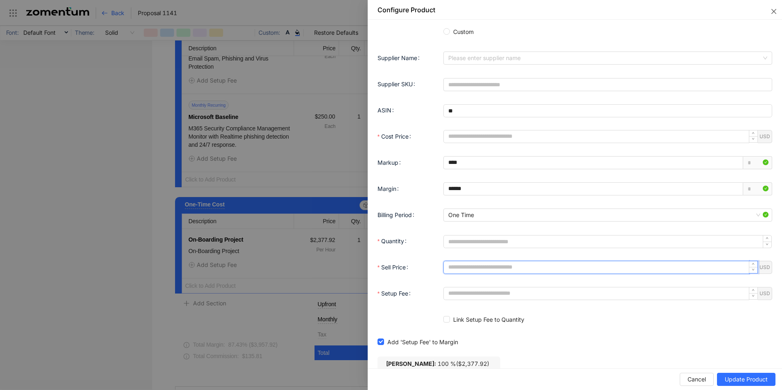
drag, startPoint x: 477, startPoint y: 270, endPoint x: 439, endPoint y: 272, distance: 38.1
click at [439, 272] on div "Sell Price ******* USD" at bounding box center [574, 267] width 395 height 16
type input "*******"
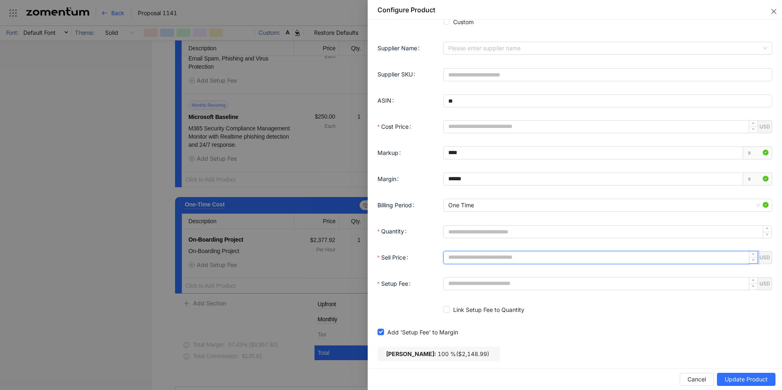
scroll to position [448, 0]
click at [709, 379] on button "Cancel" at bounding box center [697, 379] width 34 height 13
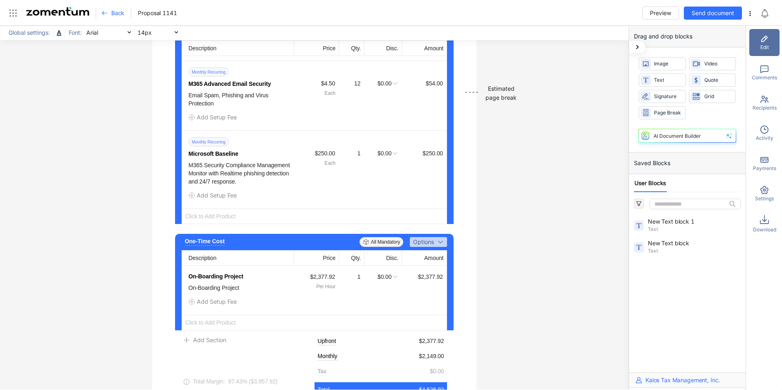
scroll to position [1741, 0]
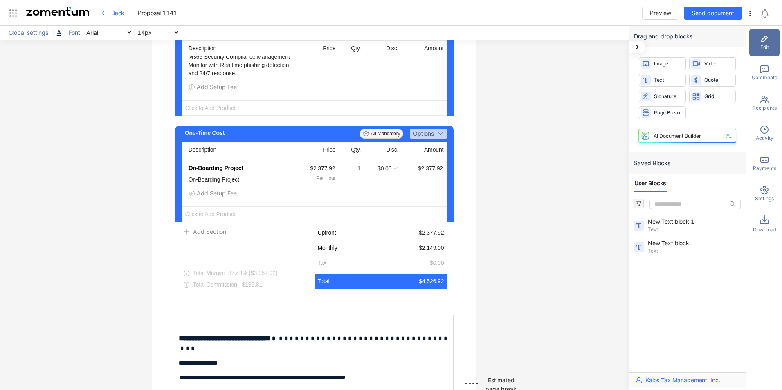
click at [430, 237] on span "$2,377.92" at bounding box center [431, 233] width 25 height 8
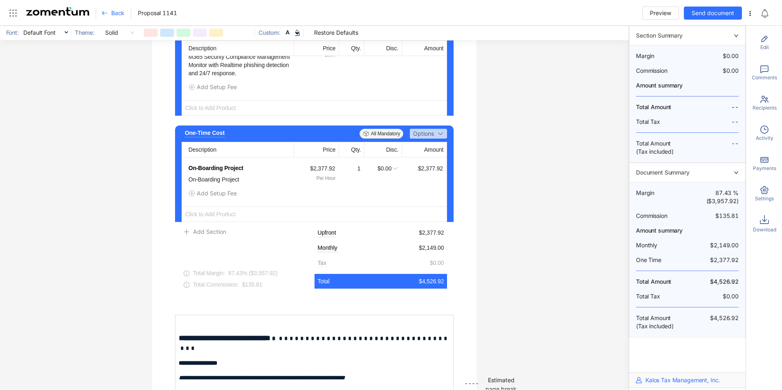
click at [434, 173] on div "$2,377.92" at bounding box center [423, 168] width 40 height 9
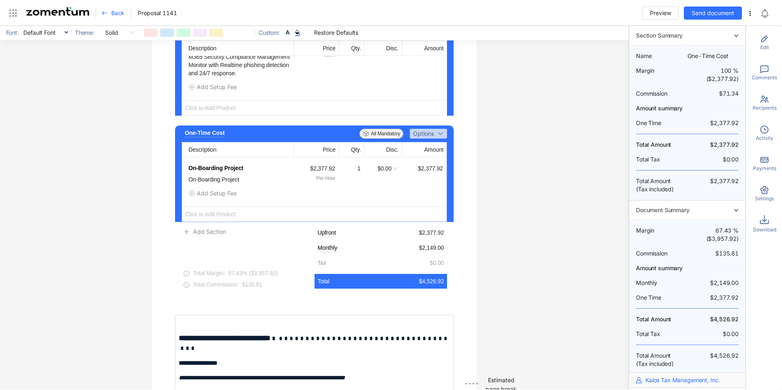
click at [451, 168] on icon "button" at bounding box center [451, 168] width 1 height 1
click at [479, 190] on span "Edit Product" at bounding box center [476, 183] width 61 height 18
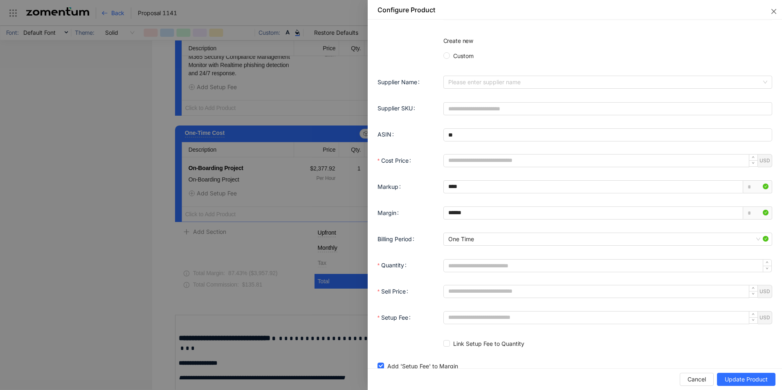
scroll to position [429, 0]
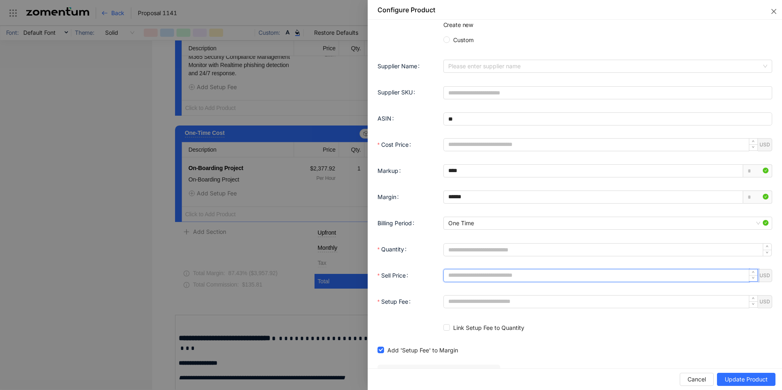
drag, startPoint x: 476, startPoint y: 274, endPoint x: 439, endPoint y: 276, distance: 37.3
click at [439, 276] on div "Sell Price ******* USD" at bounding box center [574, 275] width 395 height 16
type input "*******"
click at [733, 376] on span "Update Product" at bounding box center [746, 379] width 43 height 9
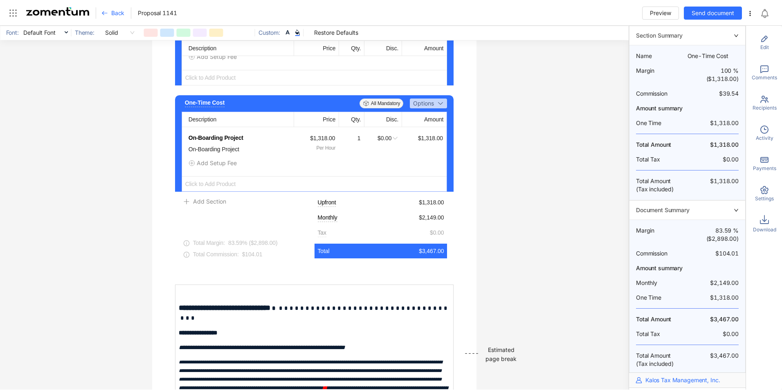
scroll to position [1772, 0]
drag, startPoint x: 289, startPoint y: 316, endPoint x: 284, endPoint y: 314, distance: 5.6
click at [270, 311] on span "**********" at bounding box center [225, 307] width 92 height 7
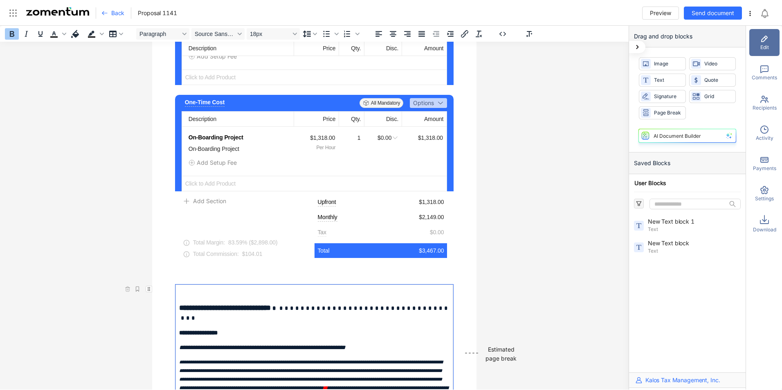
scroll to position [1772, 0]
click at [278, 311] on strong at bounding box center [274, 308] width 7 height 6
click at [470, 275] on div "Managed Services Add Description All Mandatory Options Description Price Qty. D…" at bounding box center [314, 25] width 325 height 945
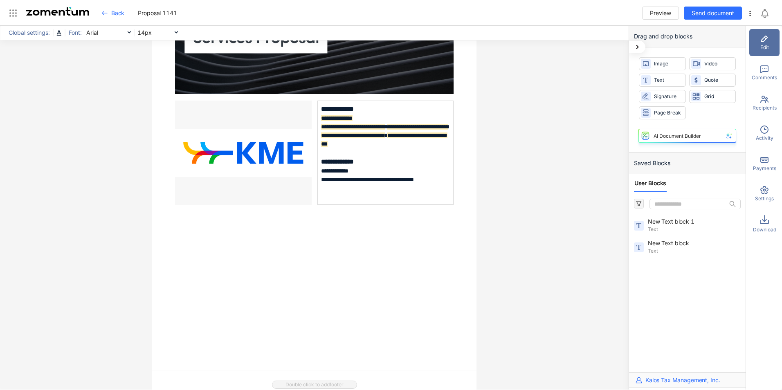
scroll to position [0, 0]
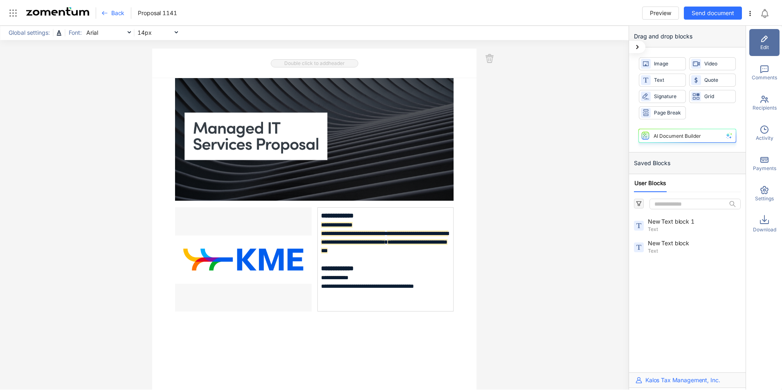
click at [750, 13] on use at bounding box center [749, 13] width 1 height 5
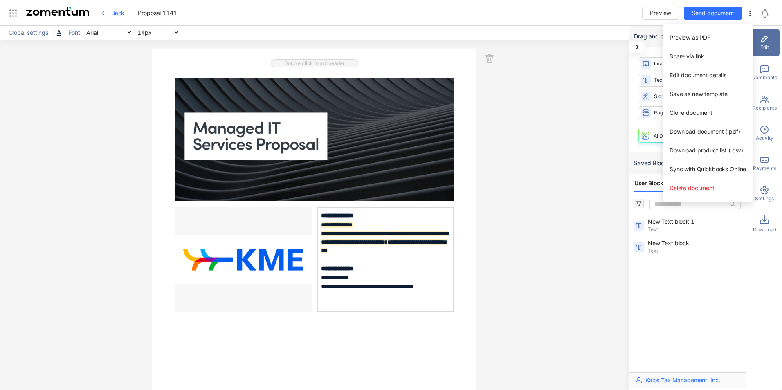
click at [700, 130] on span "Download document (.pdf)" at bounding box center [704, 131] width 71 height 7
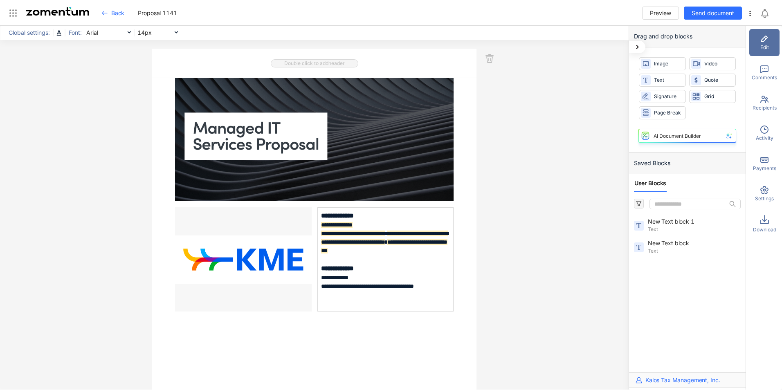
click at [747, 11] on icon at bounding box center [750, 13] width 7 height 7
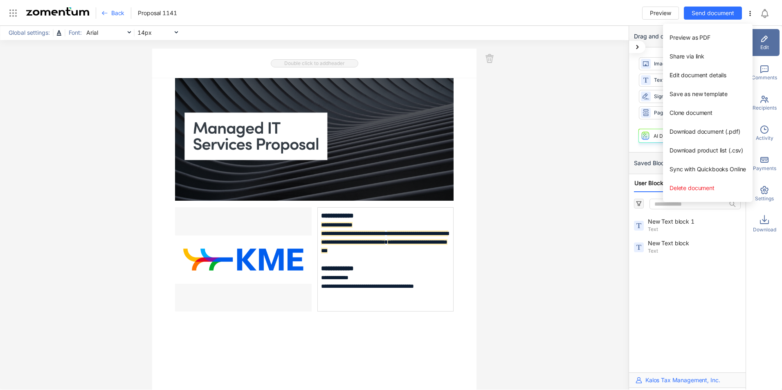
click at [694, 131] on span "Download document (.pdf)" at bounding box center [704, 131] width 71 height 7
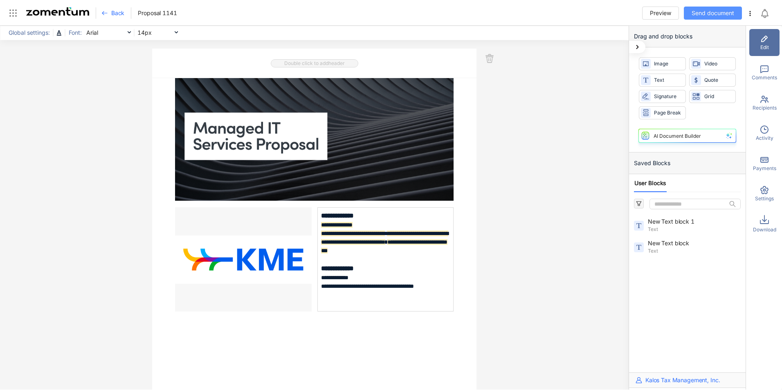
click at [710, 14] on span "Send document" at bounding box center [712, 13] width 43 height 9
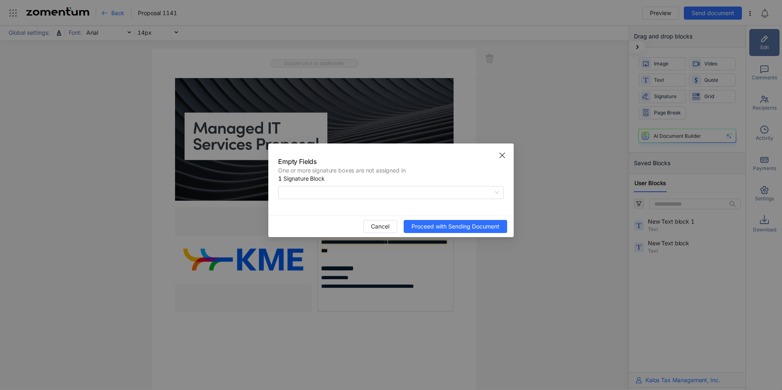
click at [388, 193] on span at bounding box center [391, 192] width 216 height 12
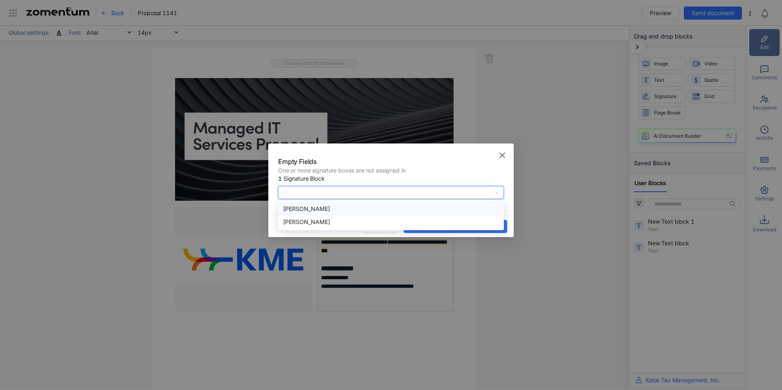
click at [350, 211] on div "Brian Carr" at bounding box center [391, 208] width 216 height 9
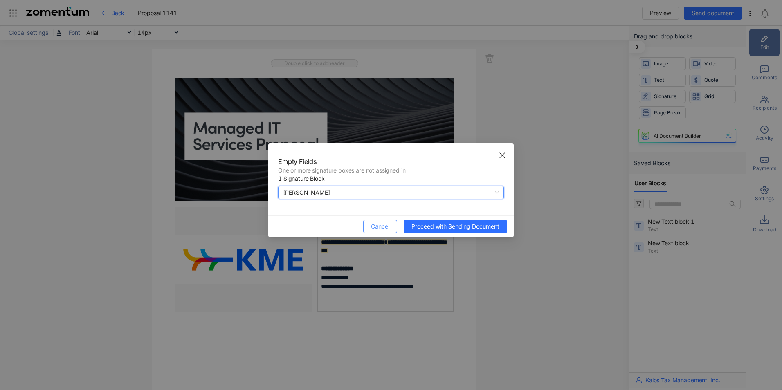
click at [377, 225] on span "Cancel" at bounding box center [380, 226] width 18 height 9
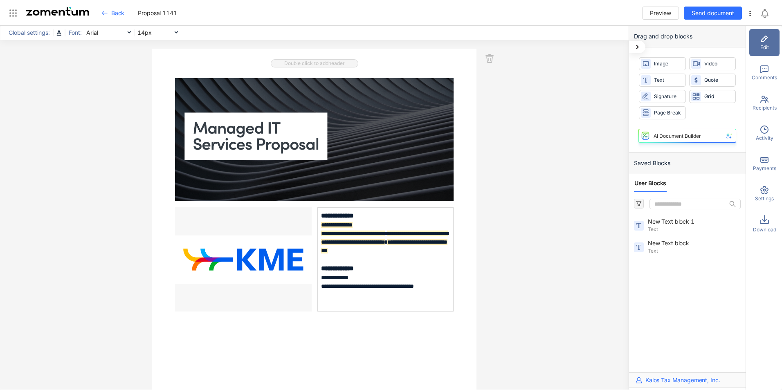
click at [751, 12] on icon at bounding box center [750, 13] width 7 height 7
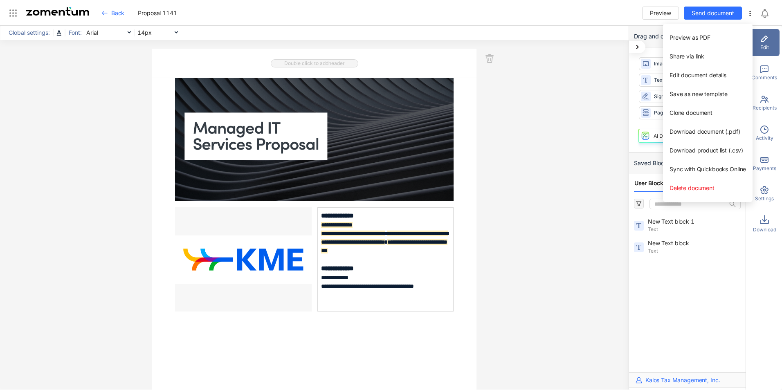
click at [697, 57] on span "Share via link" at bounding box center [686, 56] width 35 height 7
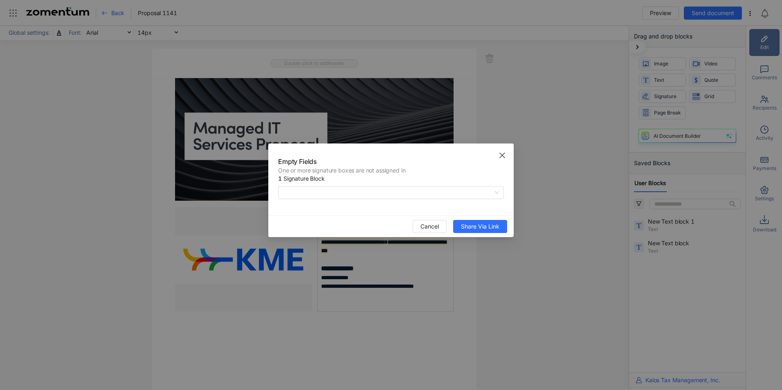
click at [503, 155] on use "Close" at bounding box center [502, 155] width 5 height 5
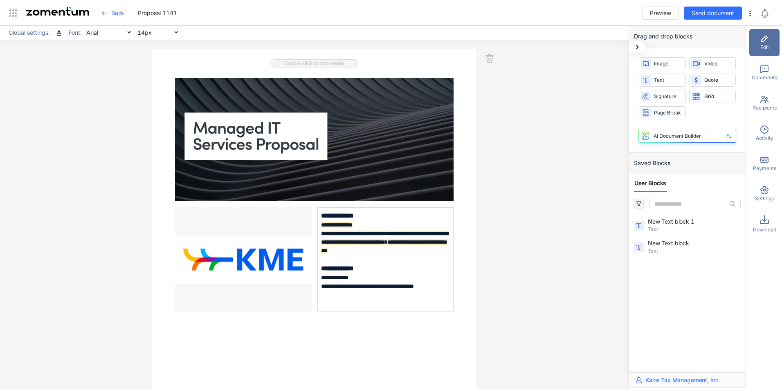
click at [112, 11] on span "Back" at bounding box center [117, 13] width 13 height 8
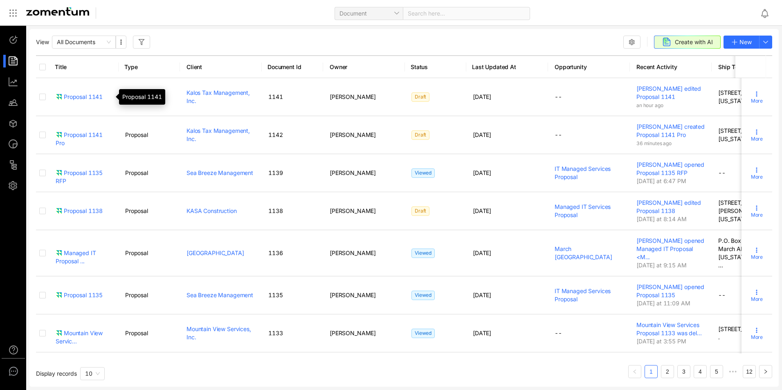
click at [85, 95] on div "Proposal 1141" at bounding box center [79, 97] width 47 height 8
click at [85, 134] on div "Proposal 1141 Pro" at bounding box center [84, 139] width 56 height 16
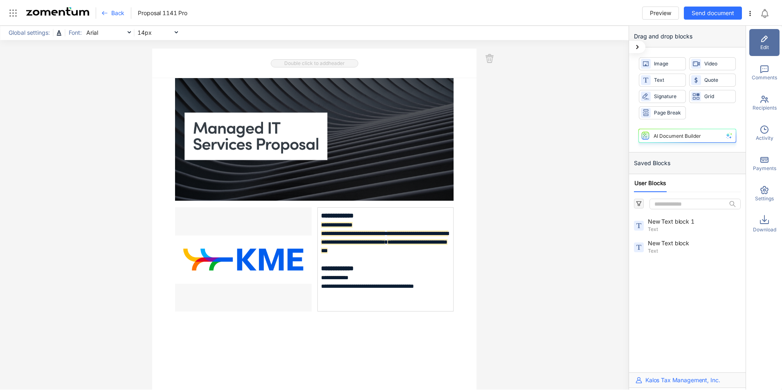
click at [115, 14] on span "Back" at bounding box center [117, 13] width 13 height 8
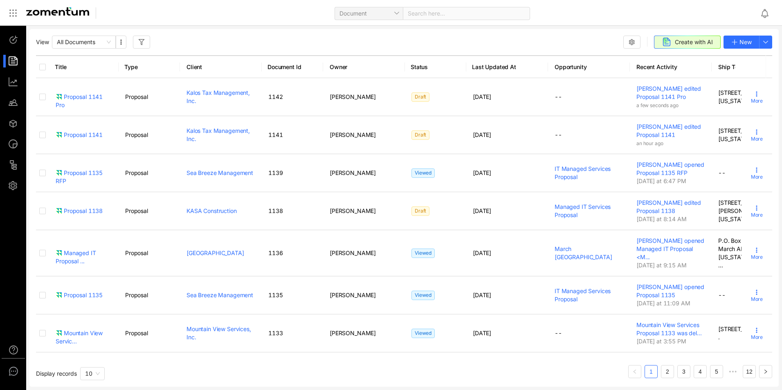
click at [753, 132] on icon at bounding box center [756, 132] width 7 height 7
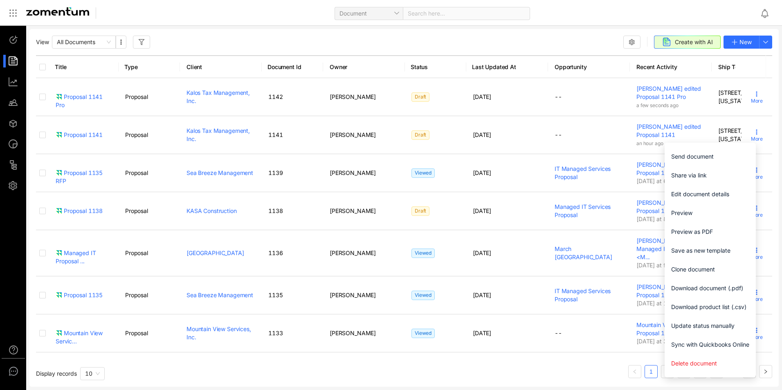
click at [686, 194] on span "Edit document details" at bounding box center [710, 194] width 78 height 9
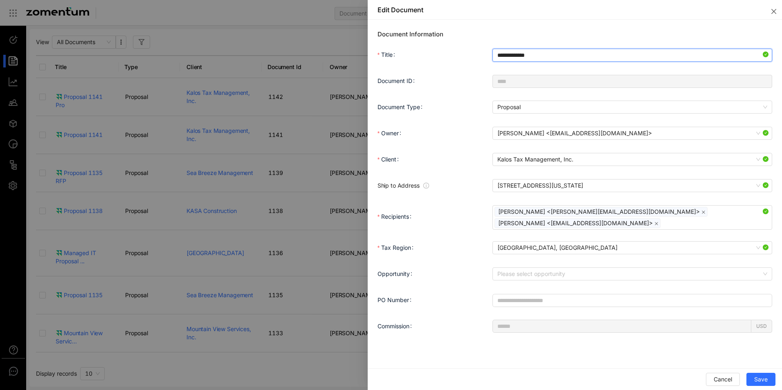
click at [552, 54] on input "**********" at bounding box center [632, 55] width 280 height 13
type input "**********"
click at [763, 375] on span "Save" at bounding box center [760, 379] width 13 height 9
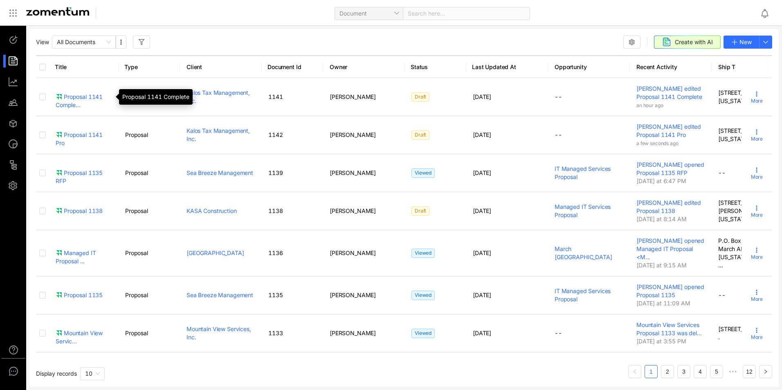
click at [77, 99] on div "Proposal 1141 Comple..." at bounding box center [84, 101] width 56 height 16
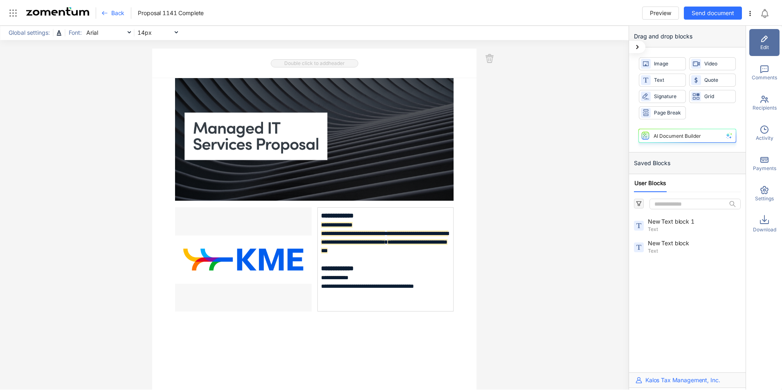
click at [749, 13] on use at bounding box center [749, 13] width 1 height 5
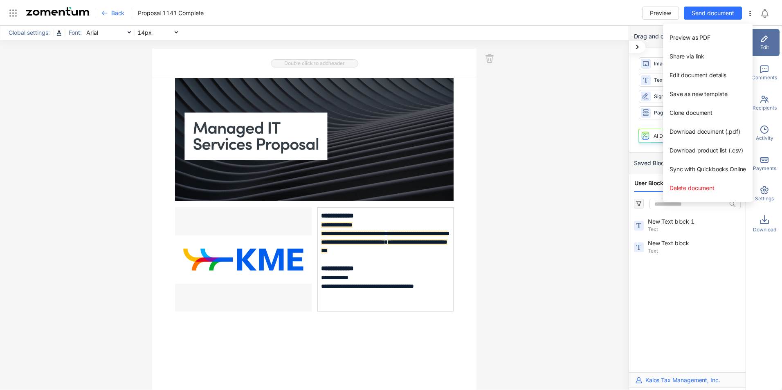
click at [691, 131] on span "Download document (.pdf)" at bounding box center [704, 131] width 71 height 7
